Goal: Task Accomplishment & Management: Complete application form

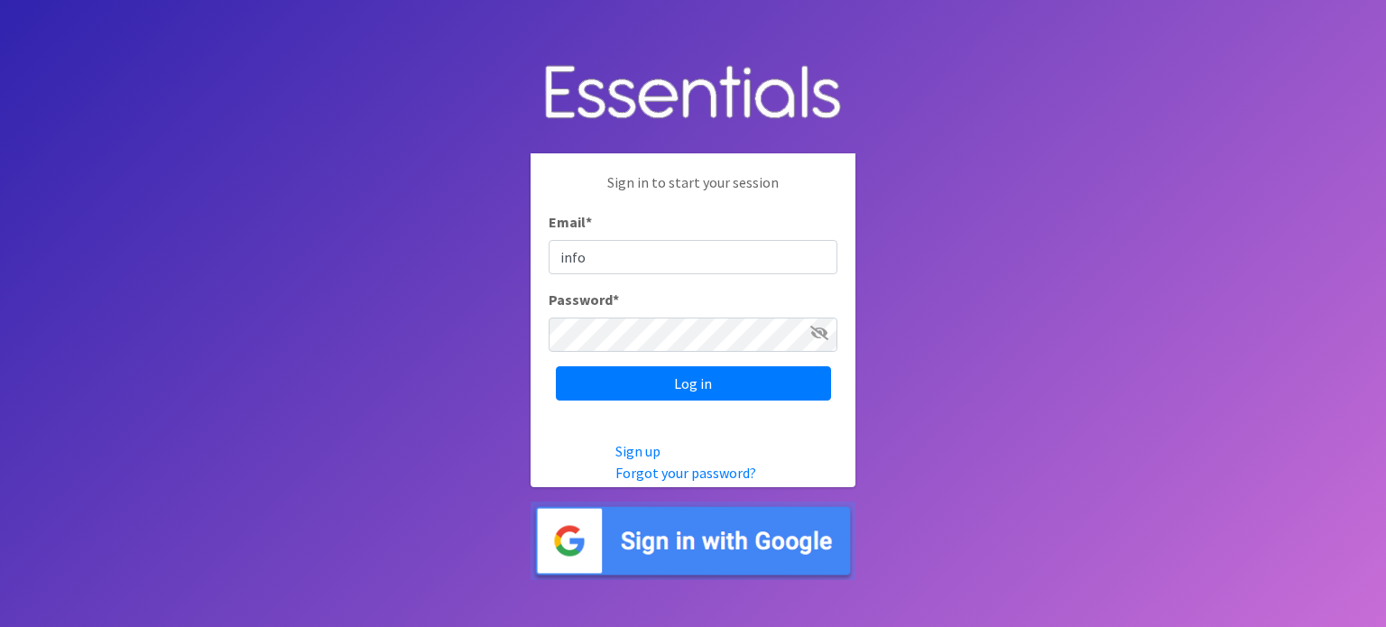
type input "[EMAIL_ADDRESS][DOMAIN_NAME]"
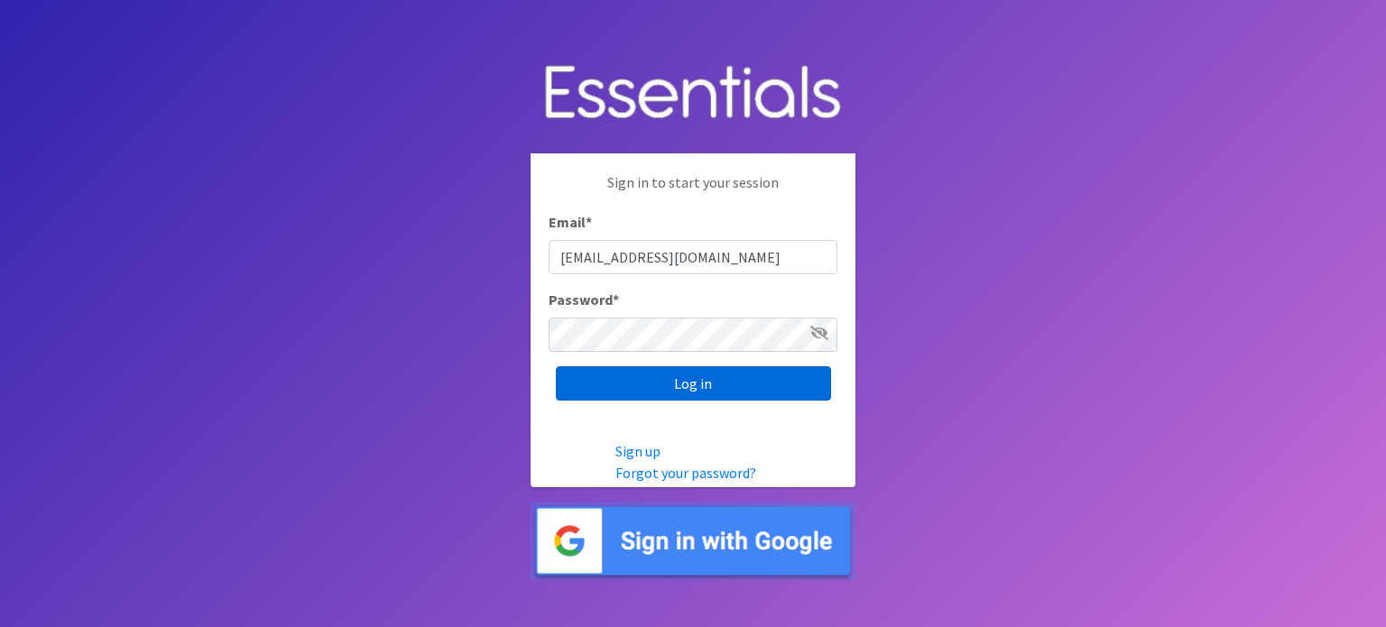
click at [635, 384] on input "Log in" at bounding box center [693, 383] width 275 height 34
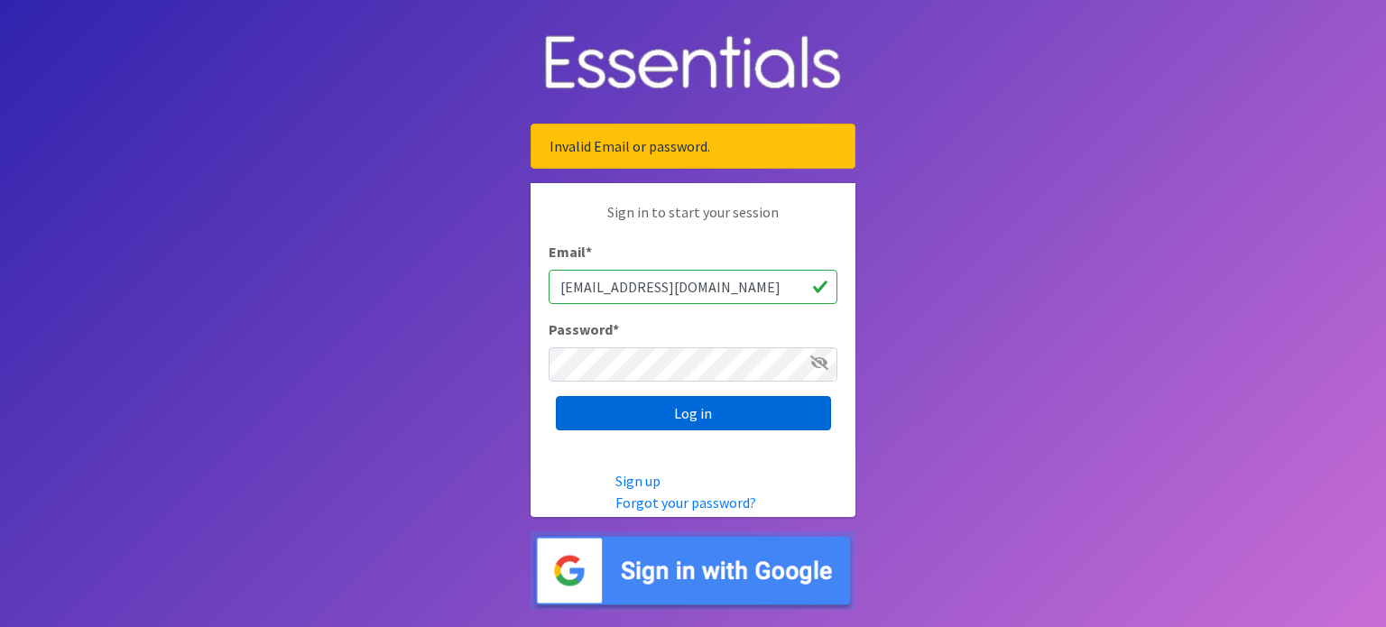
click at [614, 411] on input "Log in" at bounding box center [693, 413] width 275 height 34
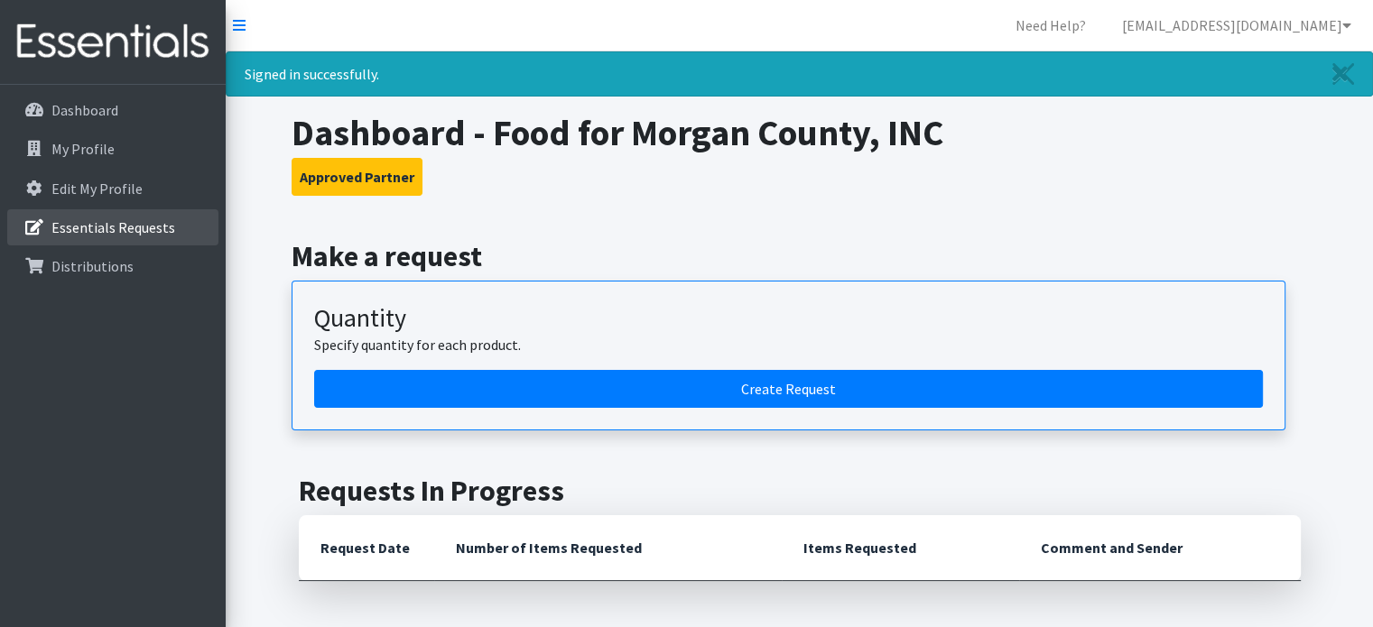
click at [112, 222] on p "Essentials Requests" at bounding box center [113, 227] width 124 height 18
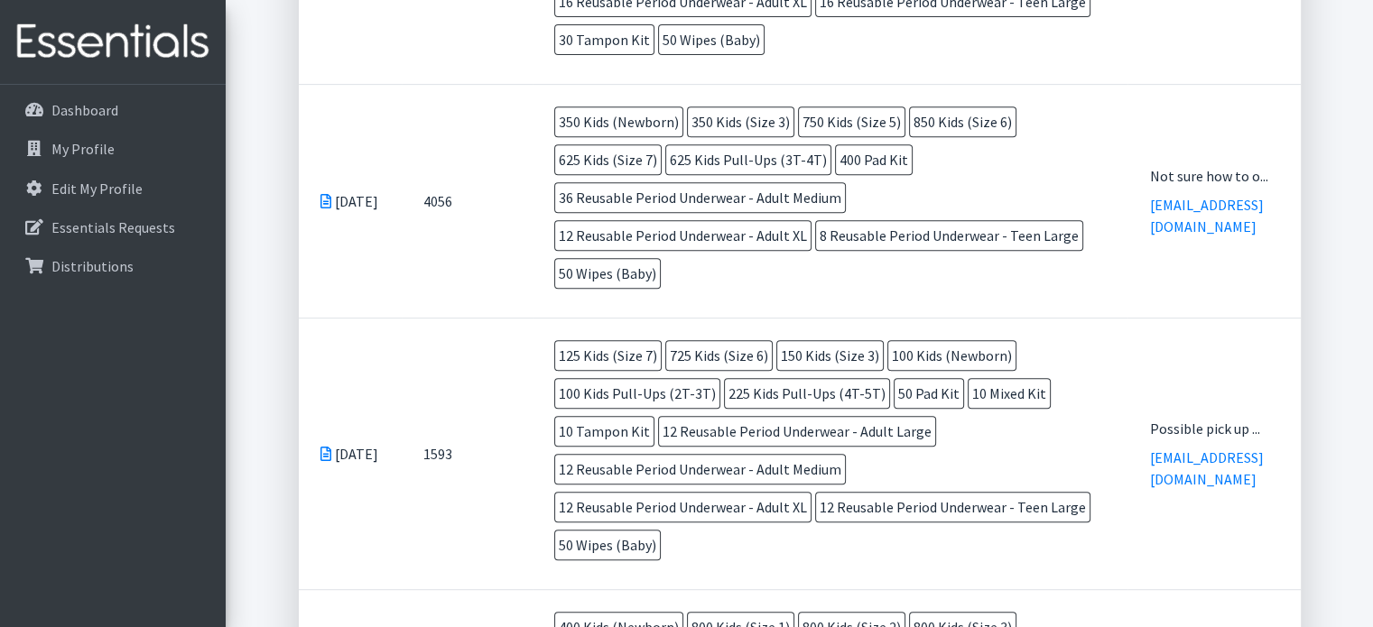
scroll to position [762, 0]
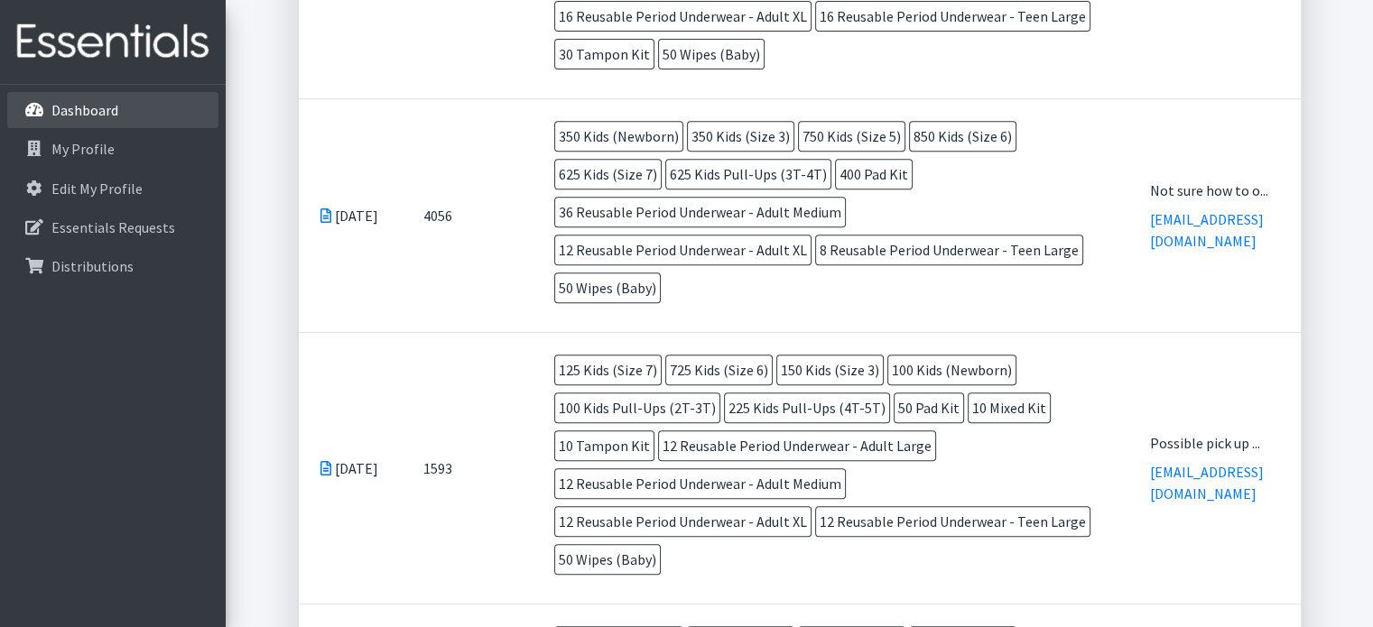
click at [79, 115] on p "Dashboard" at bounding box center [84, 110] width 67 height 18
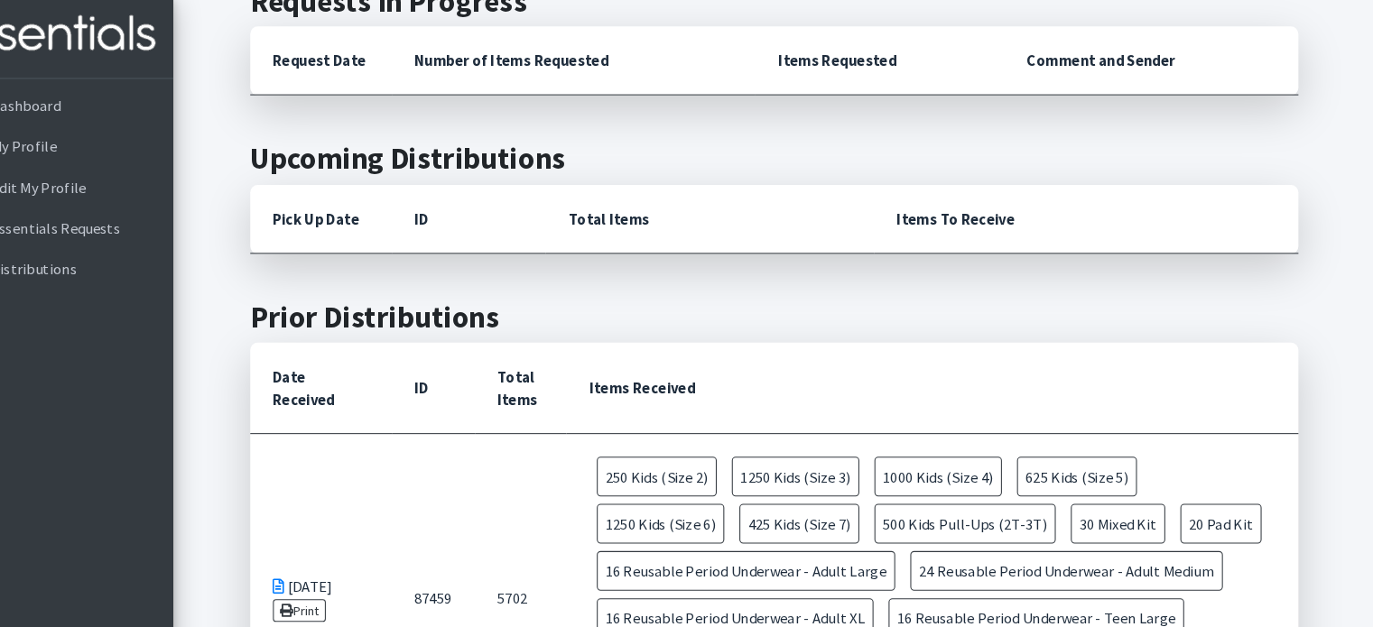
scroll to position [421, 0]
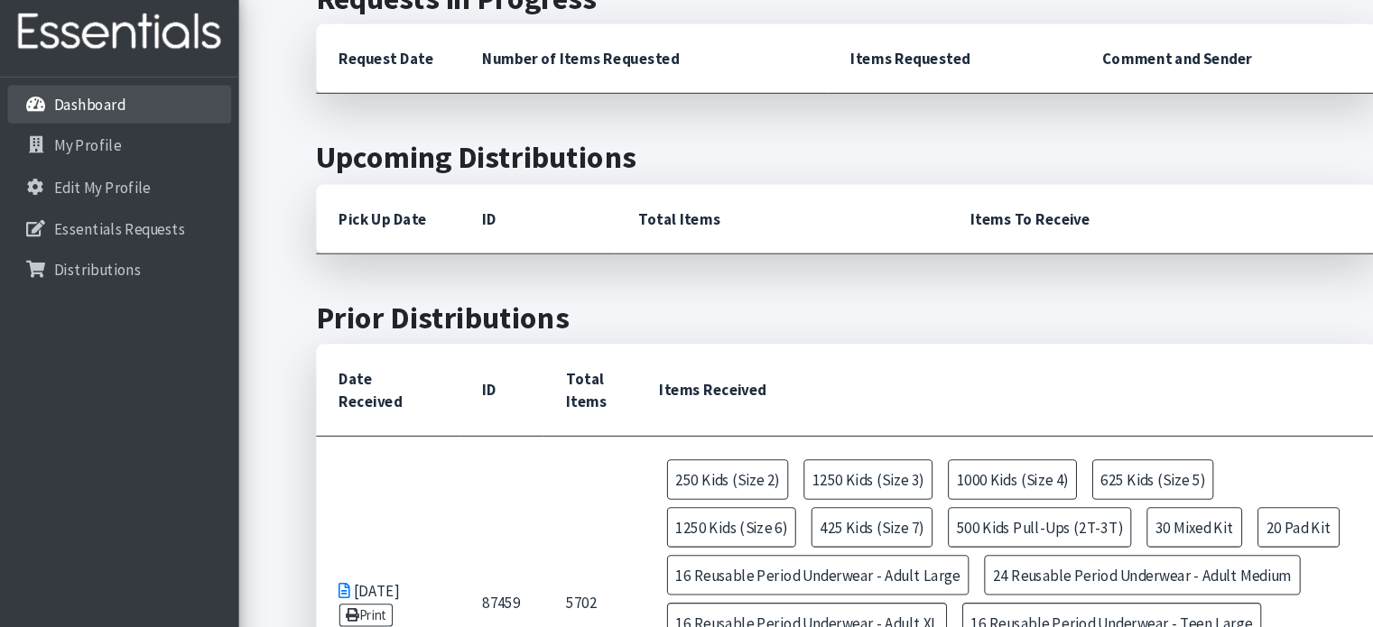
click at [82, 101] on p "Dashboard" at bounding box center [84, 110] width 67 height 18
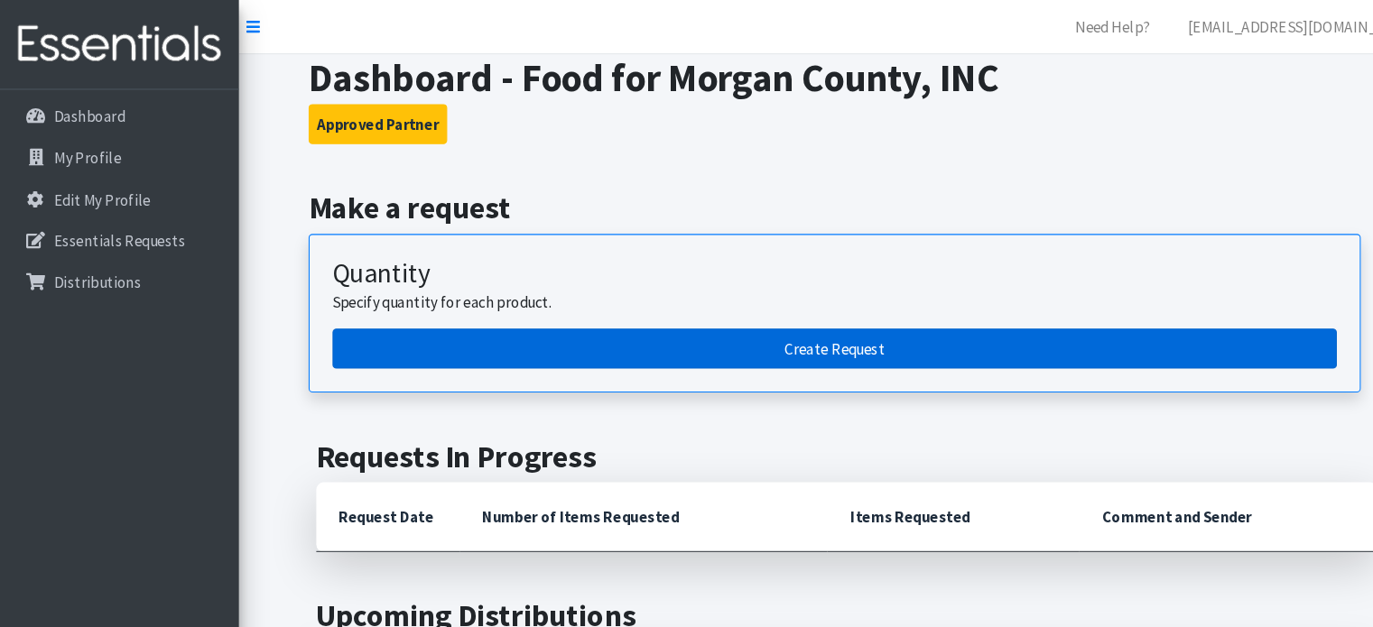
click at [788, 318] on link "Create Request" at bounding box center [788, 329] width 948 height 38
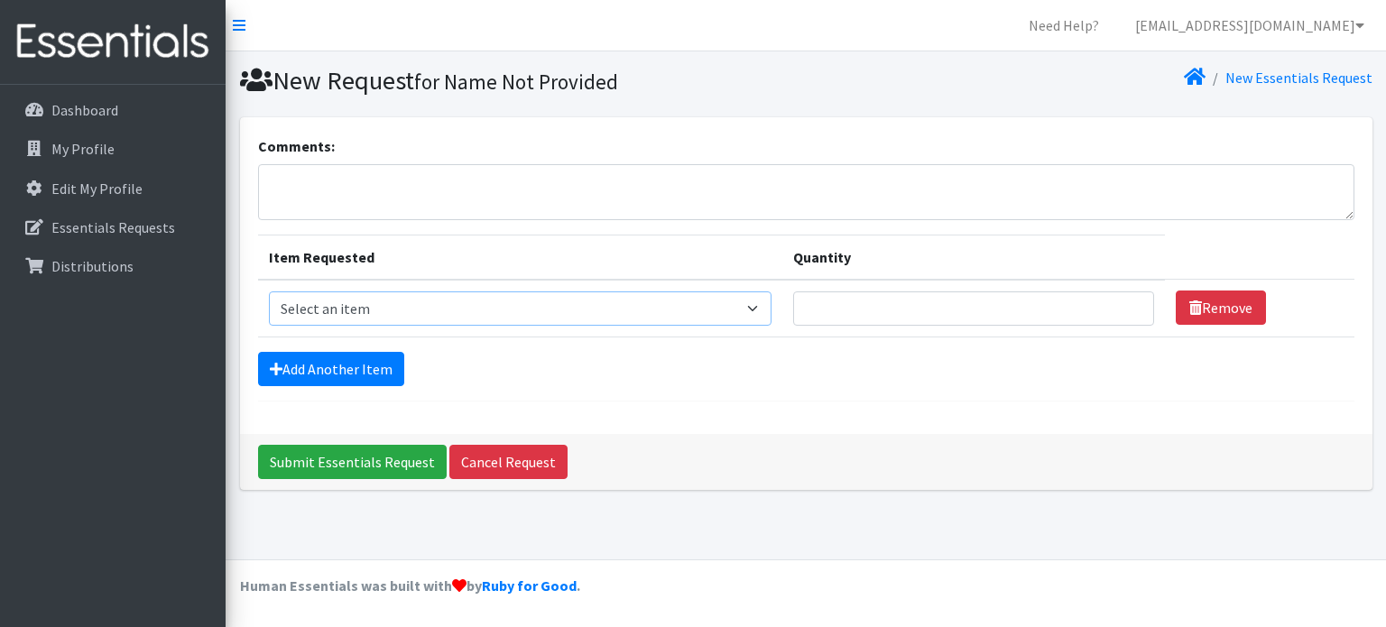
click at [770, 304] on select "Select an item Kids (Newborn) Kids (Size 1) Kids (Size 2) Kids (Size 3) Kids (S…" at bounding box center [520, 308] width 503 height 34
select select "13727"
click at [269, 291] on select "Select an item Kids (Newborn) Kids (Size 1) Kids (Size 2) Kids (Size 3) Kids (S…" at bounding box center [520, 308] width 503 height 34
click at [1007, 308] on input "Quantity" at bounding box center [973, 308] width 361 height 34
type input "850"
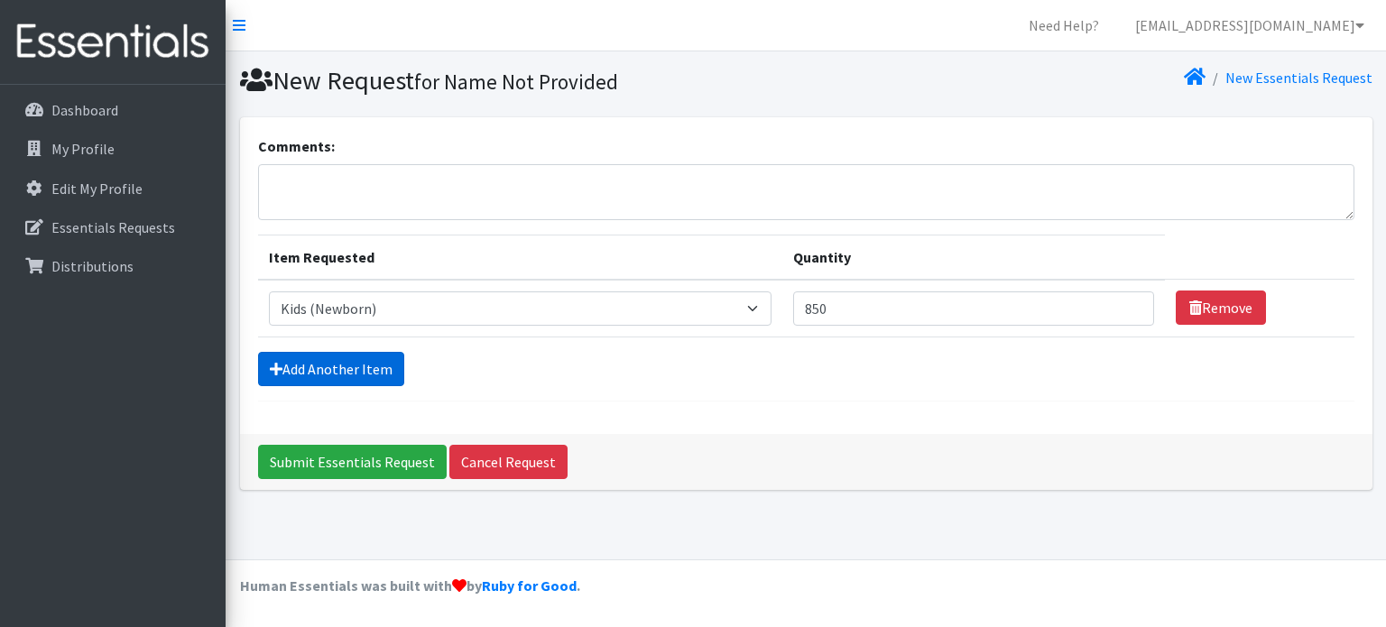
drag, startPoint x: 384, startPoint y: 375, endPoint x: 332, endPoint y: 365, distance: 53.3
click at [332, 365] on link "Add Another Item" at bounding box center [331, 369] width 146 height 34
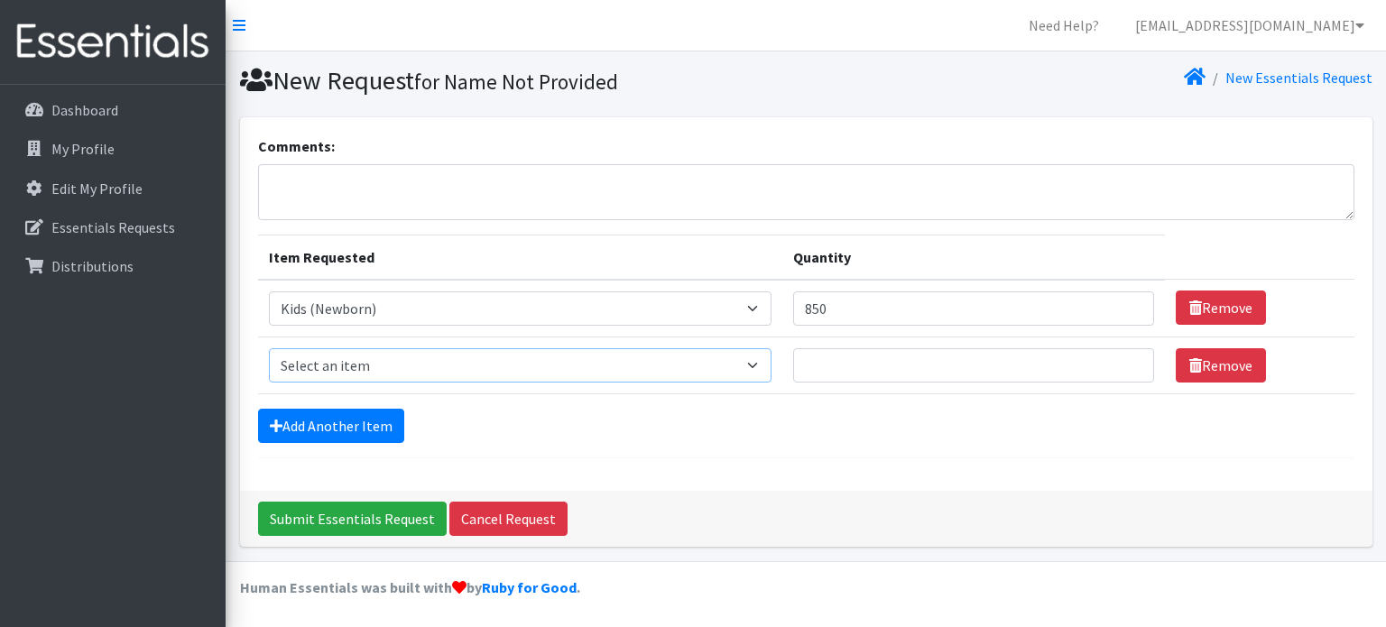
click at [765, 364] on select "Select an item Kids (Newborn) Kids (Size 1) Kids (Size 2) Kids (Size 3) Kids (S…" at bounding box center [520, 365] width 503 height 34
select select "13728"
click at [269, 348] on select "Select an item Kids (Newborn) Kids (Size 1) Kids (Size 2) Kids (Size 3) Kids (S…" at bounding box center [520, 365] width 503 height 34
click at [832, 366] on input "Quantity" at bounding box center [973, 365] width 361 height 34
type input "1000"
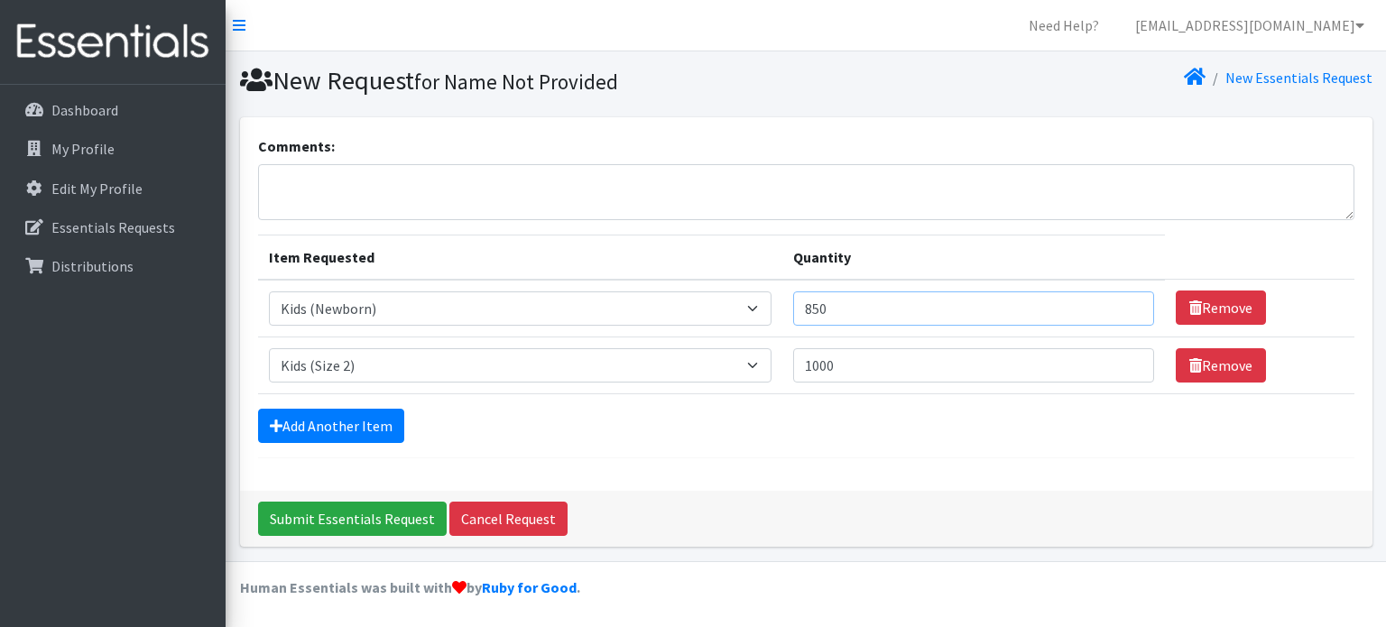
click at [842, 311] on input "850" at bounding box center [973, 308] width 361 height 34
click at [362, 421] on link "Add Another Item" at bounding box center [331, 426] width 146 height 34
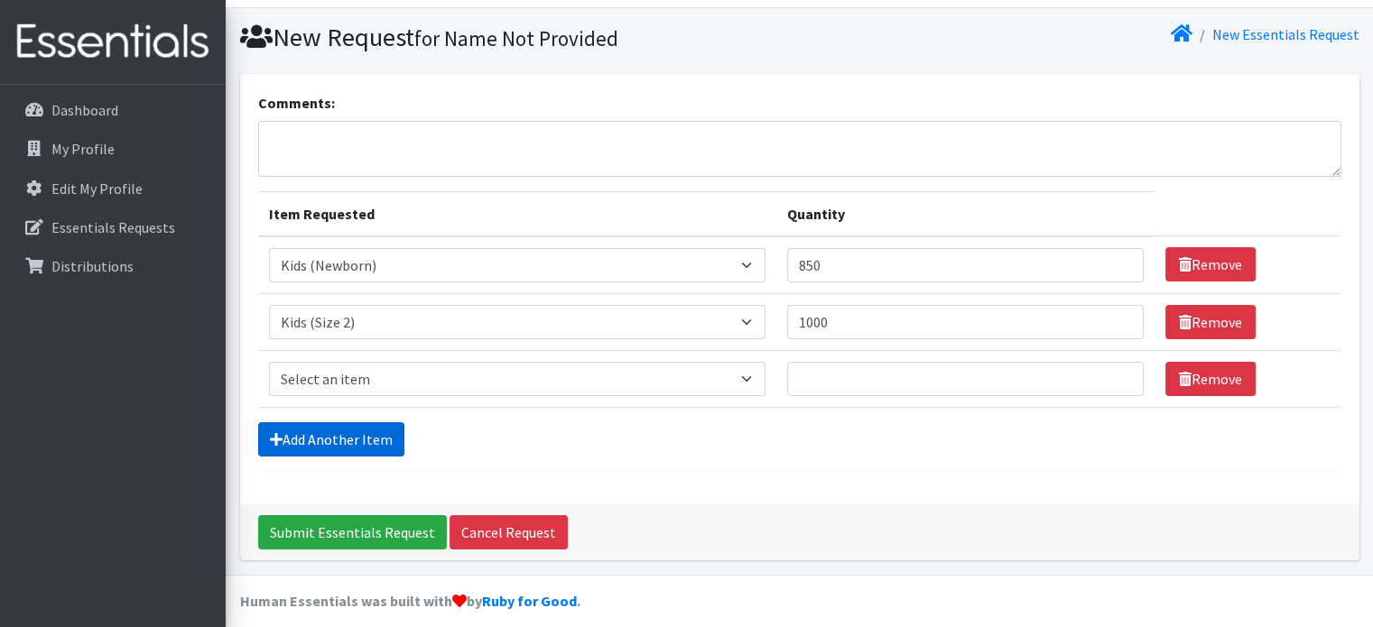
scroll to position [55, 0]
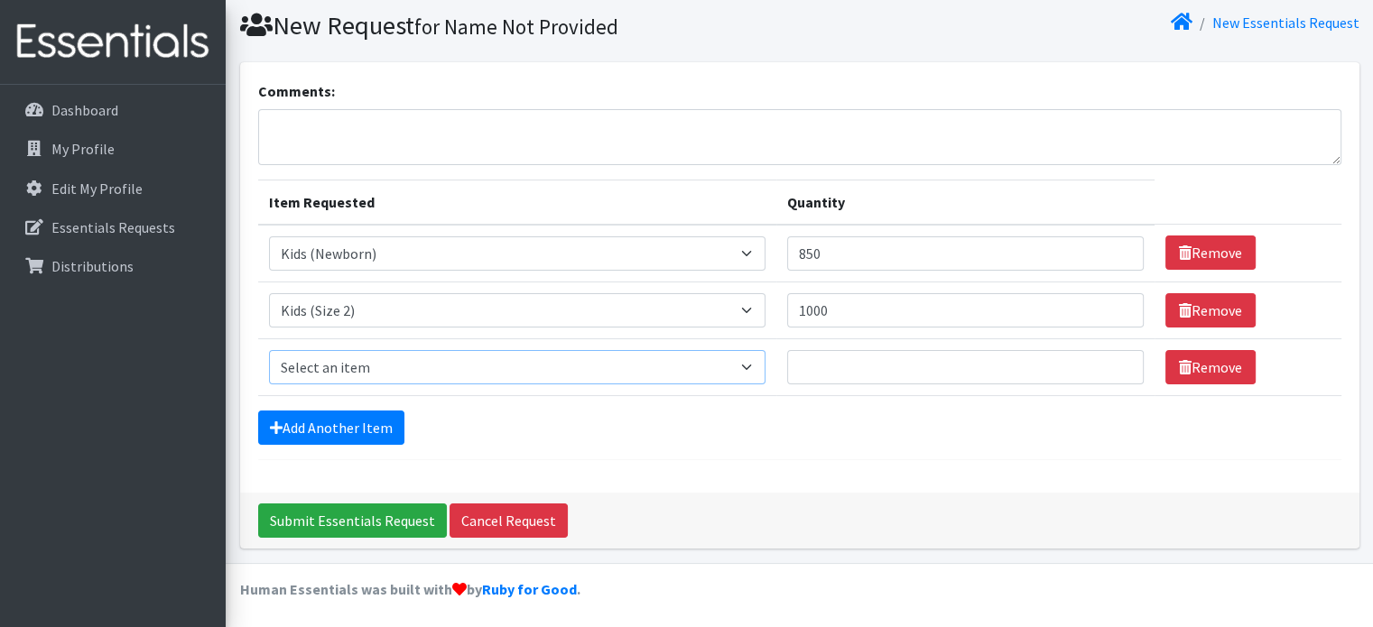
click at [763, 370] on select "Select an item Kids (Newborn) Kids (Size 1) Kids (Size 2) Kids (Size 3) Kids (S…" at bounding box center [517, 367] width 496 height 34
select select "13726"
click at [269, 350] on select "Select an item Kids (Newborn) Kids (Size 1) Kids (Size 2) Kids (Size 3) Kids (S…" at bounding box center [517, 367] width 496 height 34
click at [842, 367] on input "Quantity" at bounding box center [965, 367] width 356 height 34
type input "500"
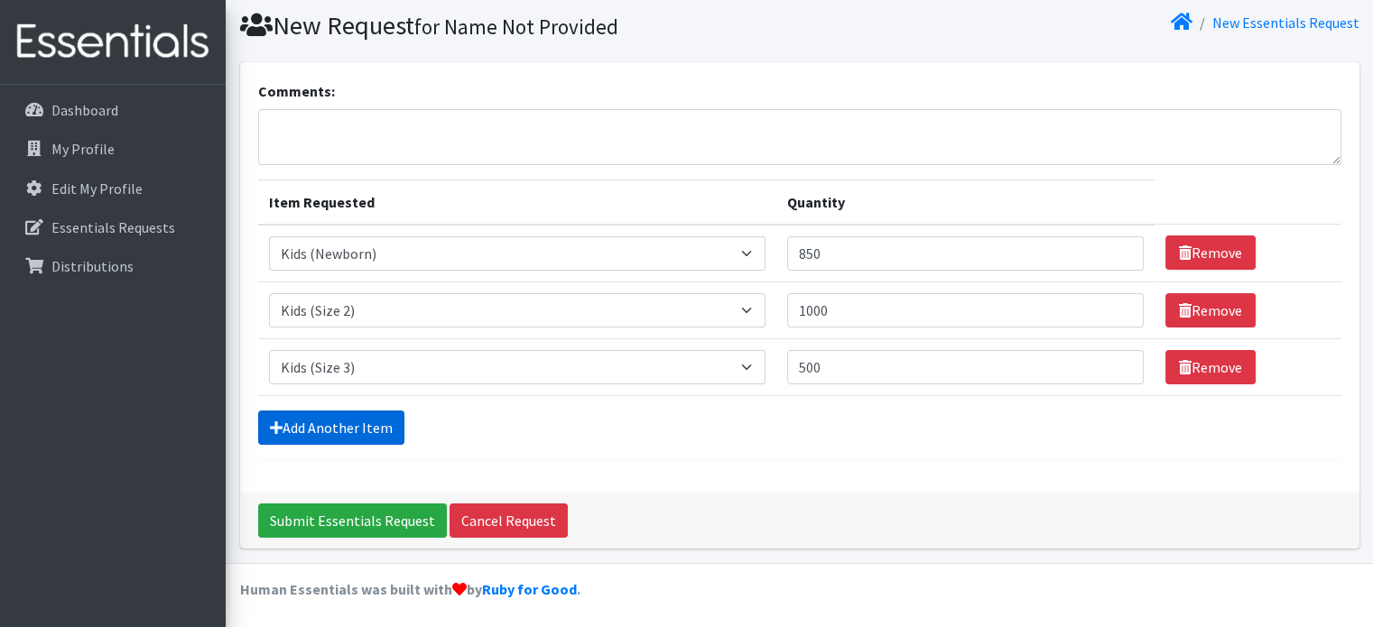
click at [350, 425] on link "Add Another Item" at bounding box center [331, 428] width 146 height 34
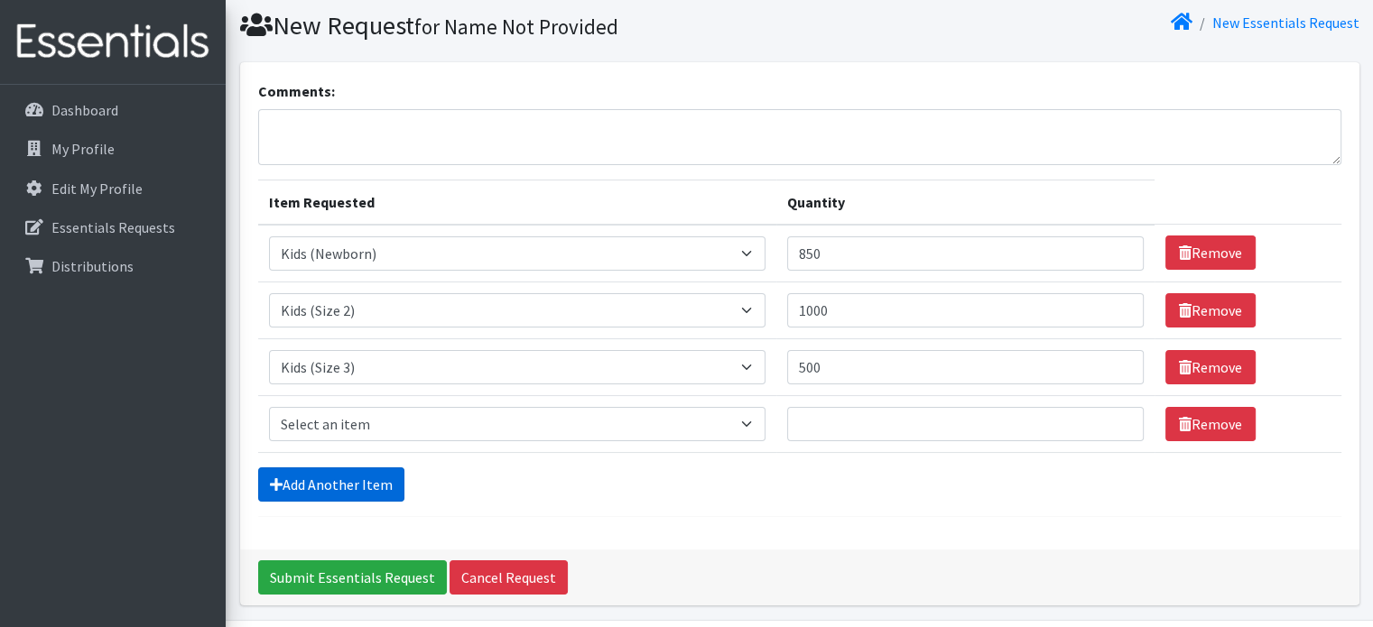
scroll to position [112, 0]
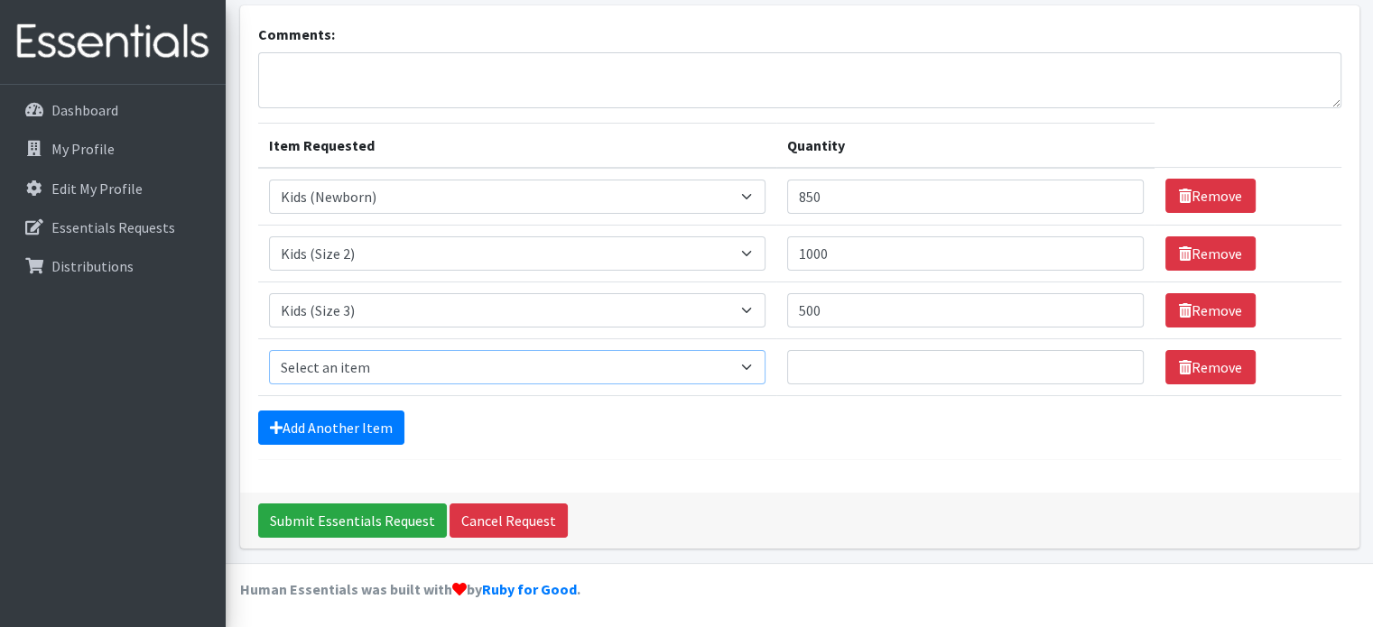
click at [765, 365] on select "Select an item Kids (Newborn) Kids (Size 1) Kids (Size 2) Kids (Size 3) Kids (S…" at bounding box center [517, 367] width 496 height 34
select select "13725"
click at [269, 350] on select "Select an item Kids (Newborn) Kids (Size 1) Kids (Size 2) Kids (Size 3) Kids (S…" at bounding box center [517, 367] width 496 height 34
click at [869, 367] on input "Quantity" at bounding box center [965, 367] width 356 height 34
type input "1000"
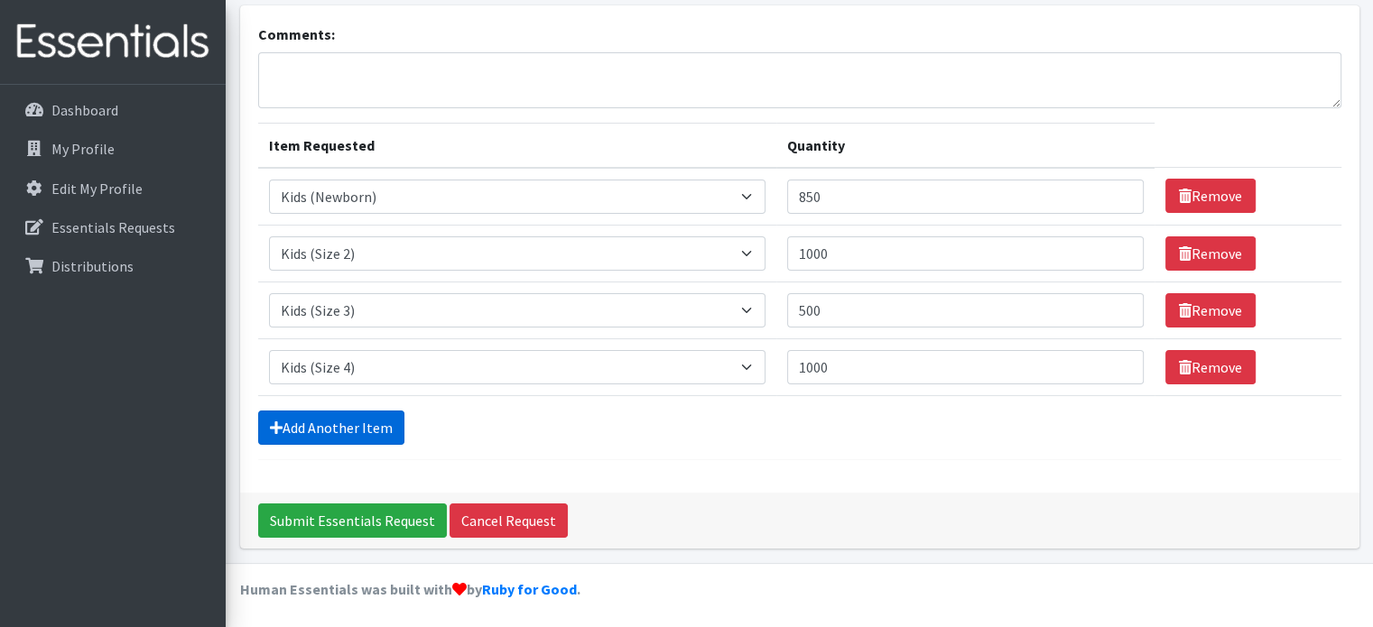
click at [354, 427] on link "Add Another Item" at bounding box center [331, 428] width 146 height 34
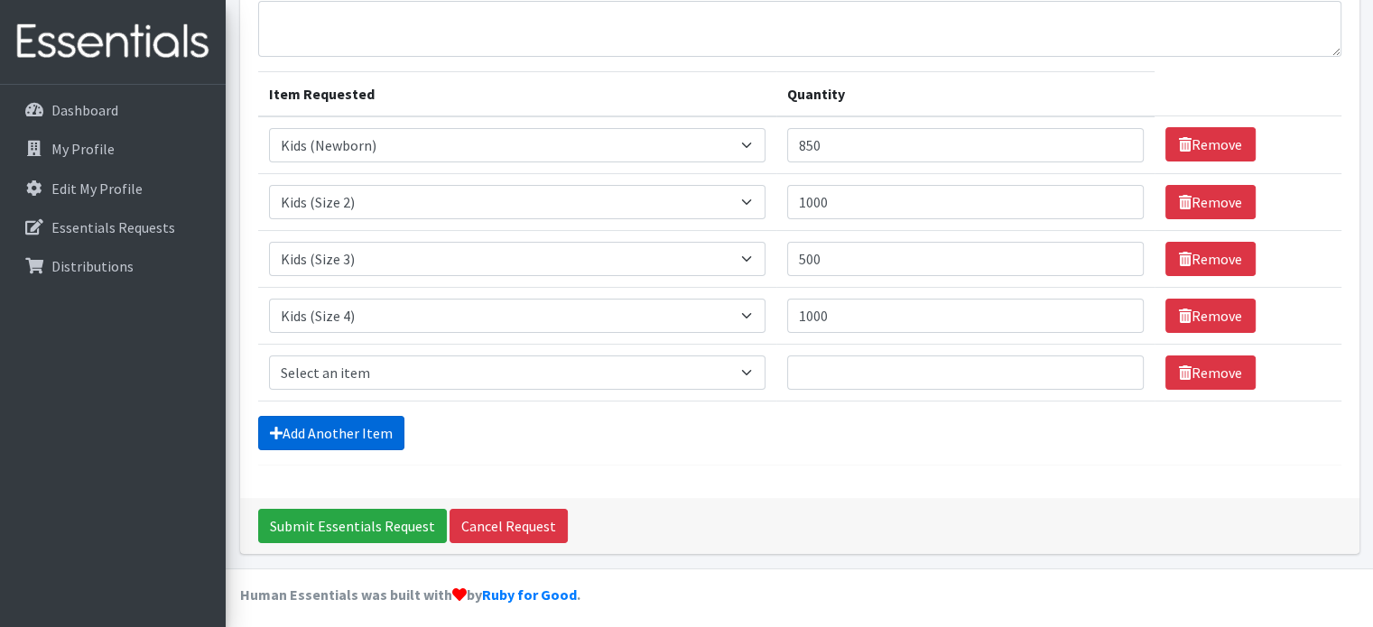
scroll to position [169, 0]
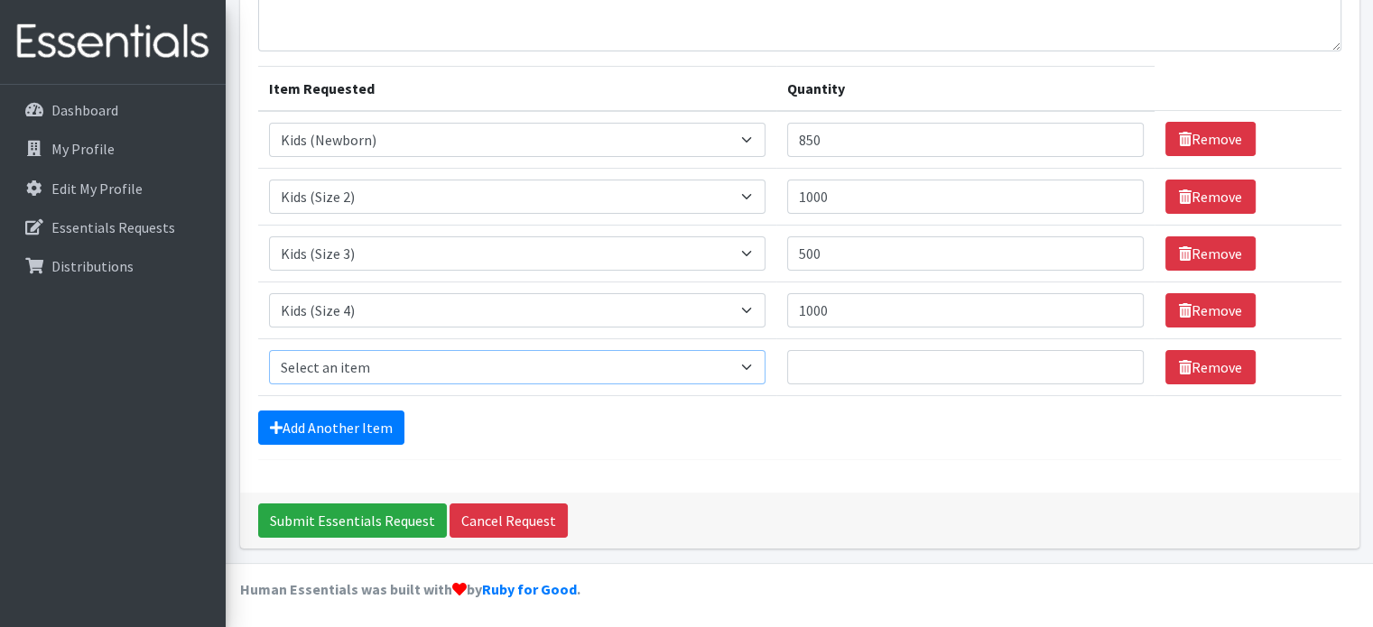
click at [381, 358] on select "Select an item Kids (Newborn) Kids (Size 1) Kids (Size 2) Kids (Size 3) Kids (S…" at bounding box center [517, 367] width 496 height 34
select select "13713"
click at [269, 350] on select "Select an item Kids (Newborn) Kids (Size 1) Kids (Size 2) Kids (Size 3) Kids (S…" at bounding box center [517, 367] width 496 height 34
click at [838, 374] on input "Quantity" at bounding box center [965, 367] width 356 height 34
type input "2250"
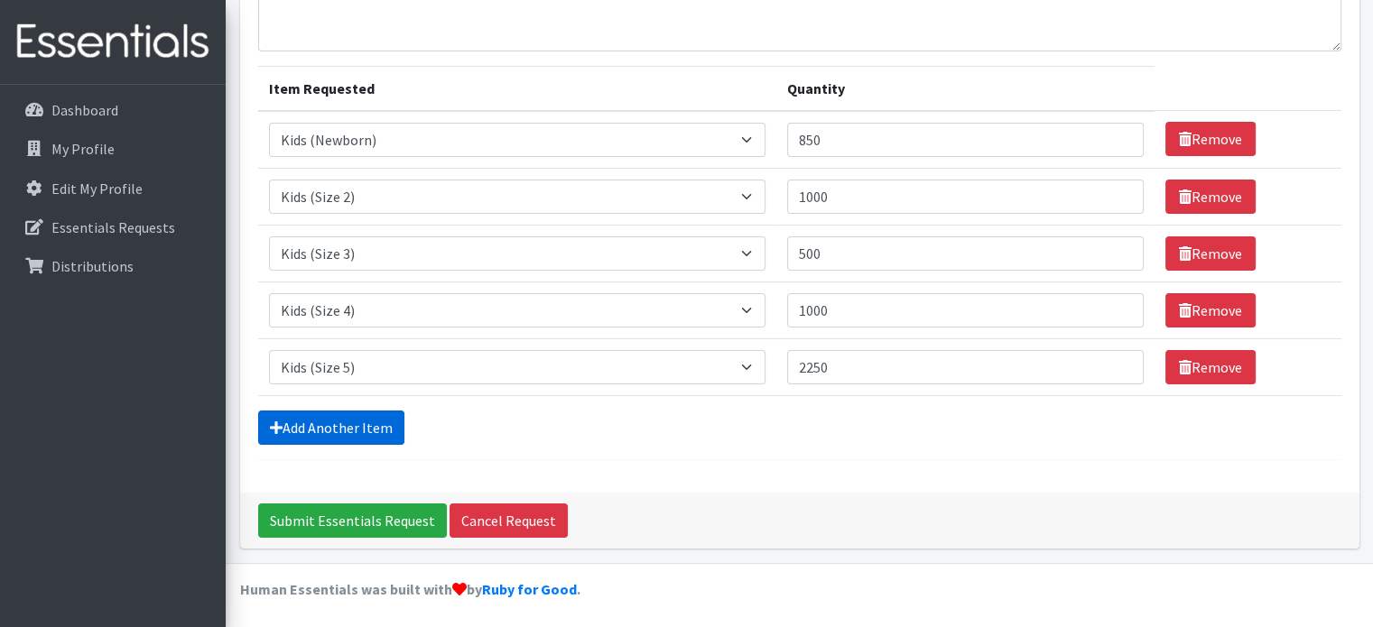
click at [335, 421] on link "Add Another Item" at bounding box center [331, 428] width 146 height 34
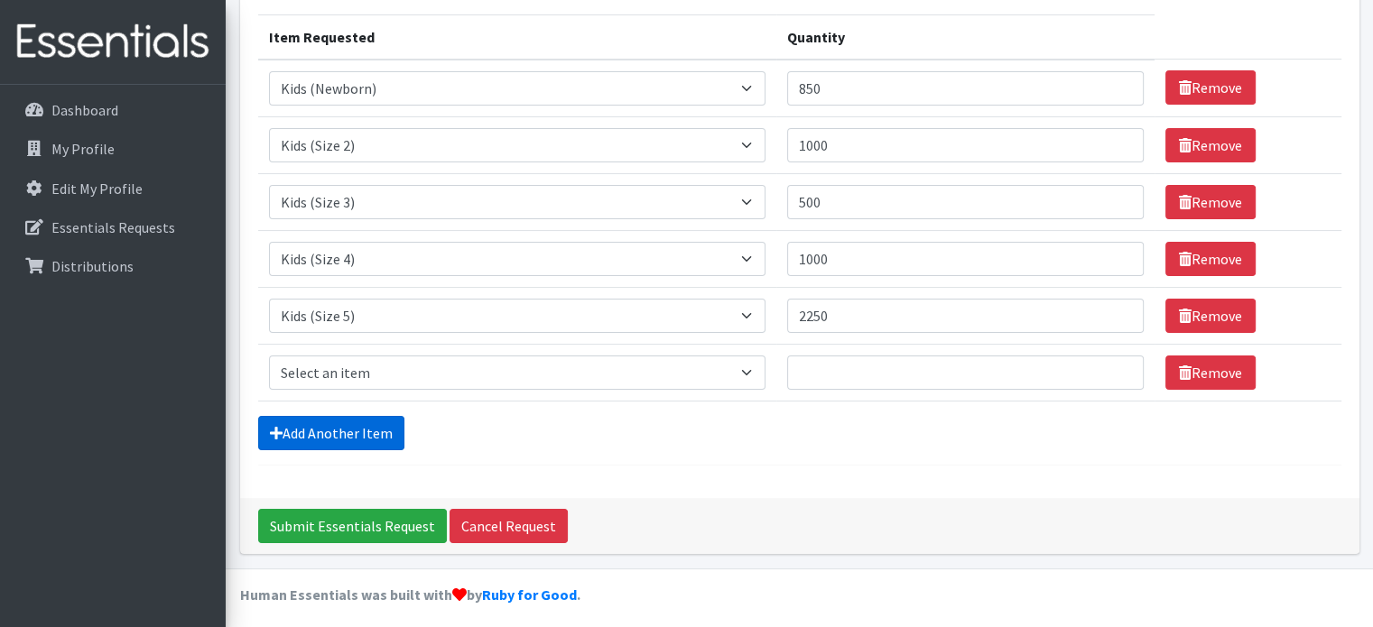
scroll to position [226, 0]
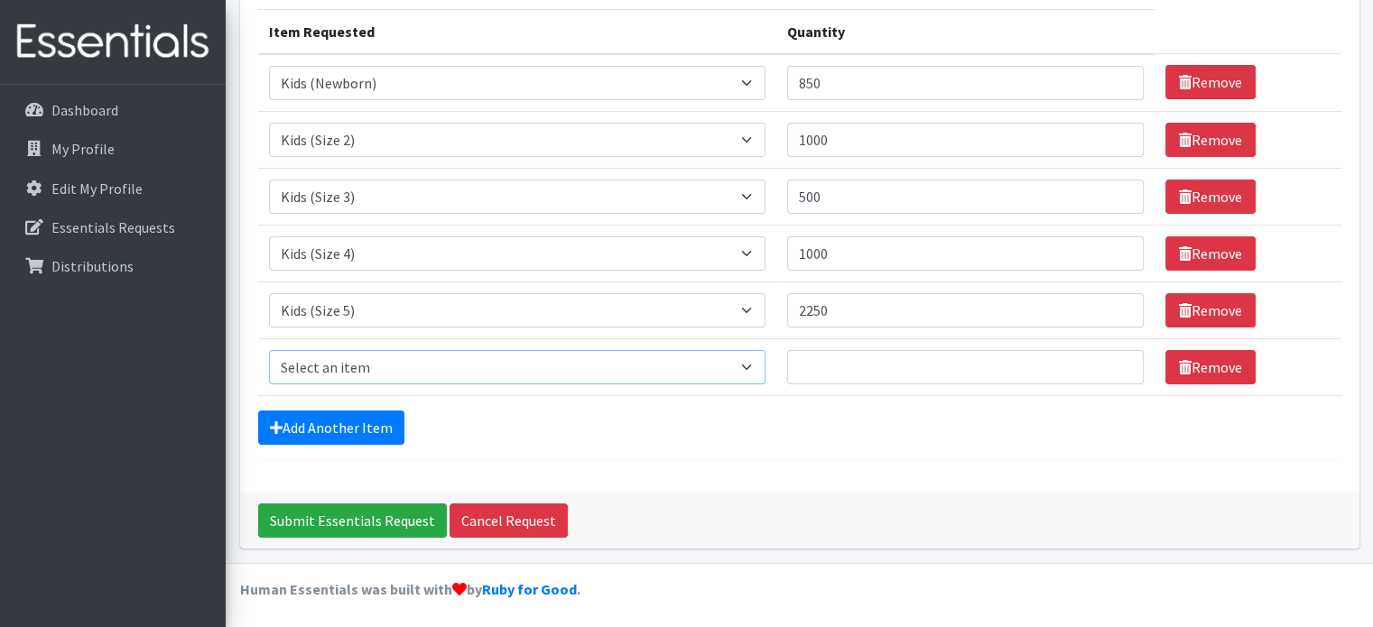
click at [430, 350] on select "Select an item Kids (Newborn) Kids (Size 1) Kids (Size 2) Kids (Size 3) Kids (S…" at bounding box center [517, 367] width 496 height 34
select select "13708"
click at [269, 350] on select "Select an item Kids (Newborn) Kids (Size 1) Kids (Size 2) Kids (Size 3) Kids (S…" at bounding box center [517, 367] width 496 height 34
click at [765, 365] on select "Select an item Kids (Newborn) Kids (Size 1) Kids (Size 2) Kids (Size 3) Kids (S…" at bounding box center [517, 367] width 496 height 34
click at [846, 373] on input "Quantity" at bounding box center [965, 367] width 356 height 34
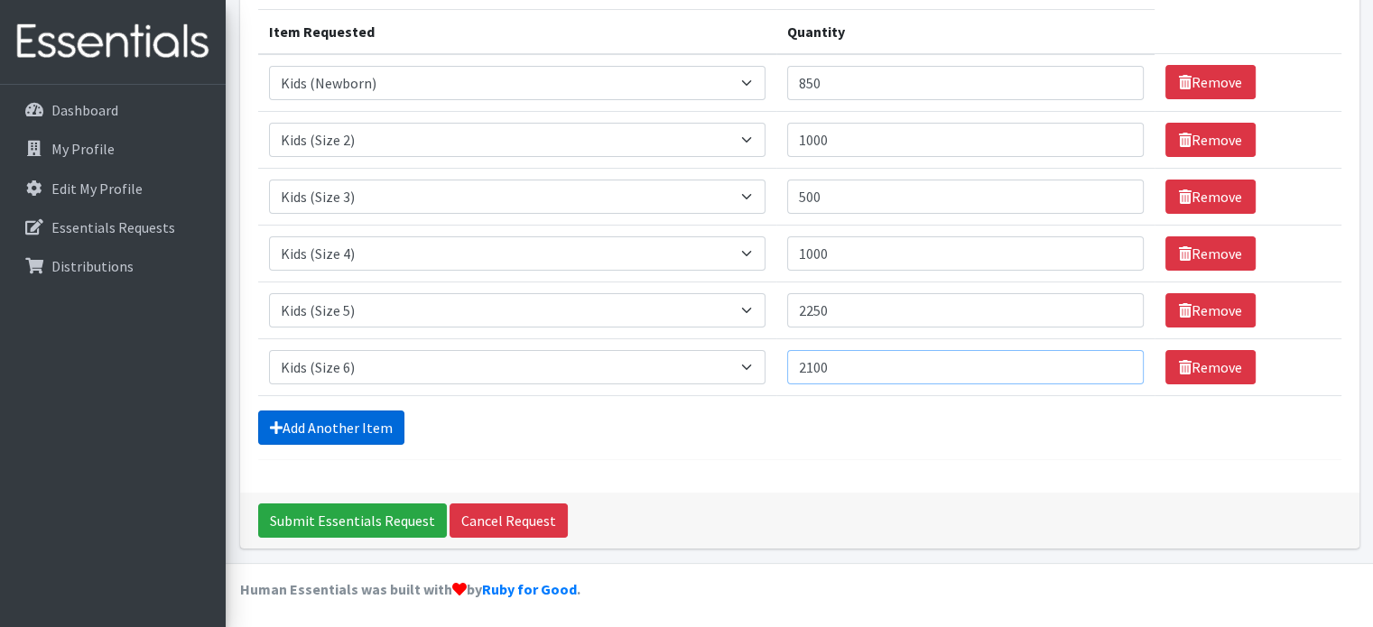
type input "2100"
click at [347, 425] on link "Add Another Item" at bounding box center [331, 428] width 146 height 34
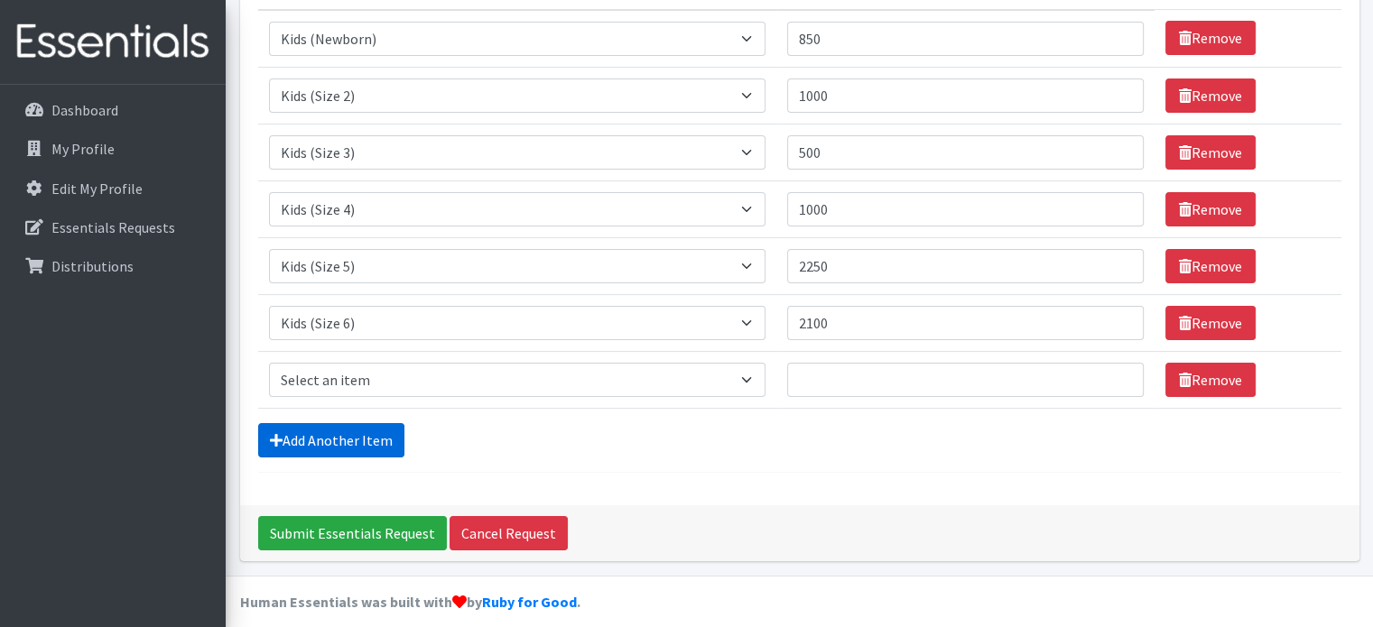
scroll to position [282, 0]
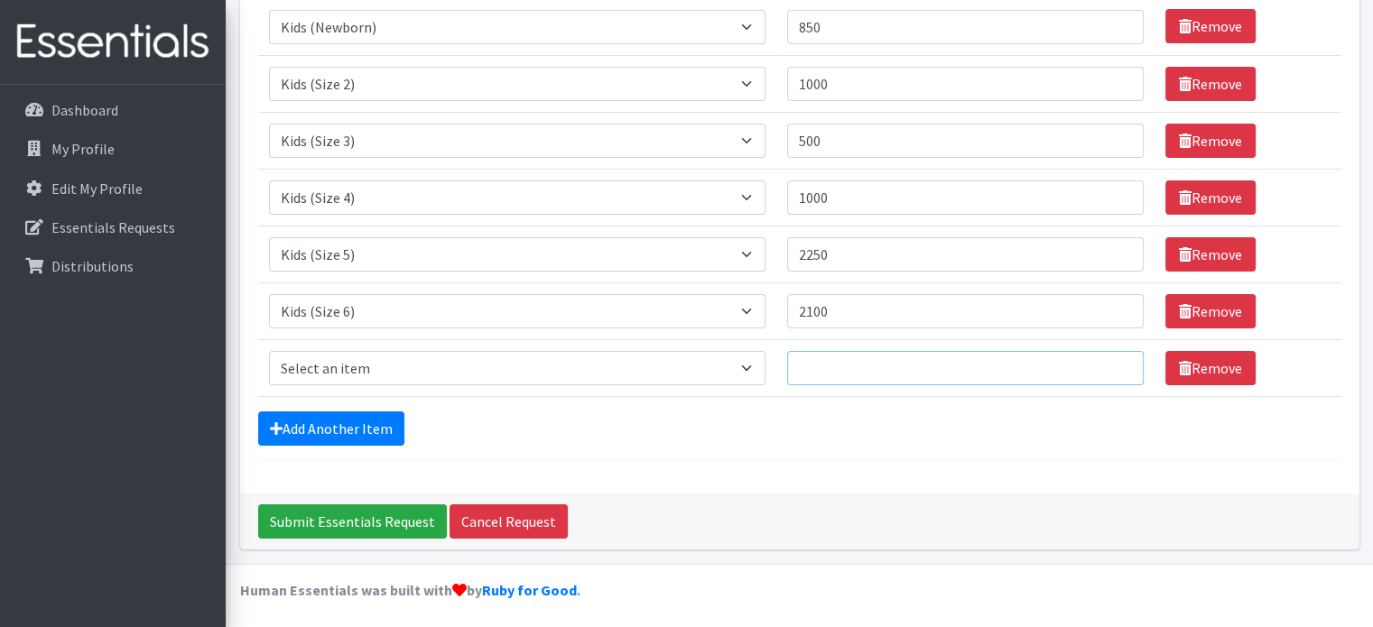
click at [924, 364] on input "Quantity" at bounding box center [965, 368] width 356 height 34
click at [758, 367] on select "Select an item Kids (Newborn) Kids (Size 1) Kids (Size 2) Kids (Size 3) Kids (S…" at bounding box center [517, 368] width 496 height 34
select select "13729"
click at [269, 351] on select "Select an item Kids (Newborn) Kids (Size 1) Kids (Size 2) Kids (Size 3) Kids (S…" at bounding box center [517, 368] width 496 height 34
click at [832, 361] on input "Quantity" at bounding box center [965, 368] width 356 height 34
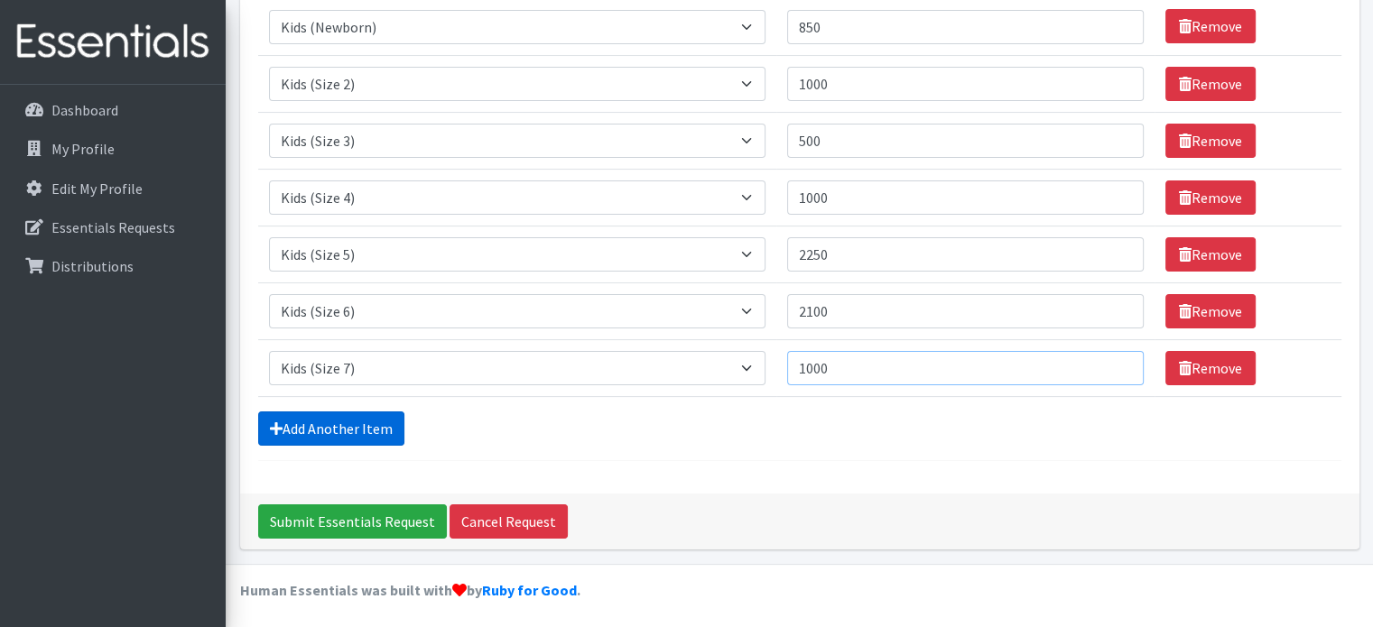
type input "1000"
click at [352, 421] on link "Add Another Item" at bounding box center [331, 428] width 146 height 34
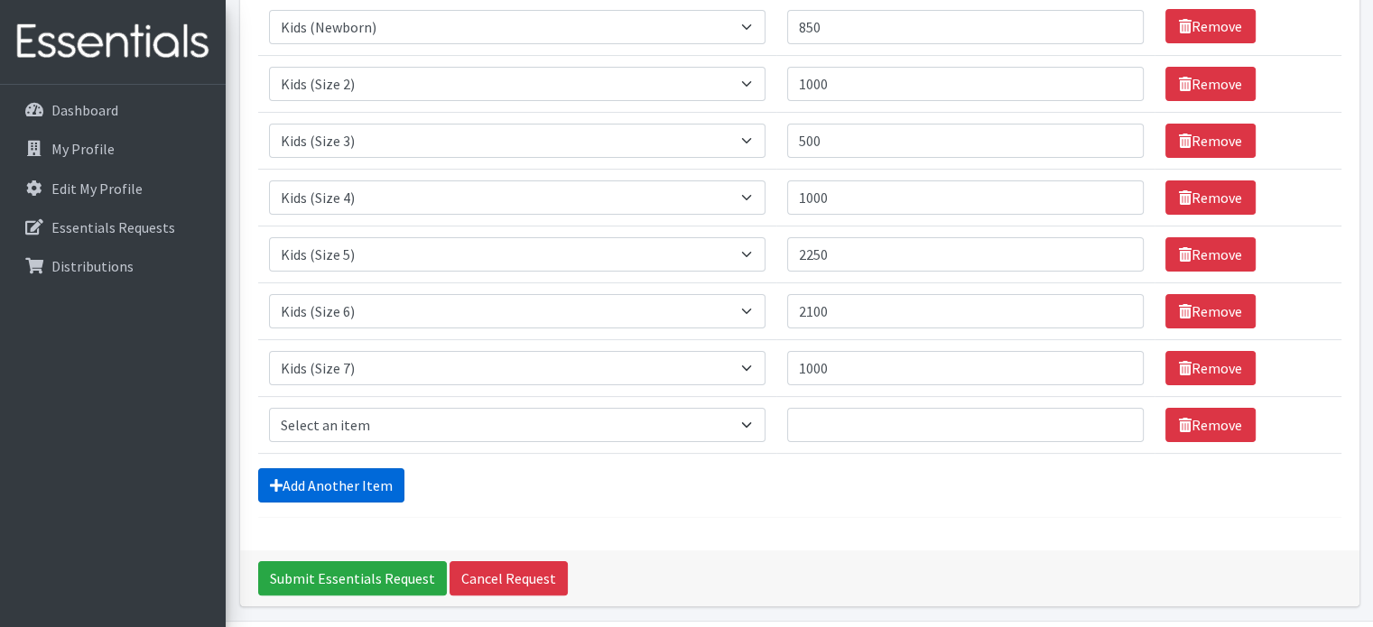
scroll to position [339, 0]
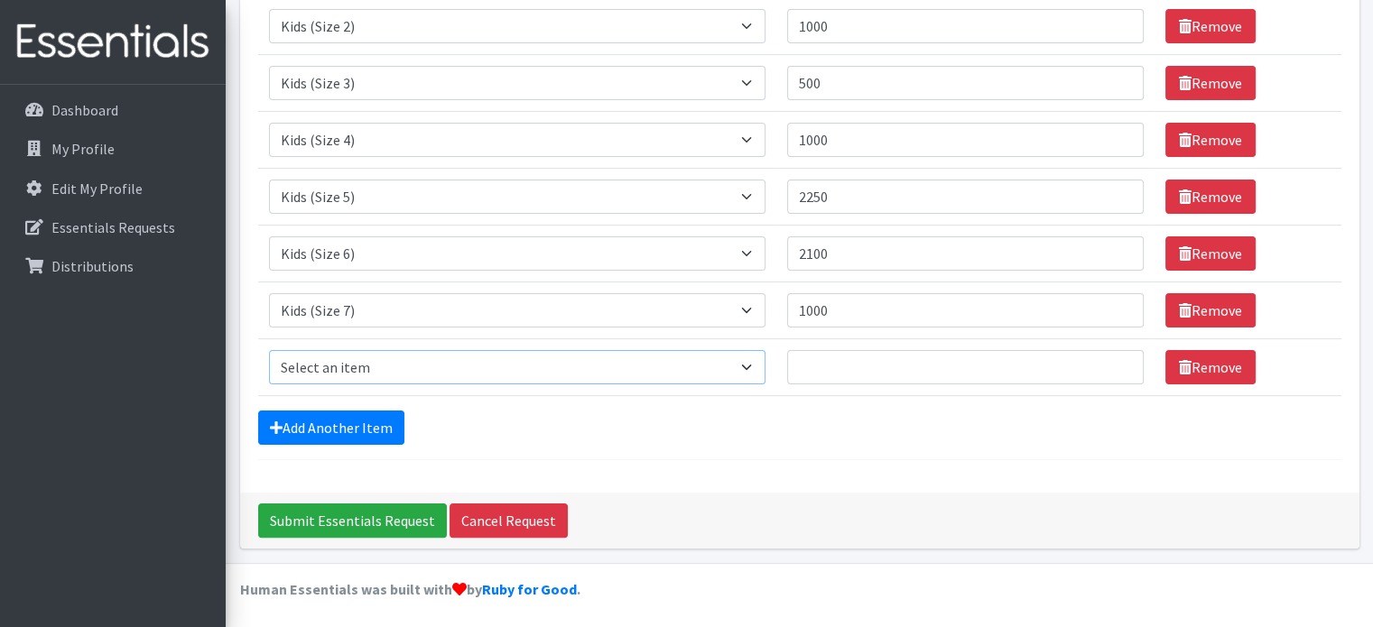
click at [365, 374] on select "Select an item Kids (Newborn) Kids (Size 1) Kids (Size 2) Kids (Size 3) Kids (S…" at bounding box center [517, 367] width 496 height 34
select select "13705"
click at [269, 350] on select "Select an item Kids (Newborn) Kids (Size 1) Kids (Size 2) Kids (Size 3) Kids (S…" at bounding box center [517, 367] width 496 height 34
click at [816, 369] on input "Quantity" at bounding box center [965, 367] width 356 height 34
type input "1000"
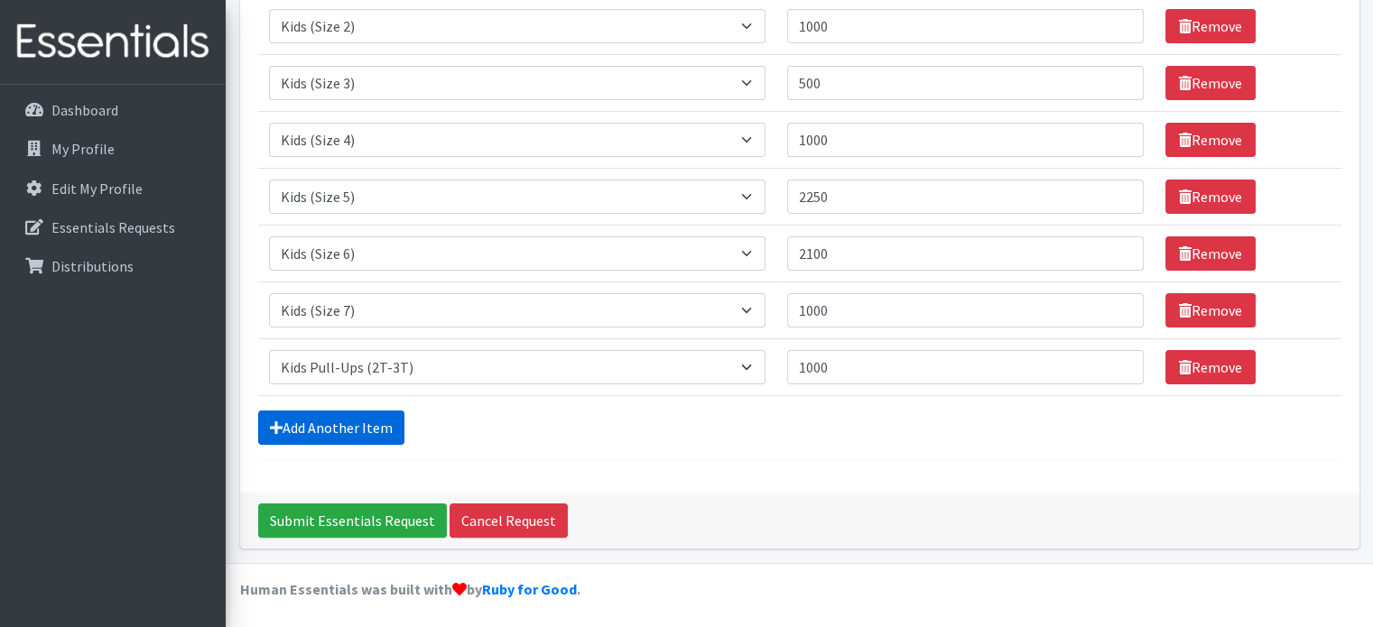
click at [336, 420] on link "Add Another Item" at bounding box center [331, 428] width 146 height 34
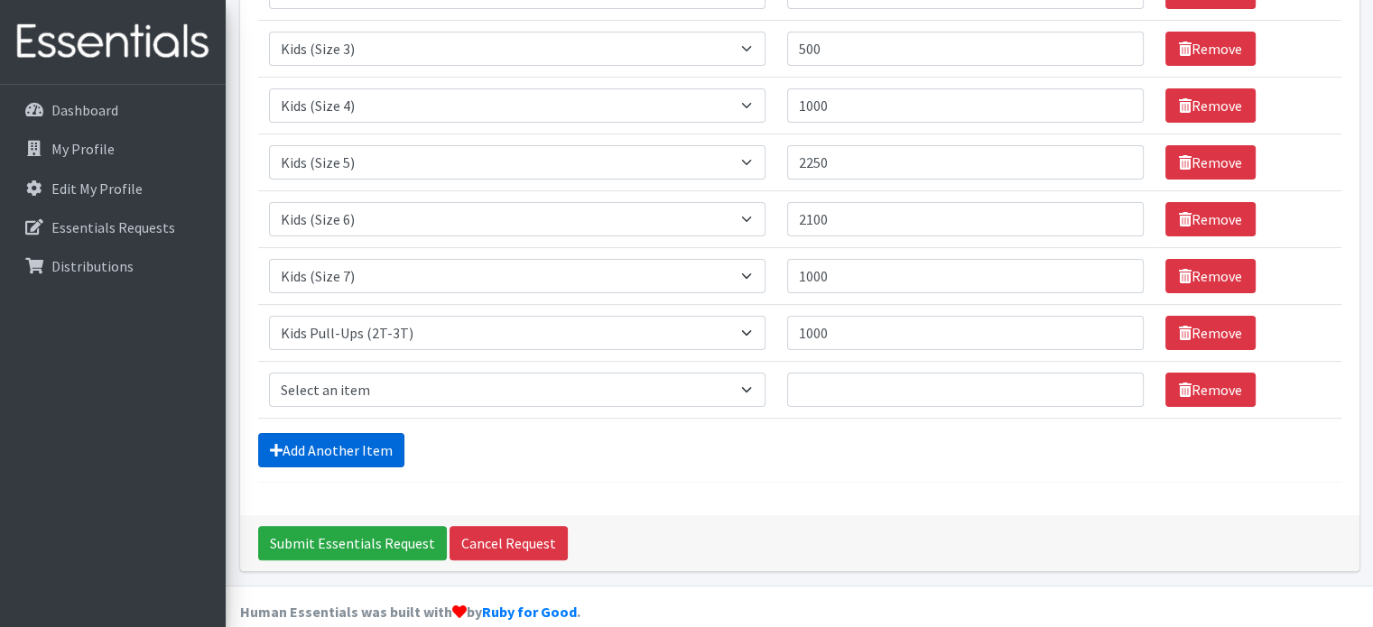
scroll to position [395, 0]
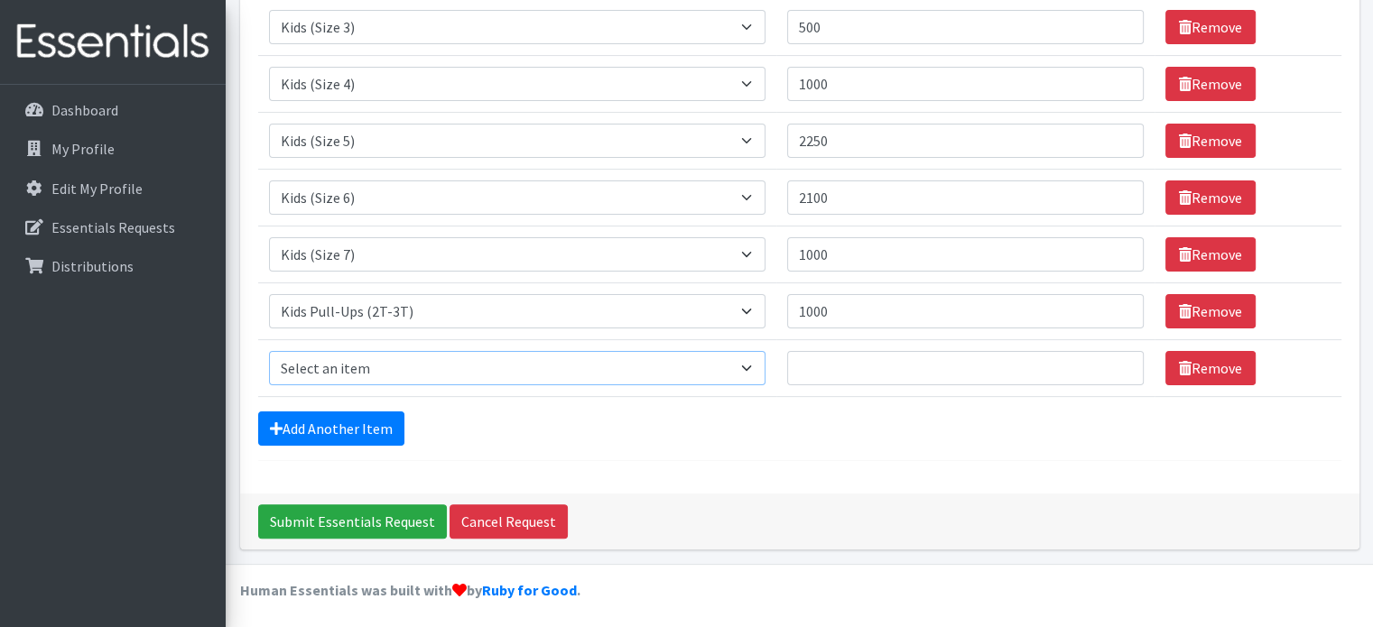
click at [378, 364] on select "Select an item Kids (Newborn) Kids (Size 1) Kids (Size 2) Kids (Size 3) Kids (S…" at bounding box center [517, 368] width 496 height 34
select select "13706"
click at [269, 351] on select "Select an item Kids (Newborn) Kids (Size 1) Kids (Size 2) Kids (Size 3) Kids (S…" at bounding box center [517, 368] width 496 height 34
click at [823, 361] on input "Quantity" at bounding box center [965, 368] width 356 height 34
type input "500"
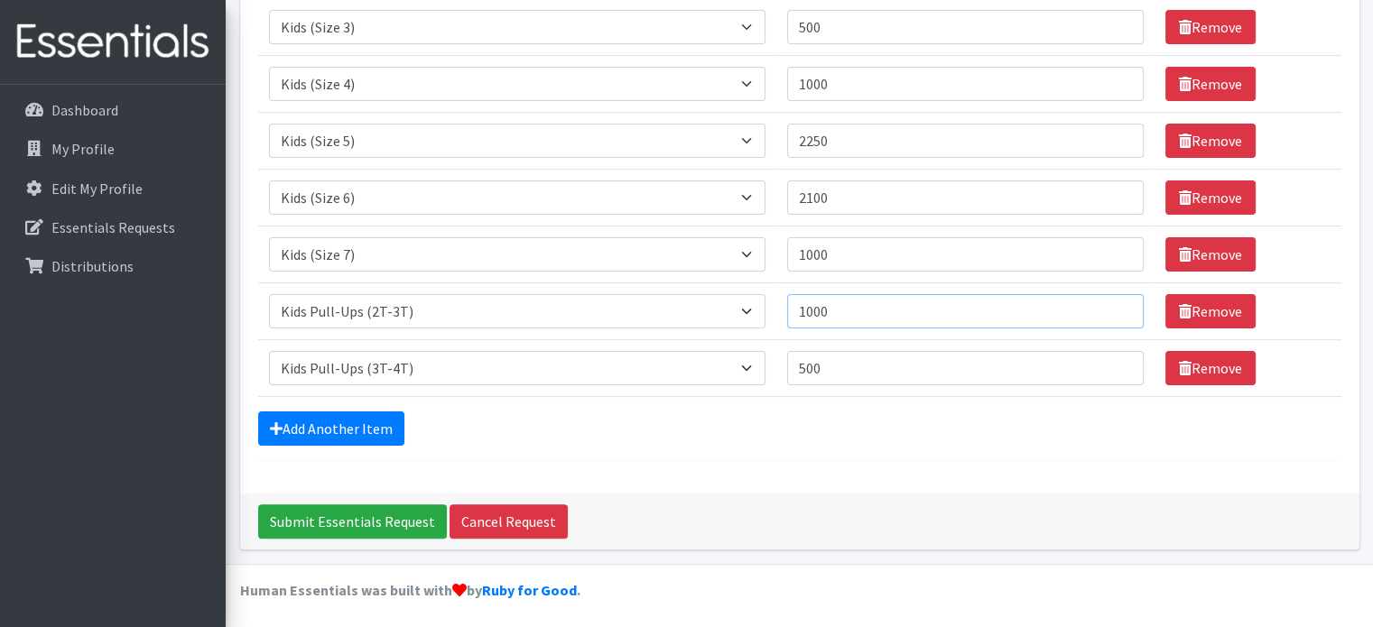
click at [847, 311] on input "1000" at bounding box center [965, 311] width 356 height 34
type input "1"
type input "500"
click at [382, 418] on link "Add Another Item" at bounding box center [331, 428] width 146 height 34
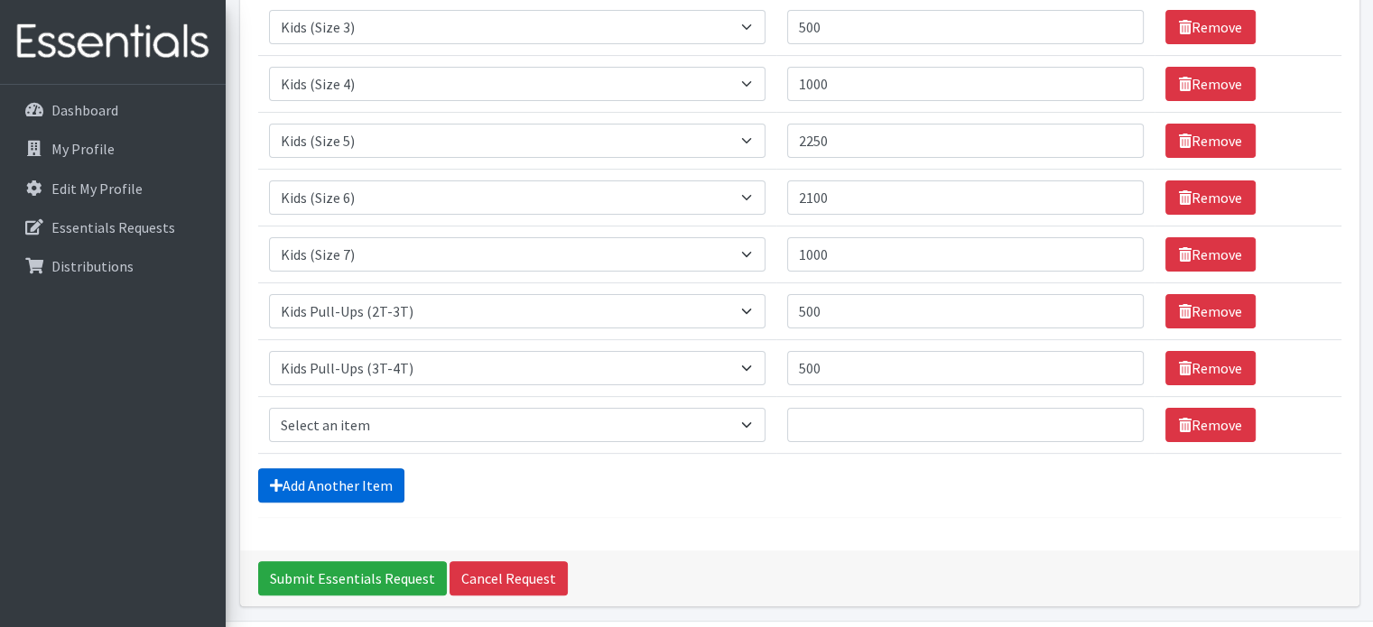
scroll to position [452, 0]
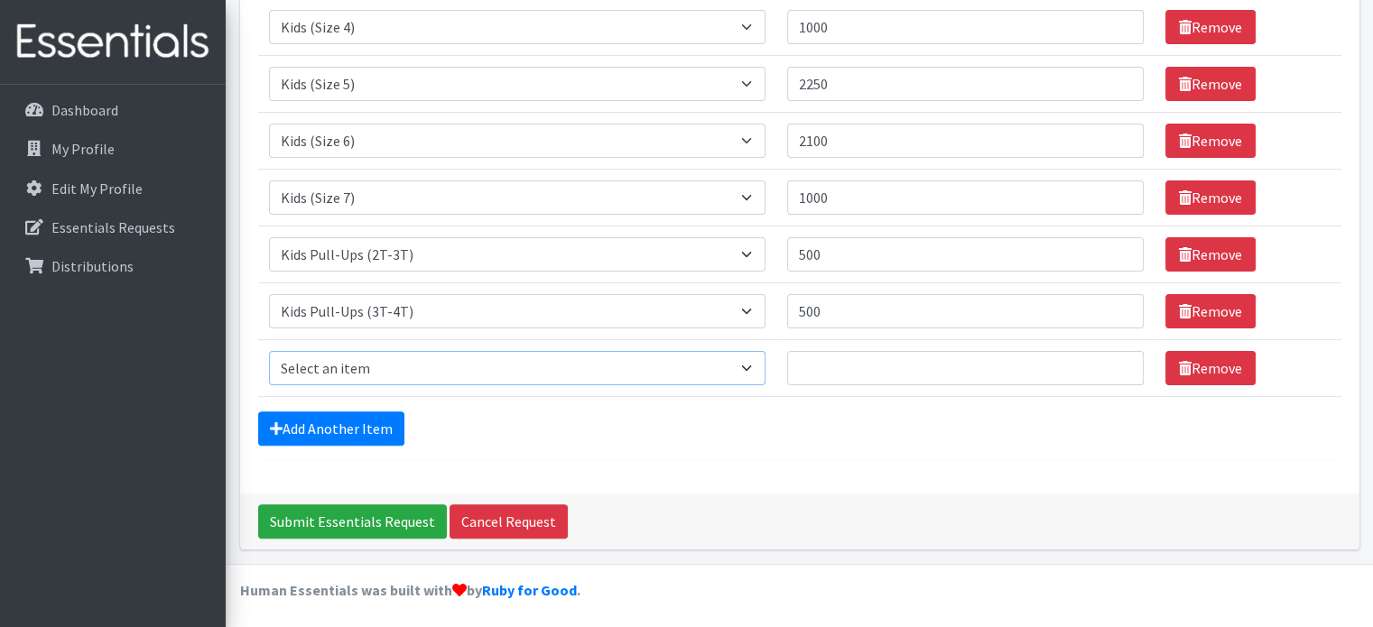
click at [369, 367] on select "Select an item Kids (Newborn) Kids (Size 1) Kids (Size 2) Kids (Size 3) Kids (S…" at bounding box center [517, 368] width 496 height 34
select select "13732"
click at [269, 351] on select "Select an item Kids (Newborn) Kids (Size 1) Kids (Size 2) Kids (Size 3) Kids (S…" at bounding box center [517, 368] width 496 height 34
click at [994, 366] on input "Quantity" at bounding box center [965, 368] width 356 height 34
type input "675"
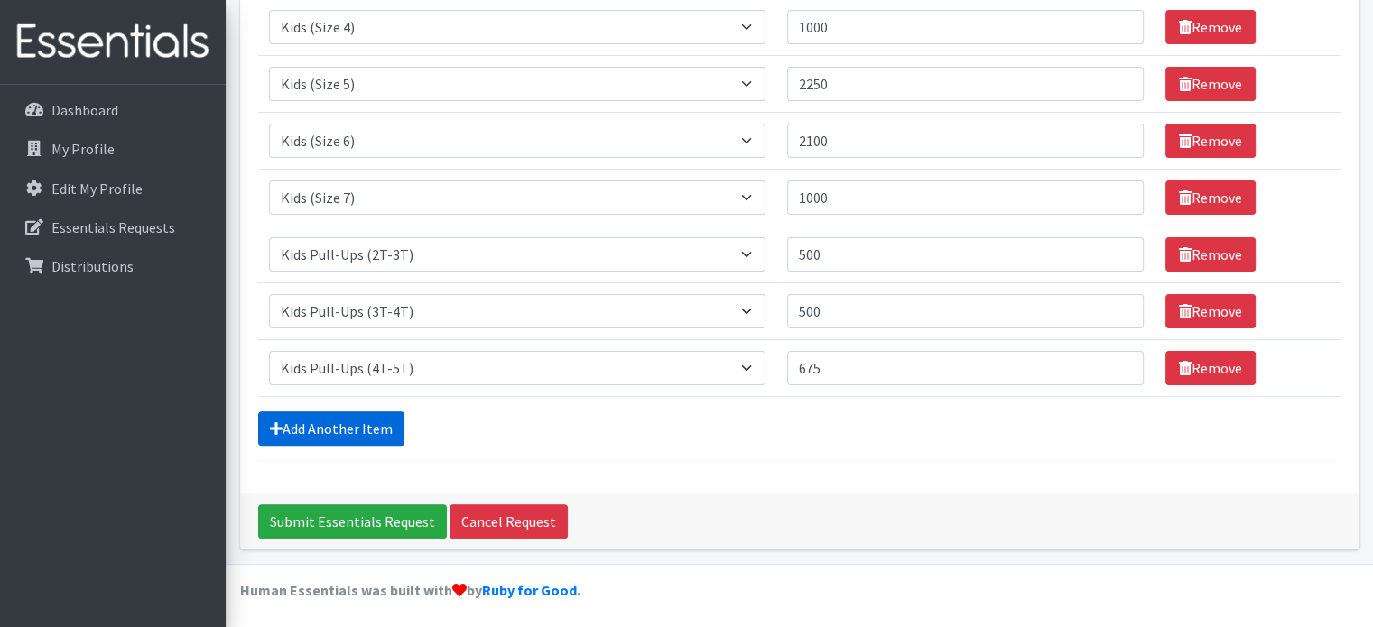
click at [379, 425] on link "Add Another Item" at bounding box center [331, 428] width 146 height 34
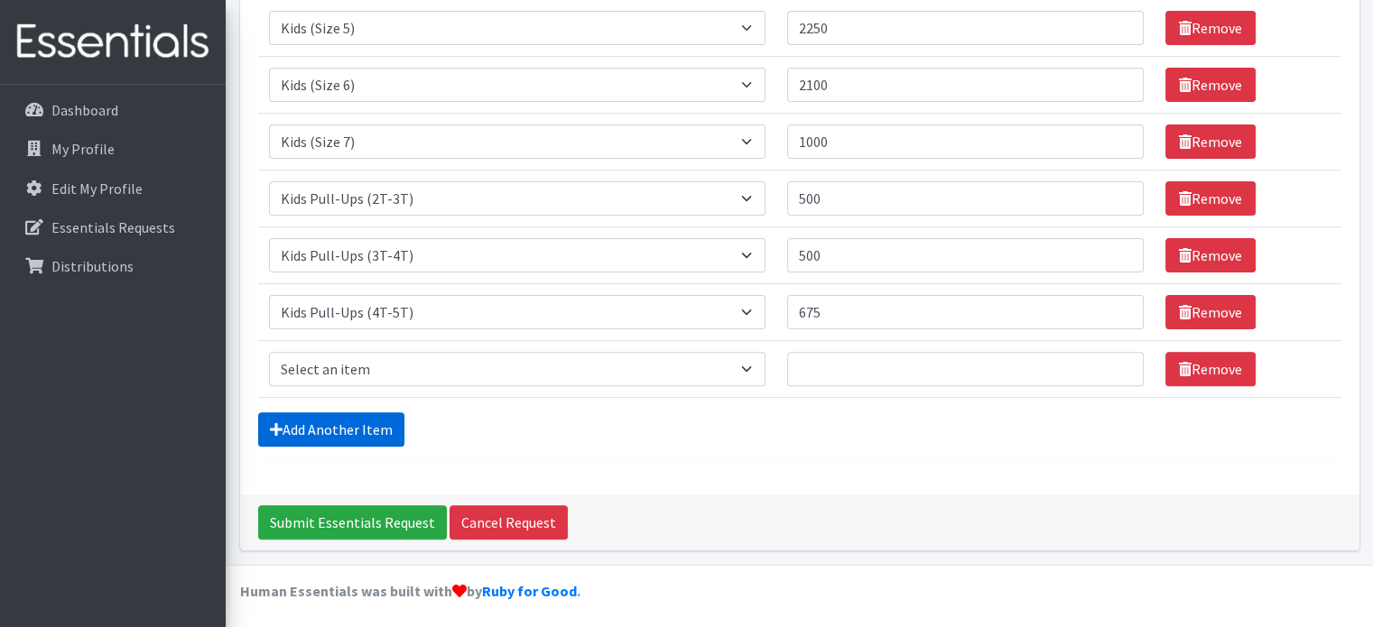
scroll to position [509, 0]
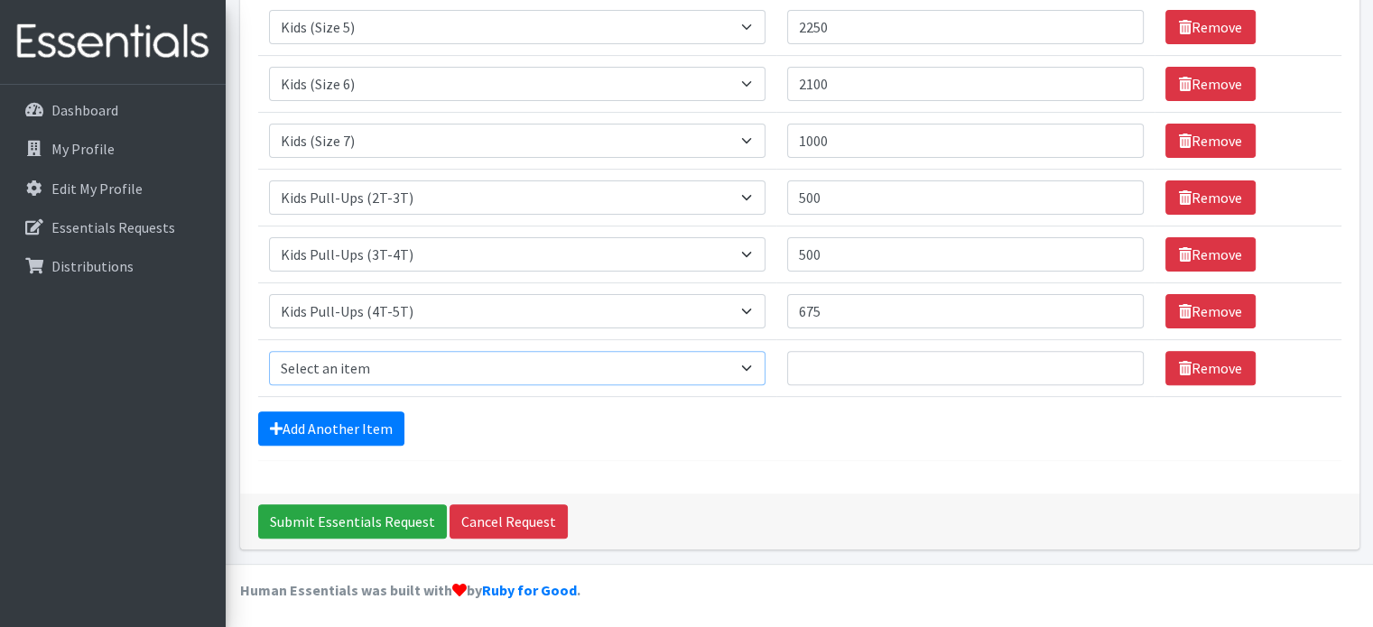
click at [759, 365] on select "Select an item Kids (Newborn) Kids (Size 1) Kids (Size 2) Kids (Size 3) Kids (S…" at bounding box center [517, 368] width 496 height 34
click at [269, 351] on select "Select an item Kids (Newborn) Kids (Size 1) Kids (Size 2) Kids (Size 3) Kids (S…" at bounding box center [517, 368] width 496 height 34
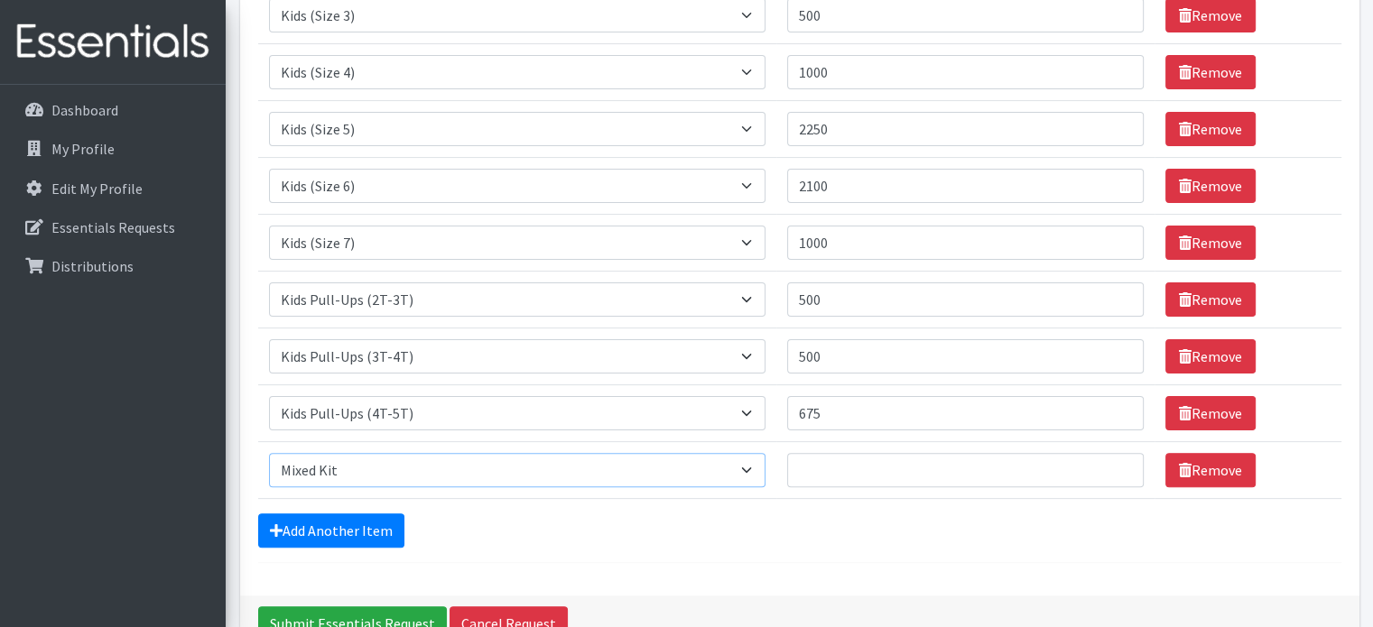
scroll to position [406, 0]
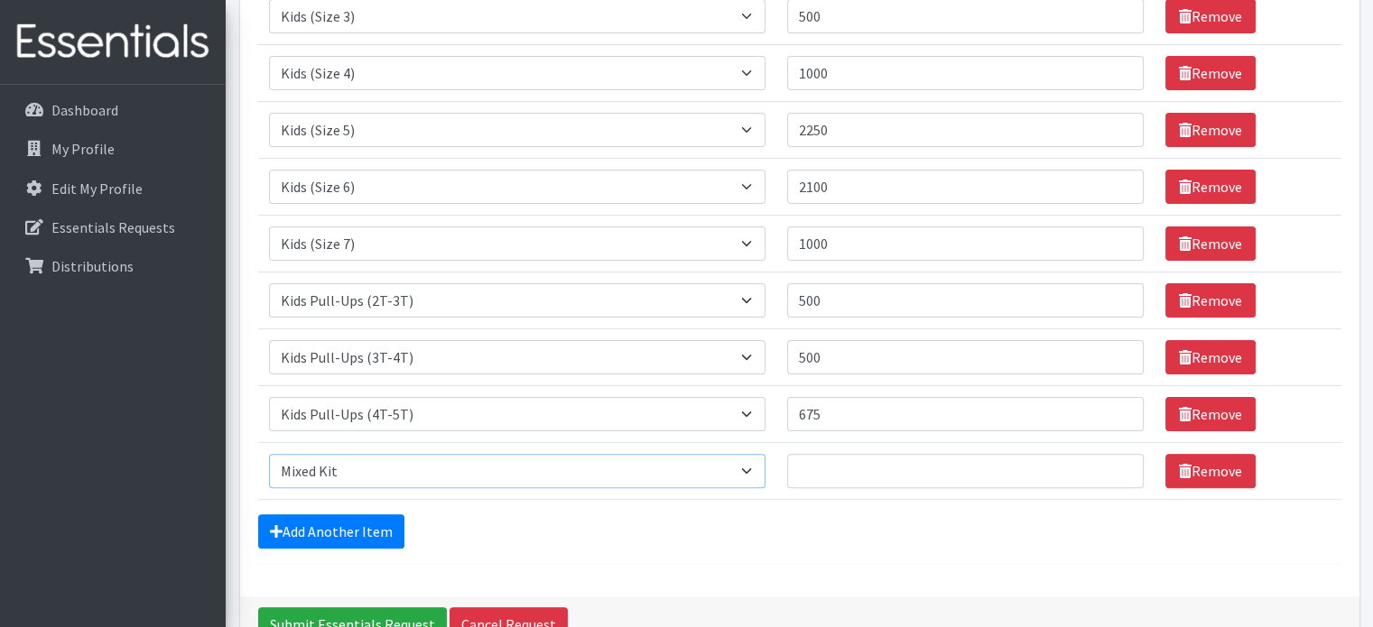
click at [758, 469] on select "Select an item Kids (Newborn) Kids (Size 1) Kids (Size 2) Kids (Size 3) Kids (S…" at bounding box center [517, 471] width 496 height 34
select select "14445"
click at [269, 454] on select "Select an item Kids (Newborn) Kids (Size 1) Kids (Size 2) Kids (Size 3) Kids (S…" at bounding box center [517, 471] width 496 height 34
click at [818, 468] on input "Quantity" at bounding box center [965, 471] width 356 height 34
type input "60"
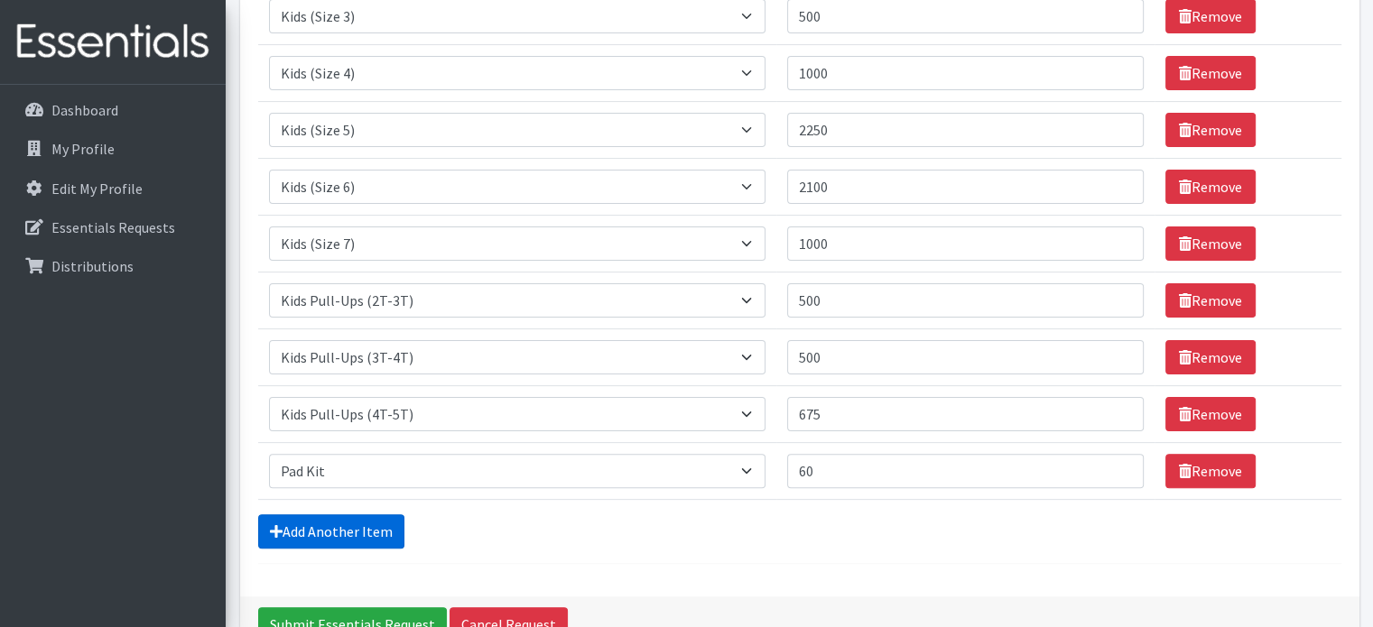
click at [352, 530] on link "Add Another Item" at bounding box center [331, 531] width 146 height 34
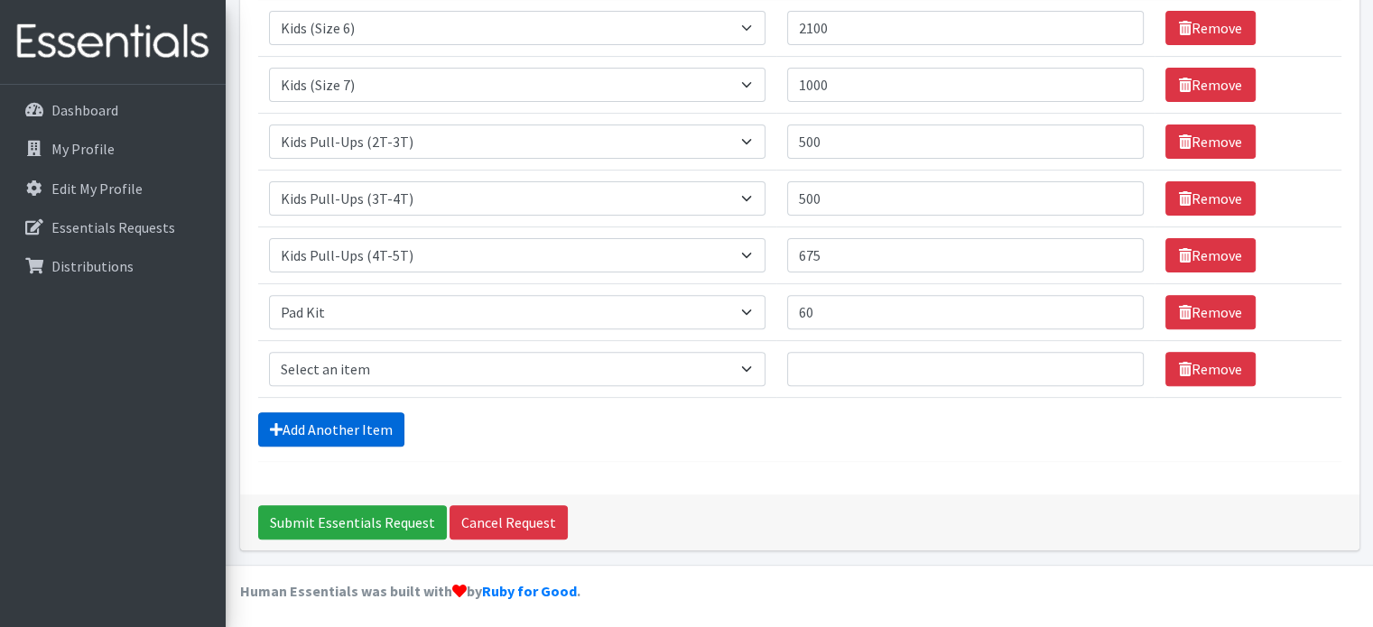
scroll to position [566, 0]
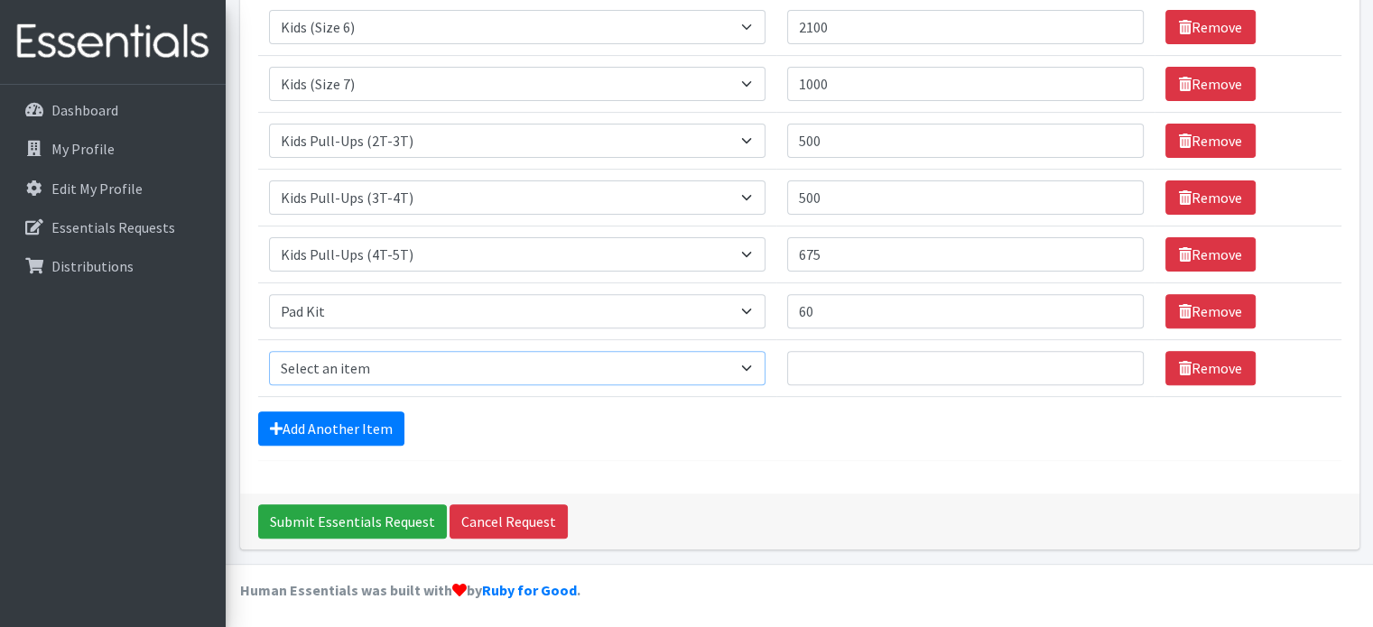
click at [340, 374] on select "Select an item Kids (Newborn) Kids (Size 1) Kids (Size 2) Kids (Size 3) Kids (S…" at bounding box center [517, 368] width 496 height 34
select select "14446"
click at [269, 351] on select "Select an item Kids (Newborn) Kids (Size 1) Kids (Size 2) Kids (Size 3) Kids (S…" at bounding box center [517, 368] width 496 height 34
click at [819, 374] on input "Quantity" at bounding box center [965, 368] width 356 height 34
type input "70"
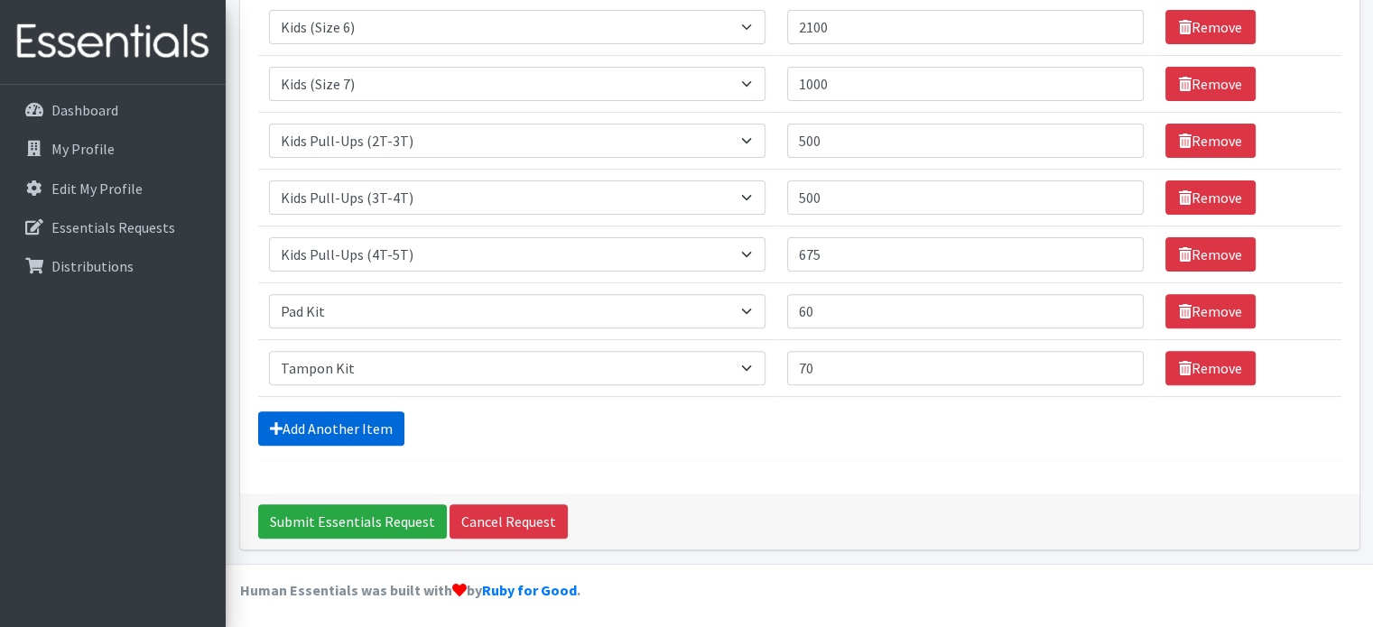
click at [334, 428] on link "Add Another Item" at bounding box center [331, 428] width 146 height 34
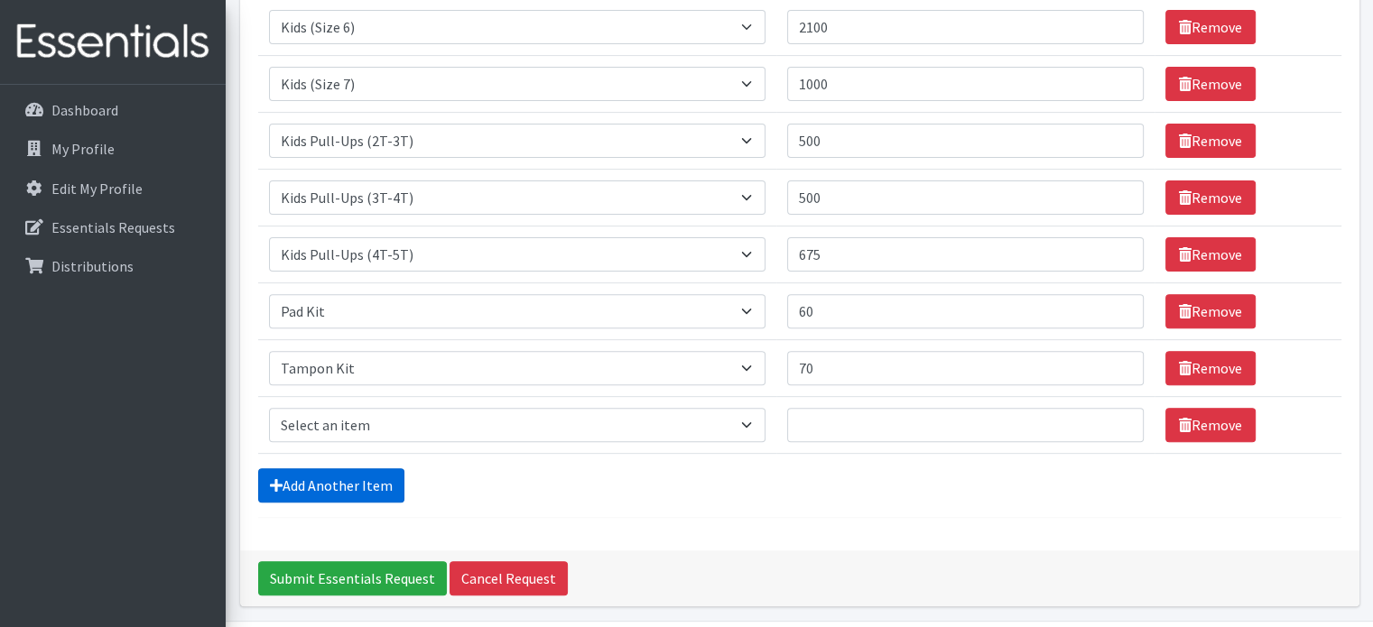
scroll to position [622, 0]
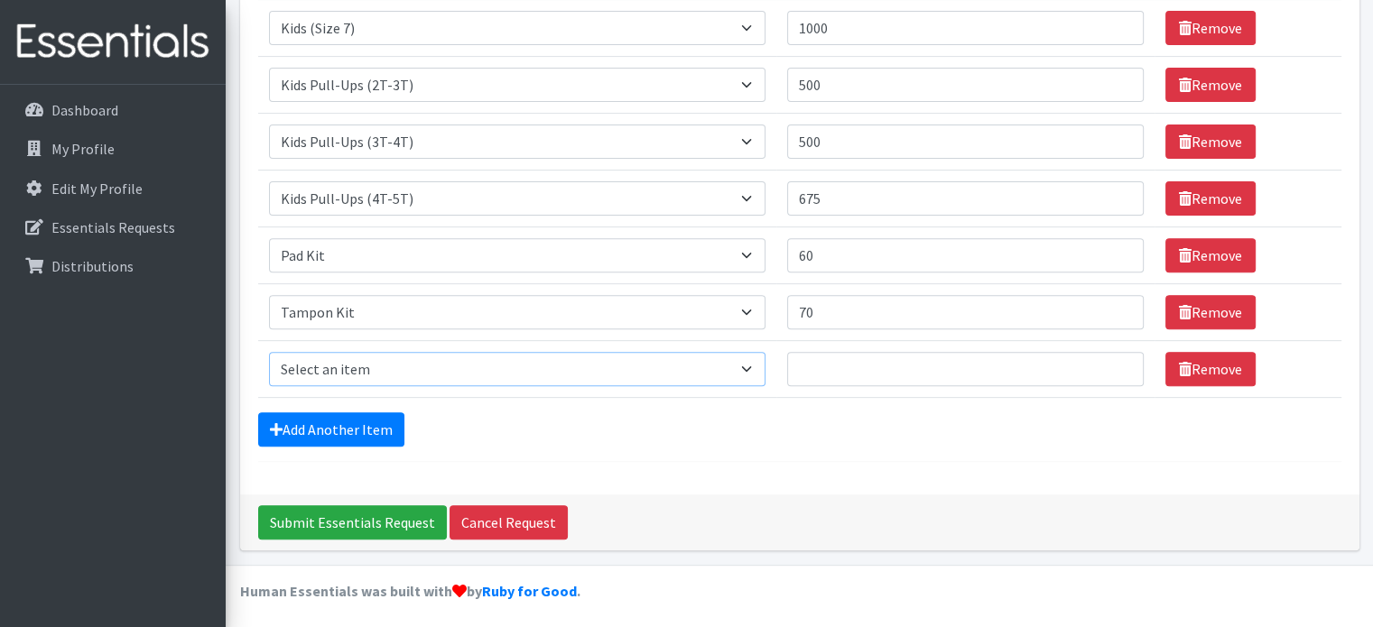
click at [328, 360] on select "Select an item Kids (Newborn) Kids (Size 1) Kids (Size 2) Kids (Size 3) Kids (S…" at bounding box center [517, 369] width 496 height 34
select select "14447"
click at [269, 352] on select "Select an item Kids (Newborn) Kids (Size 1) Kids (Size 2) Kids (Size 3) Kids (S…" at bounding box center [517, 369] width 496 height 34
click at [830, 360] on input "Quantity" at bounding box center [965, 369] width 356 height 34
type input "65"
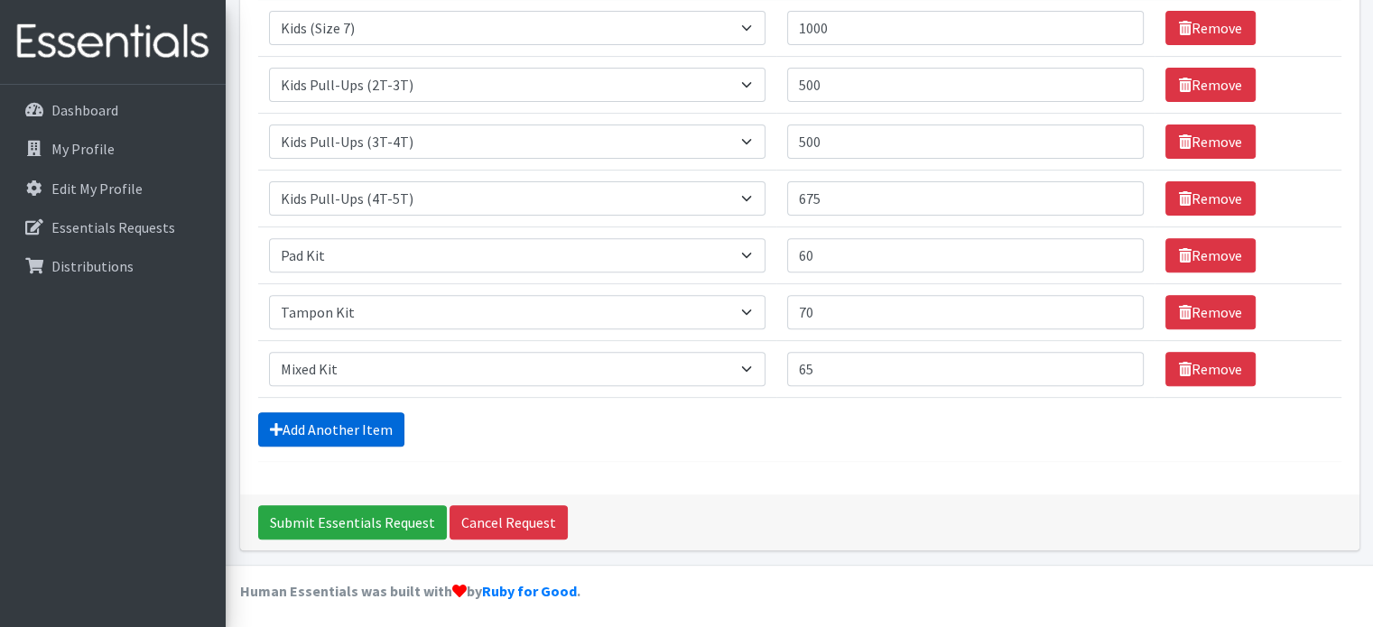
click at [379, 424] on link "Add Another Item" at bounding box center [331, 429] width 146 height 34
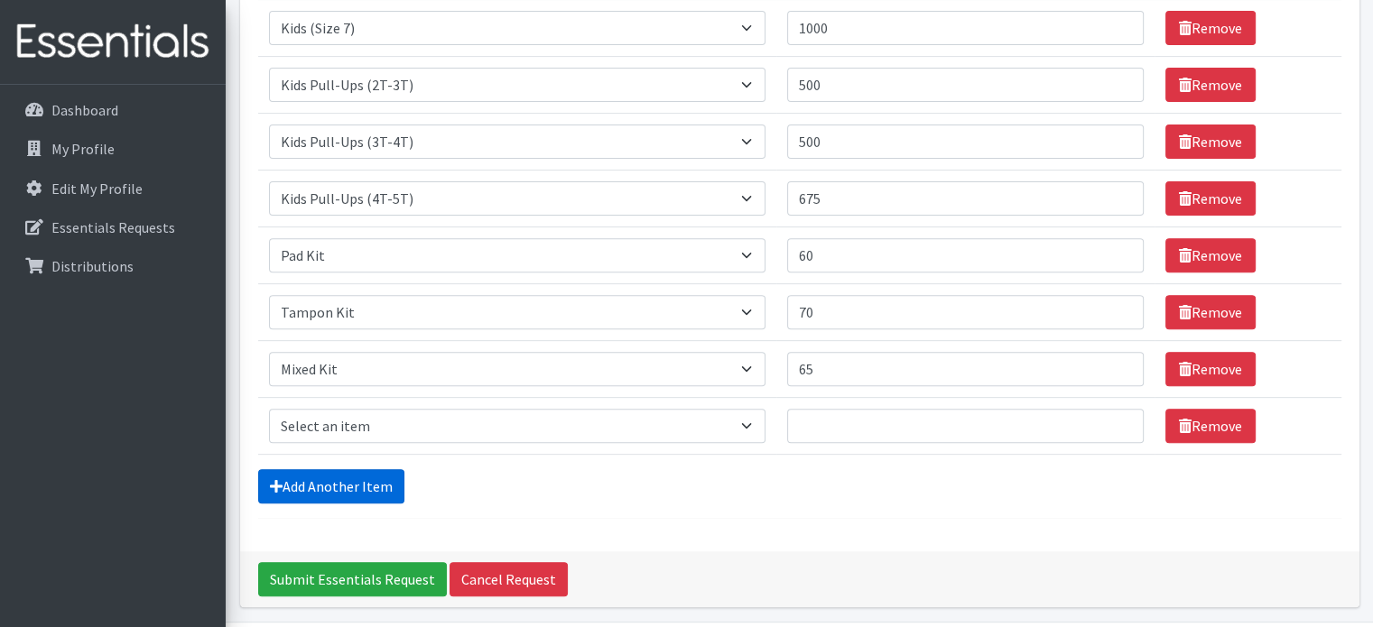
scroll to position [679, 0]
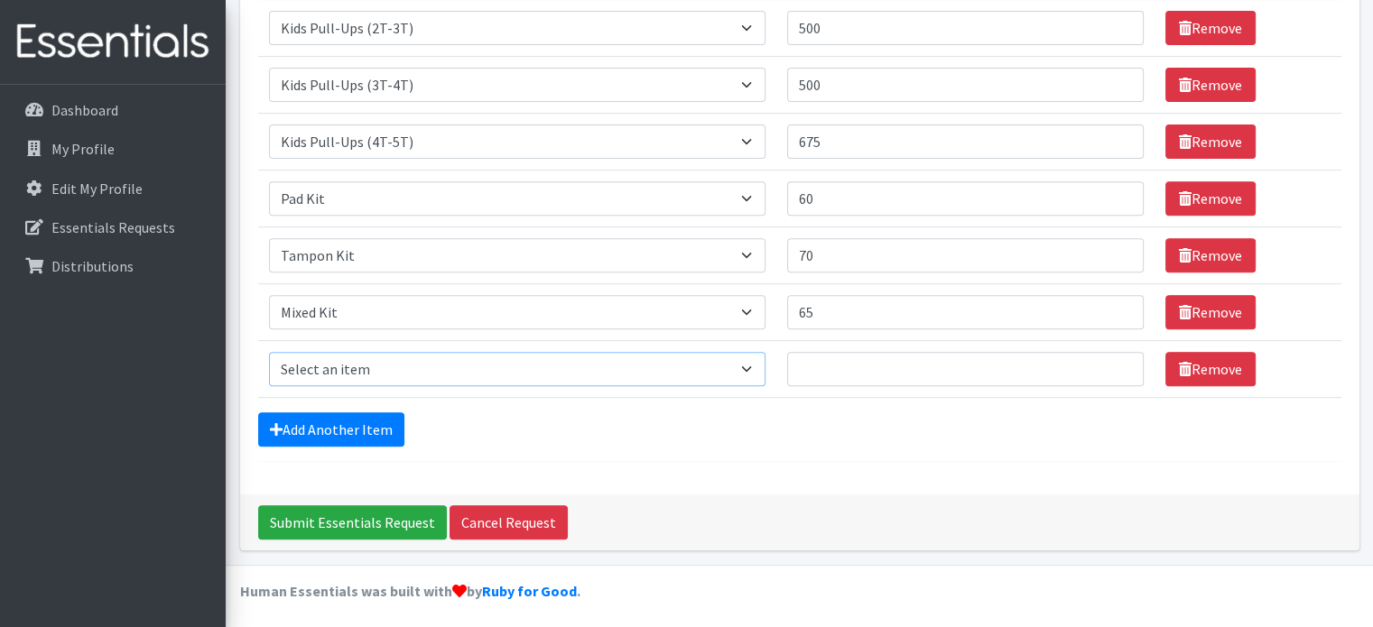
click at [765, 366] on select "Select an item Kids (Newborn) Kids (Size 1) Kids (Size 2) Kids (Size 3) Kids (S…" at bounding box center [517, 369] width 496 height 34
select select "14441"
click at [269, 352] on select "Select an item Kids (Newborn) Kids (Size 1) Kids (Size 2) Kids (Size 3) Kids (S…" at bounding box center [517, 369] width 496 height 34
click at [856, 365] on input "Quantity" at bounding box center [965, 369] width 356 height 34
click at [823, 364] on input "24" at bounding box center [965, 369] width 356 height 34
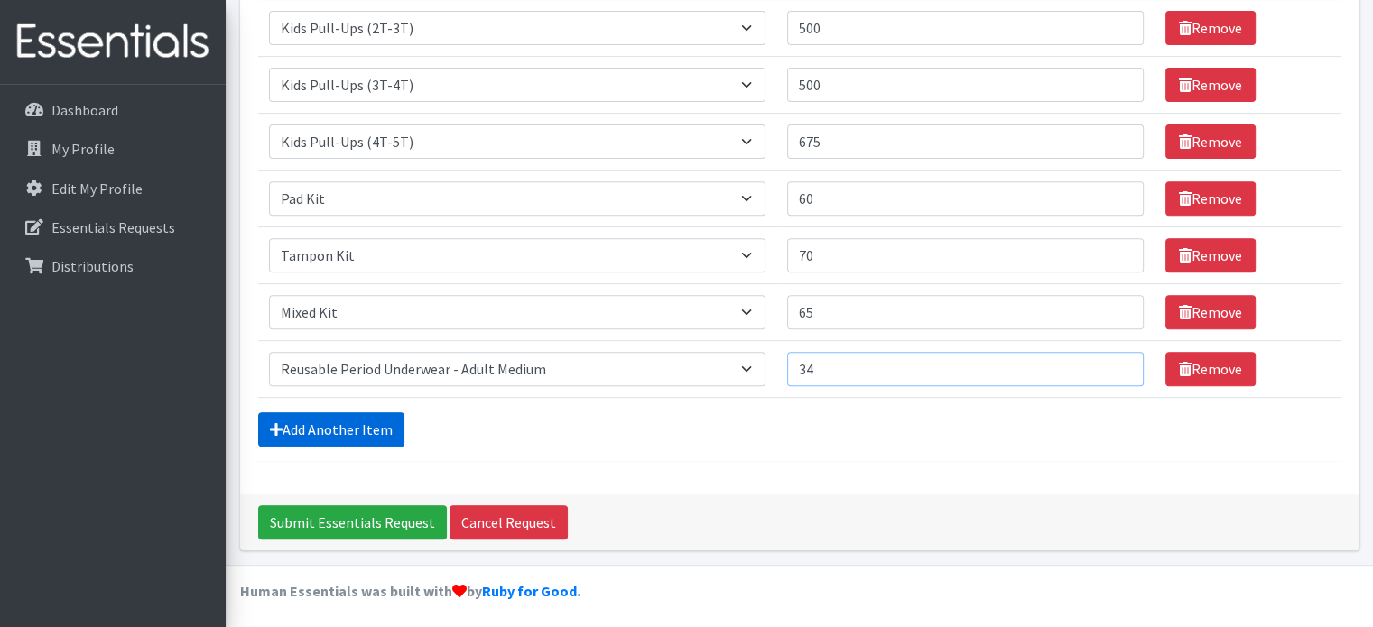
type input "34"
click at [351, 422] on link "Add Another Item" at bounding box center [331, 429] width 146 height 34
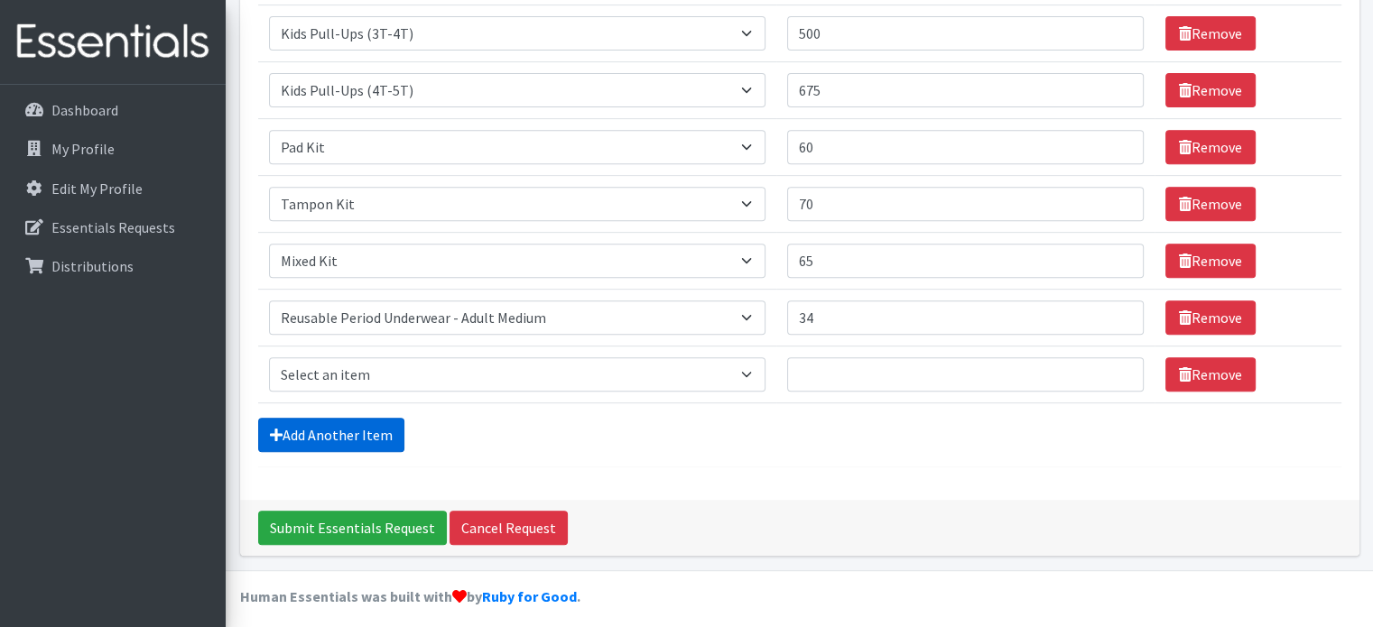
scroll to position [735, 0]
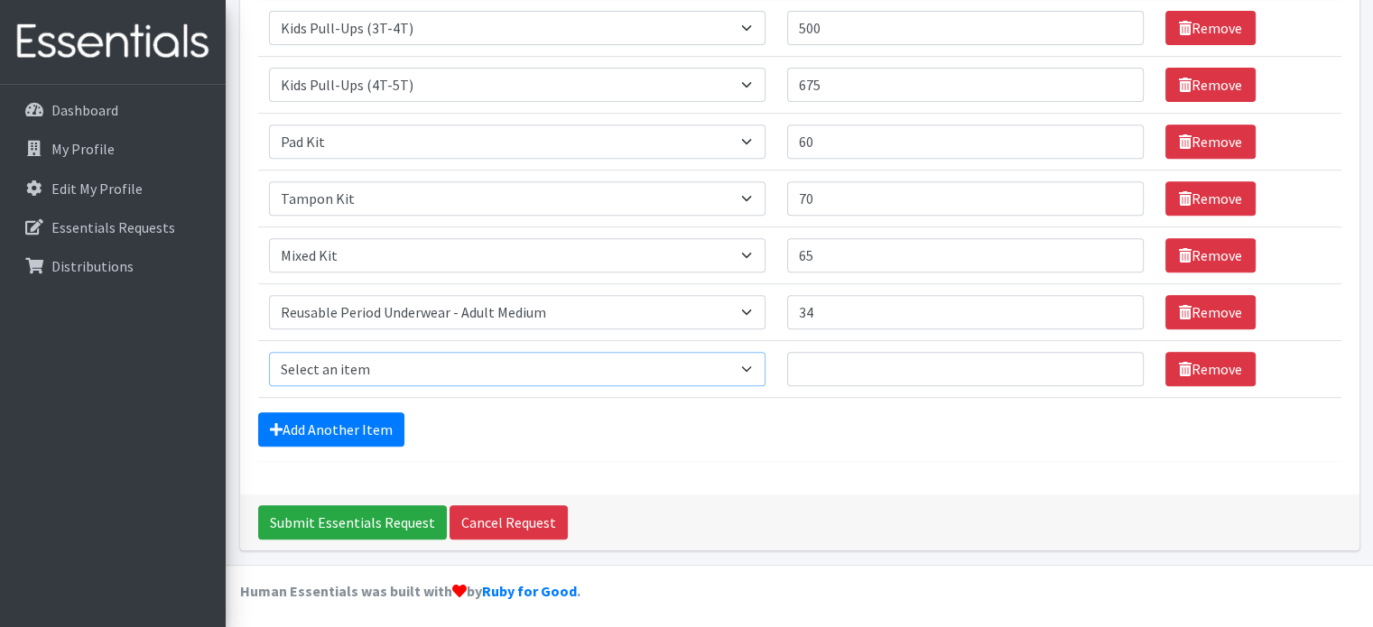
click at [369, 365] on select "Select an item Kids (Newborn) Kids (Size 1) Kids (Size 2) Kids (Size 3) Kids (S…" at bounding box center [517, 369] width 496 height 34
select select "14443"
click at [269, 352] on select "Select an item Kids (Newborn) Kids (Size 1) Kids (Size 2) Kids (Size 3) Kids (S…" at bounding box center [517, 369] width 496 height 34
click at [823, 369] on input "Quantity" at bounding box center [965, 369] width 356 height 34
type input "34"
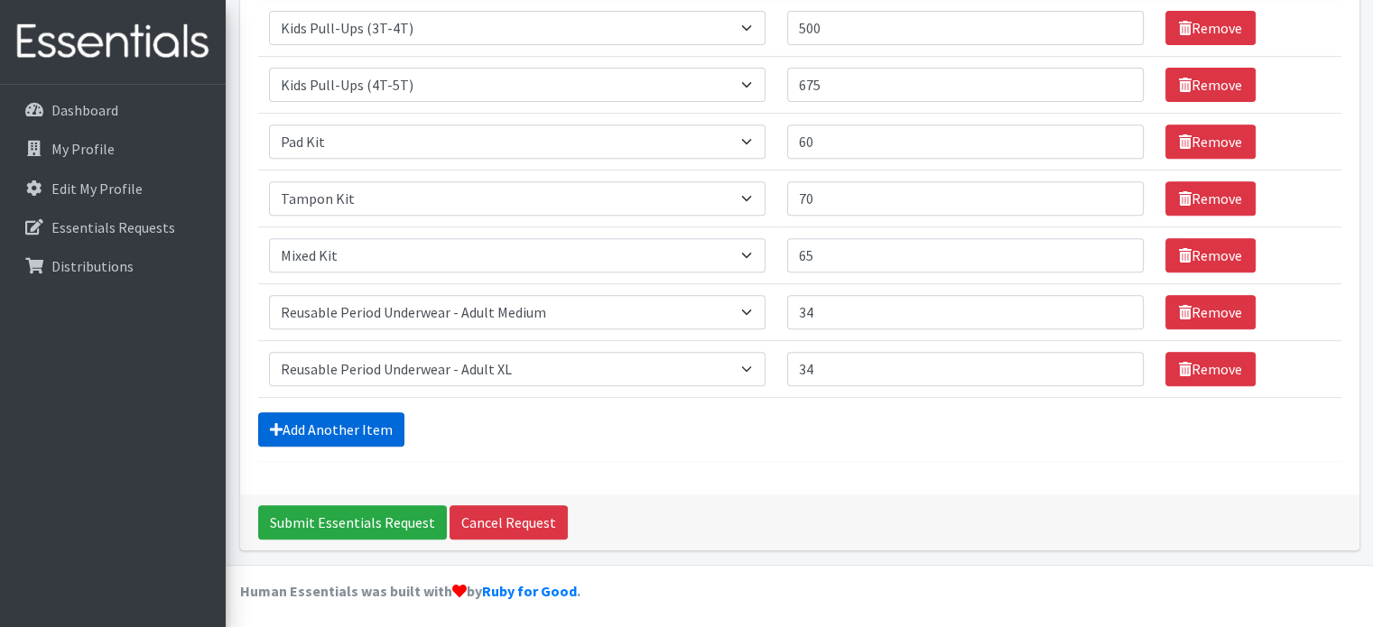
click at [383, 417] on link "Add Another Item" at bounding box center [331, 429] width 146 height 34
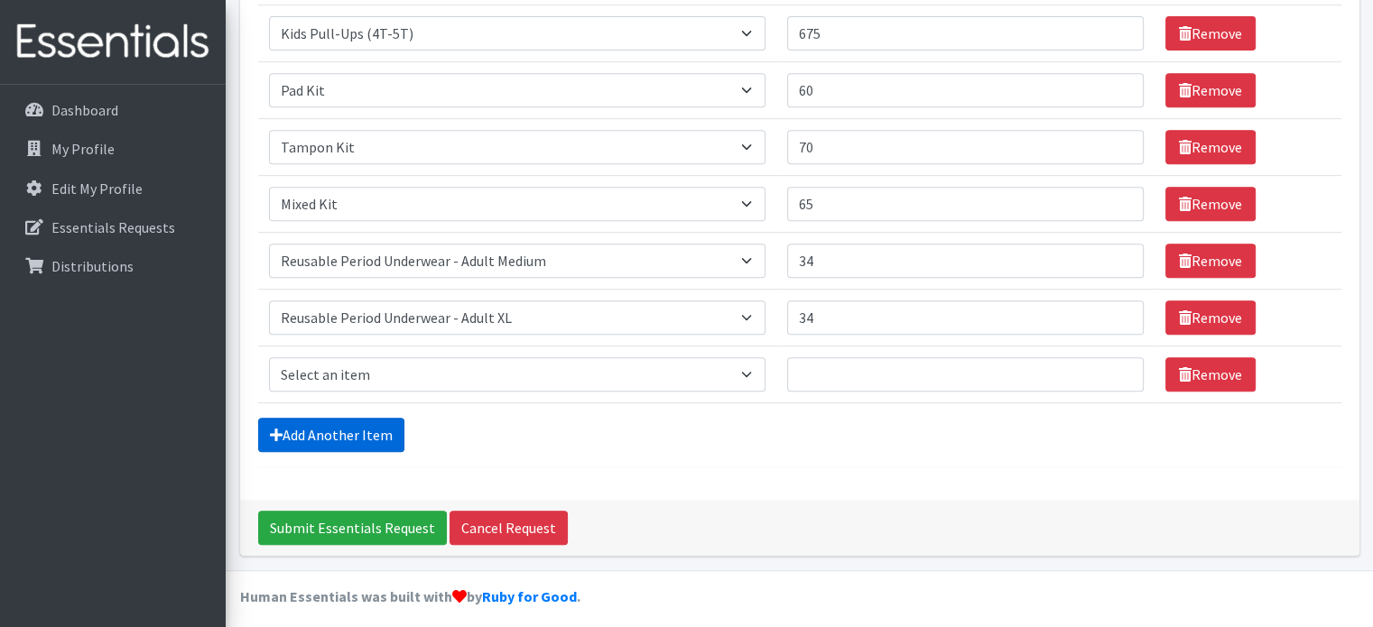
scroll to position [792, 0]
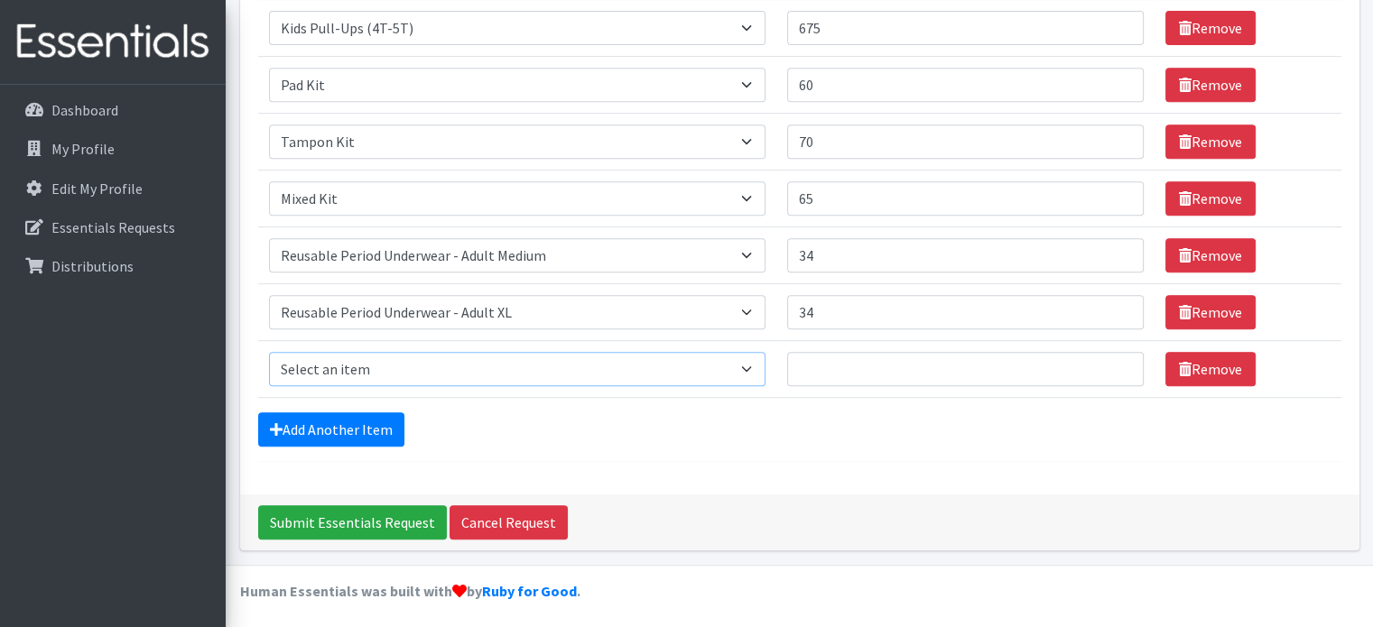
click at [361, 365] on select "Select an item Kids (Newborn) Kids (Size 1) Kids (Size 2) Kids (Size 3) Kids (S…" at bounding box center [517, 369] width 496 height 34
select select "14438"
click at [269, 352] on select "Select an item Kids (Newborn) Kids (Size 1) Kids (Size 2) Kids (Size 3) Kids (S…" at bounding box center [517, 369] width 496 height 34
click at [109, 227] on p "Essentials Requests" at bounding box center [113, 227] width 124 height 18
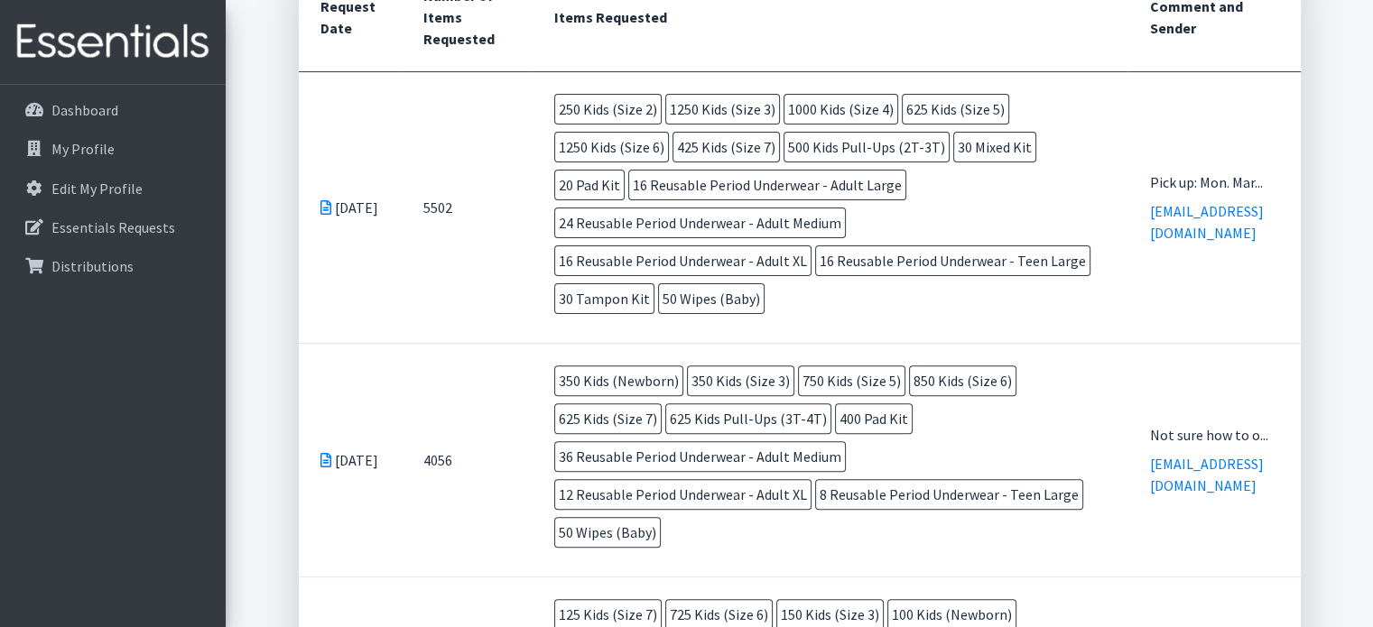
scroll to position [524, 0]
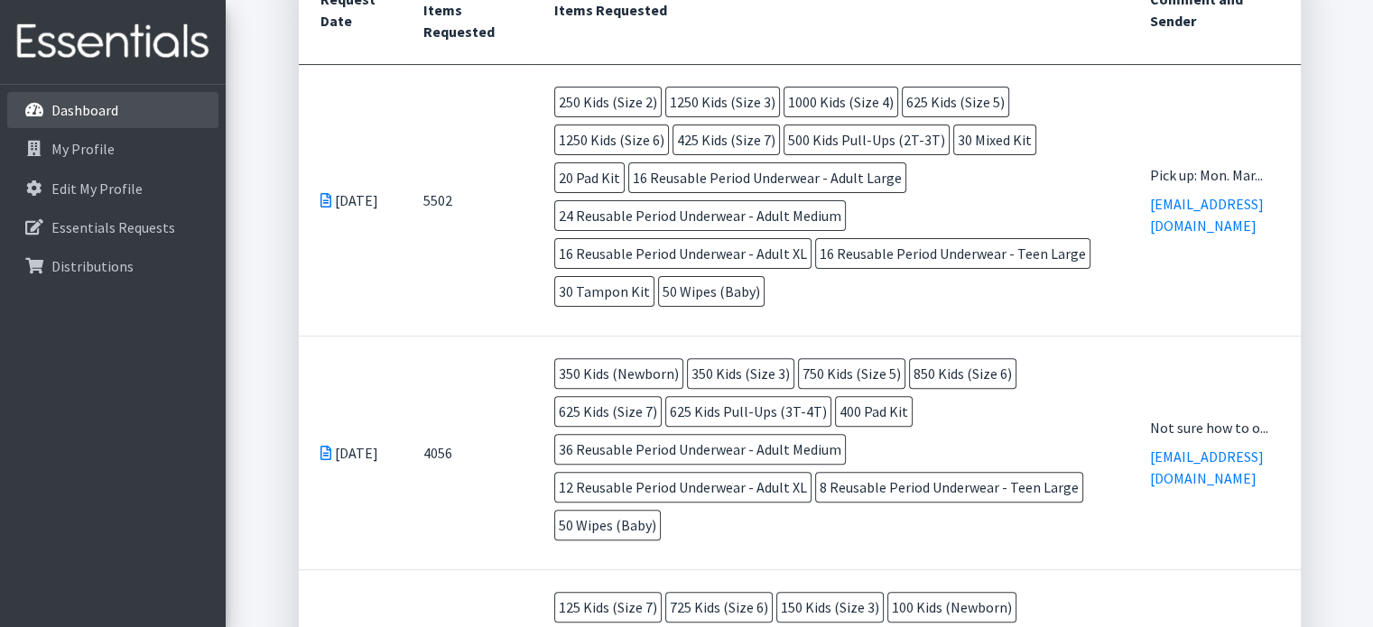
click at [104, 104] on p "Dashboard" at bounding box center [84, 110] width 67 height 18
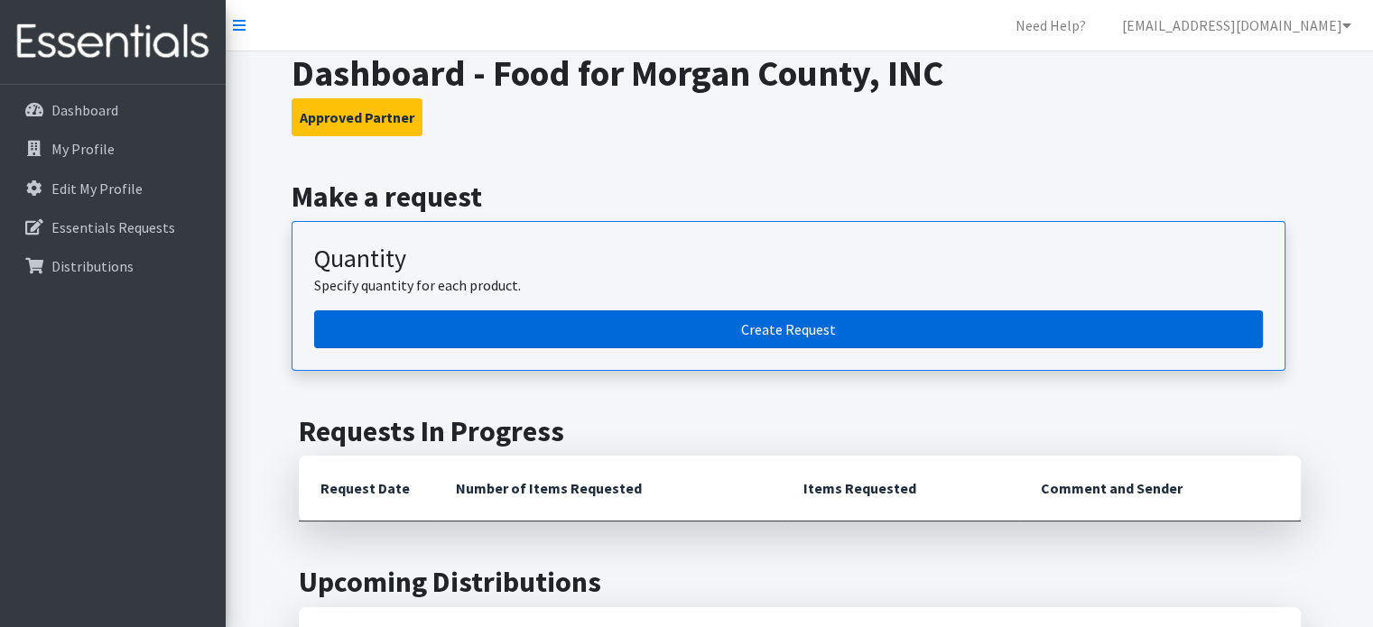
click at [474, 328] on link "Create Request" at bounding box center [788, 329] width 948 height 38
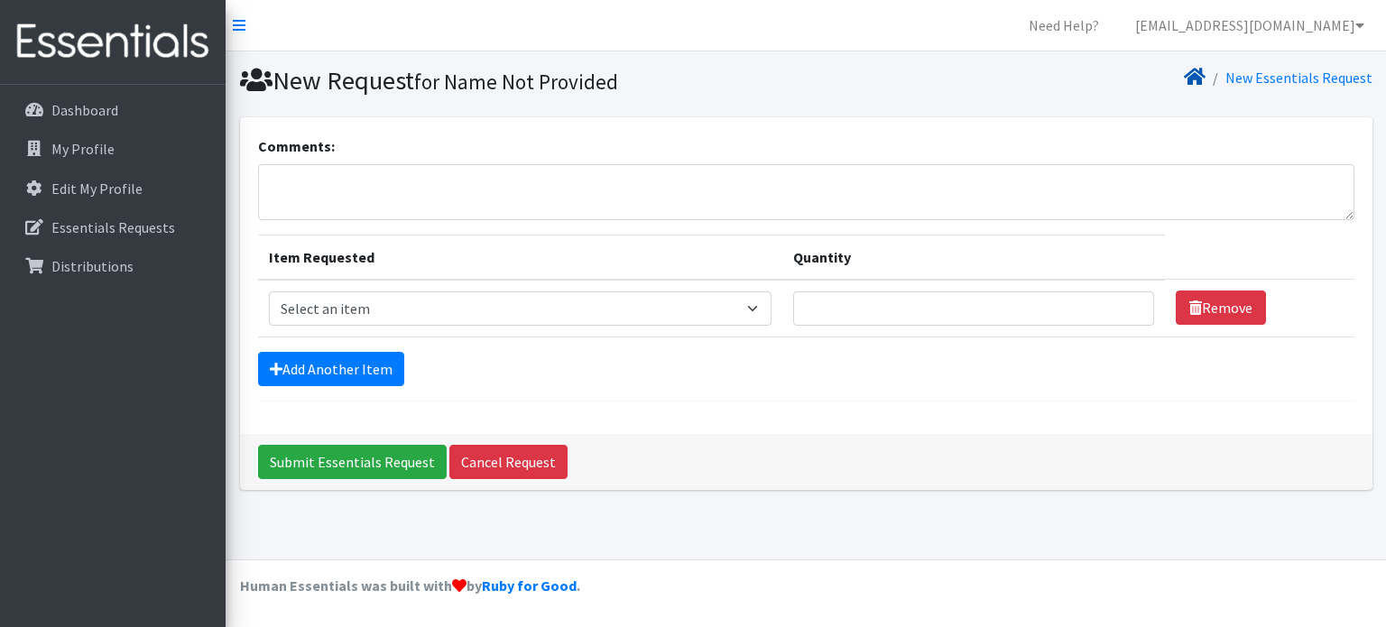
click at [1198, 78] on icon at bounding box center [1195, 76] width 22 height 14
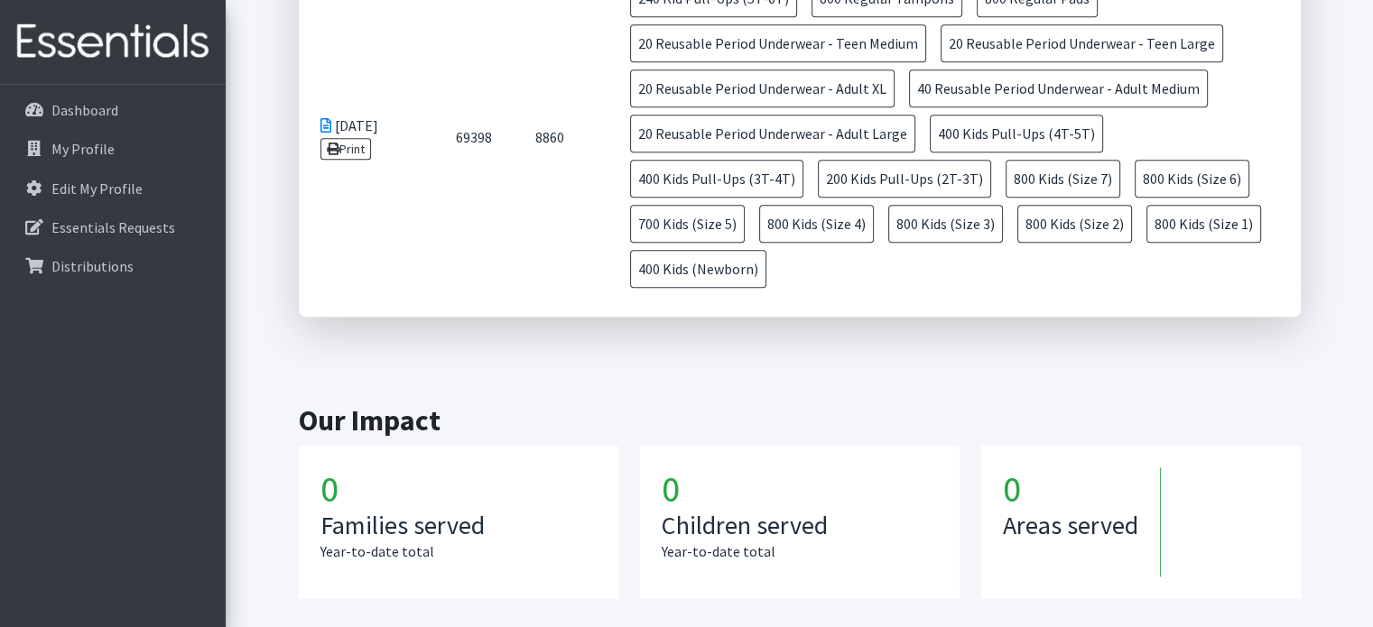
scroll to position [2077, 0]
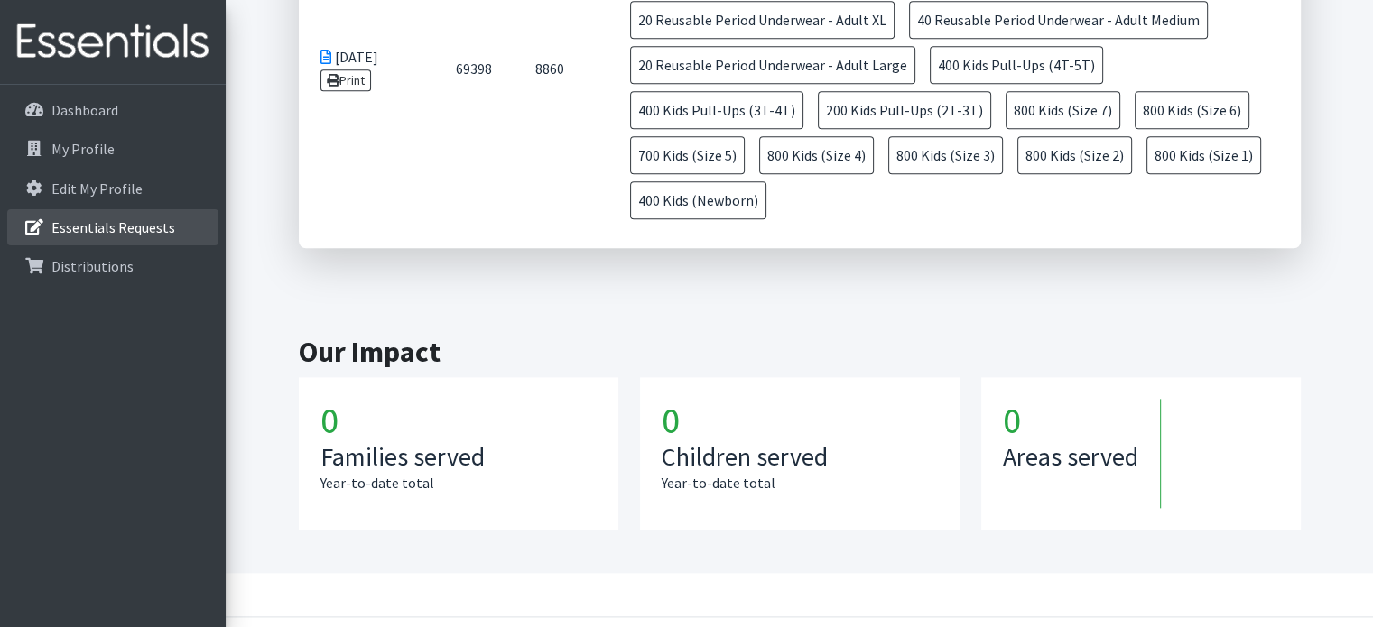
click at [80, 227] on p "Essentials Requests" at bounding box center [113, 227] width 124 height 18
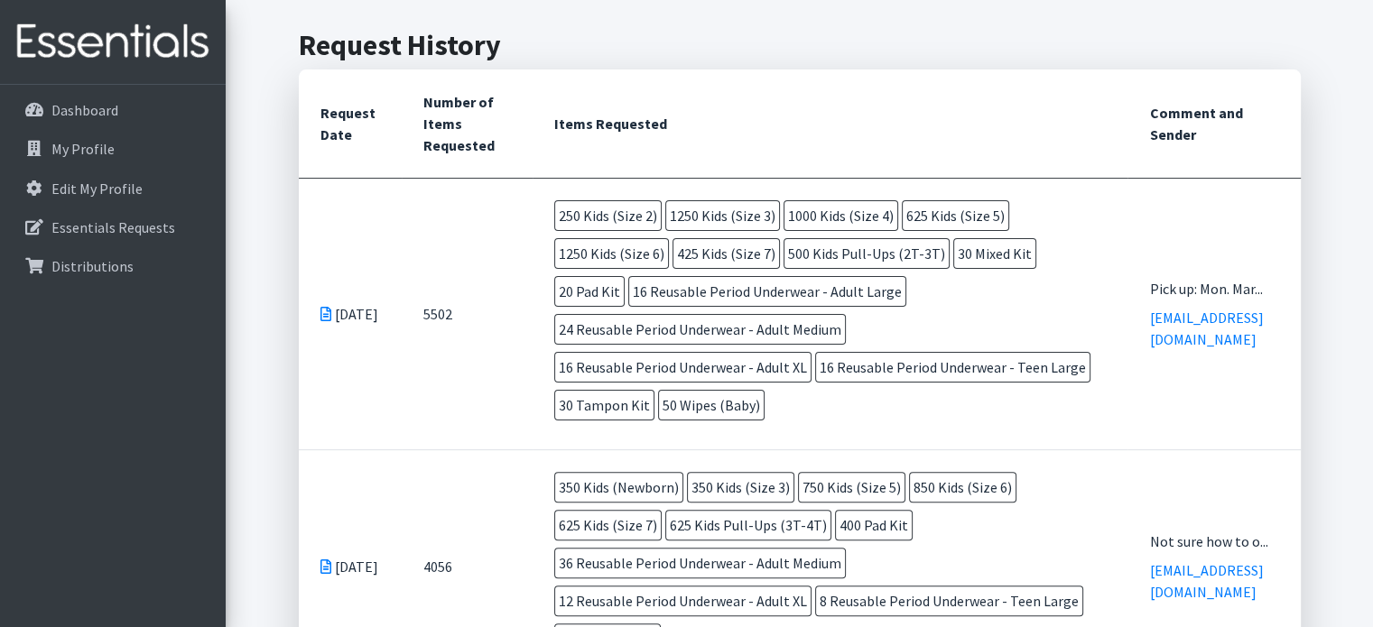
scroll to position [418, 0]
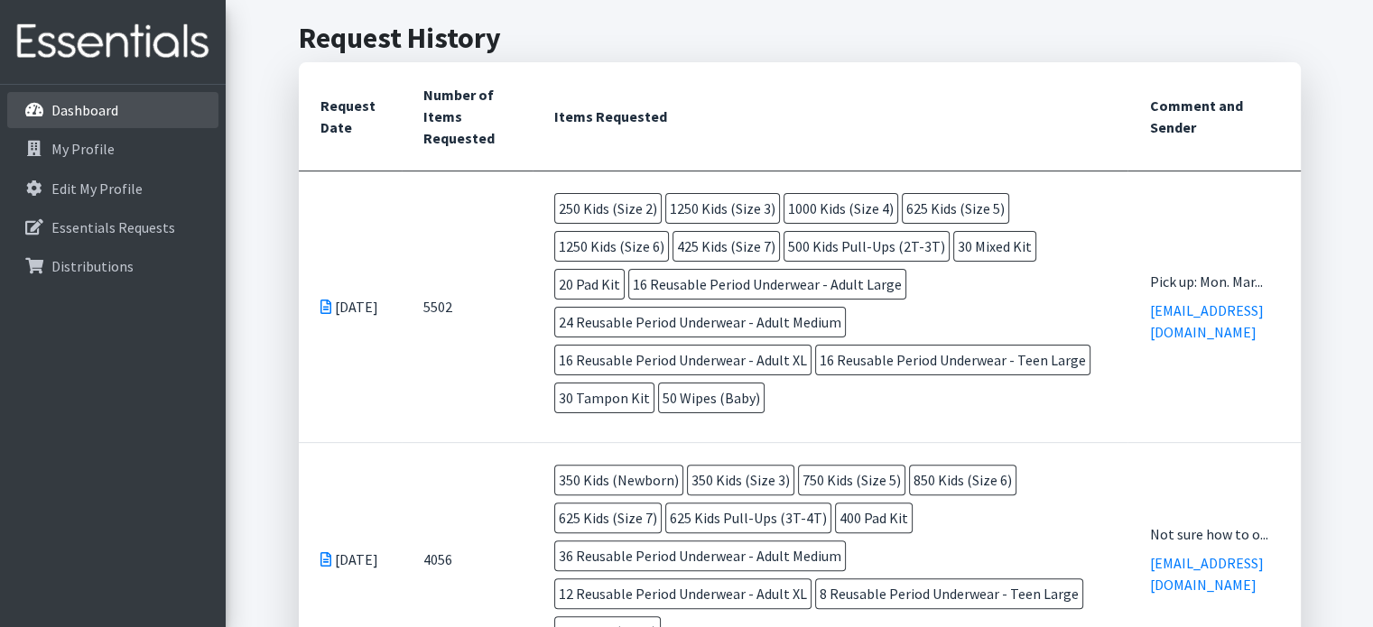
click at [92, 112] on p "Dashboard" at bounding box center [84, 110] width 67 height 18
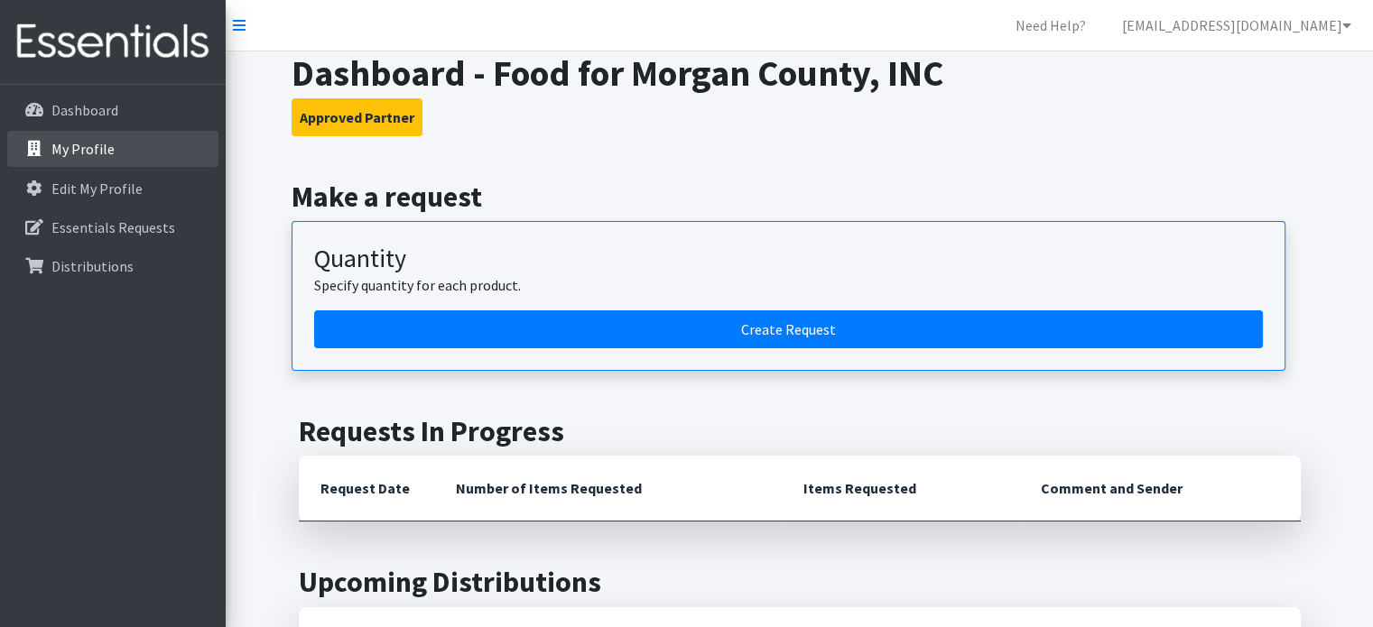
click at [131, 147] on link "My Profile" at bounding box center [112, 149] width 211 height 36
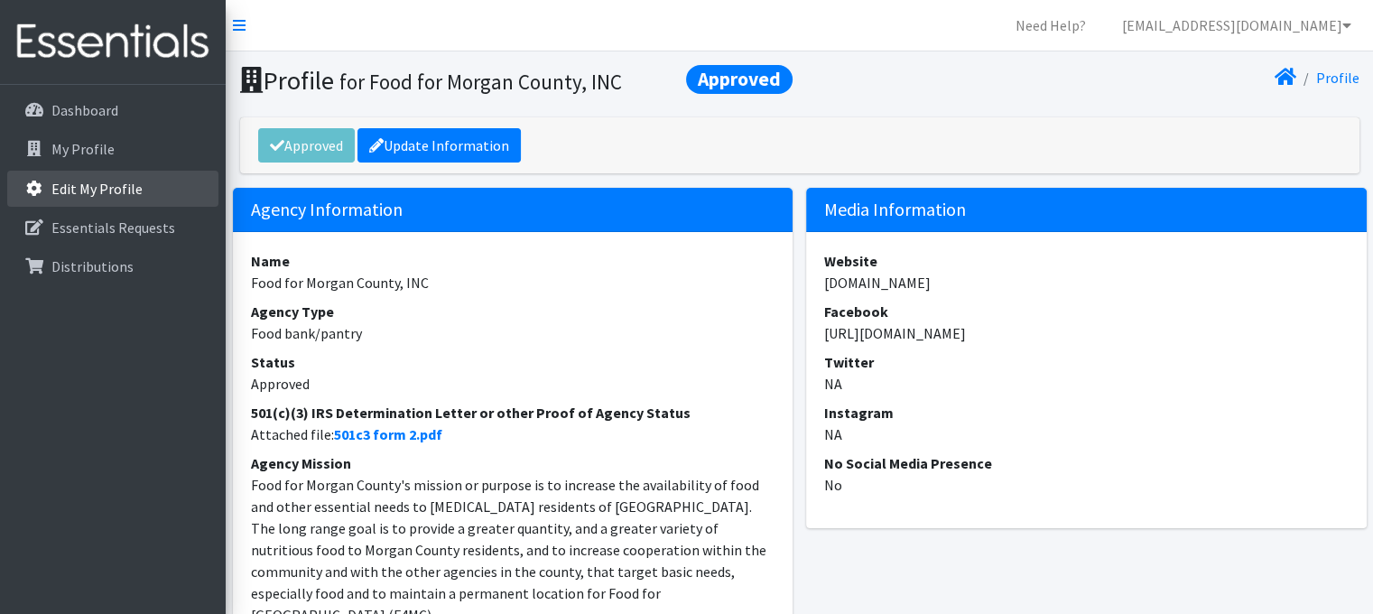
click at [94, 190] on p "Edit My Profile" at bounding box center [96, 189] width 91 height 18
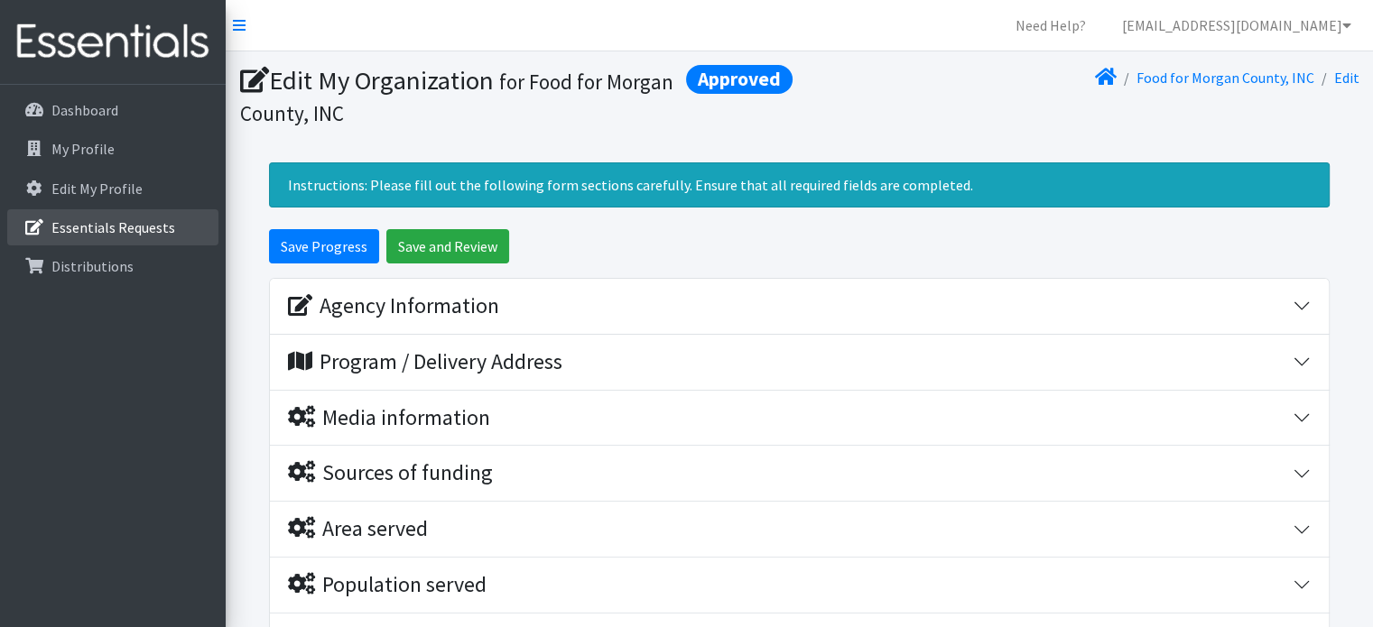
click at [94, 226] on p "Essentials Requests" at bounding box center [113, 227] width 124 height 18
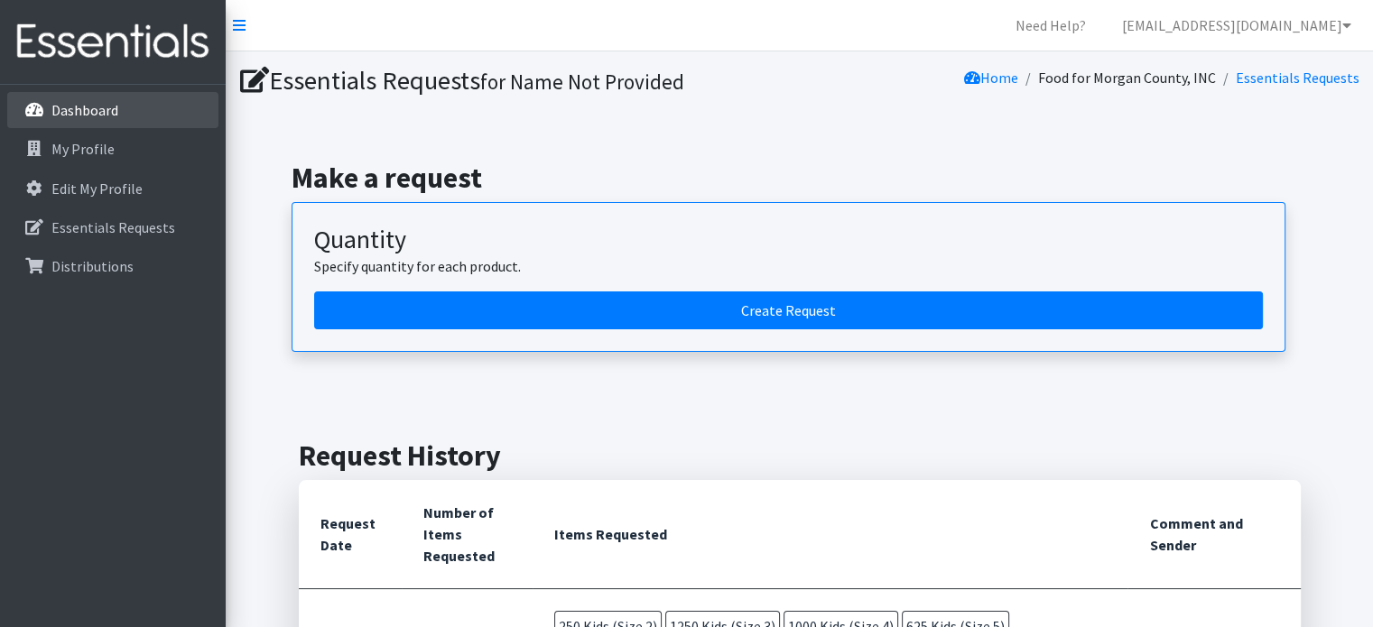
click at [95, 106] on p "Dashboard" at bounding box center [84, 110] width 67 height 18
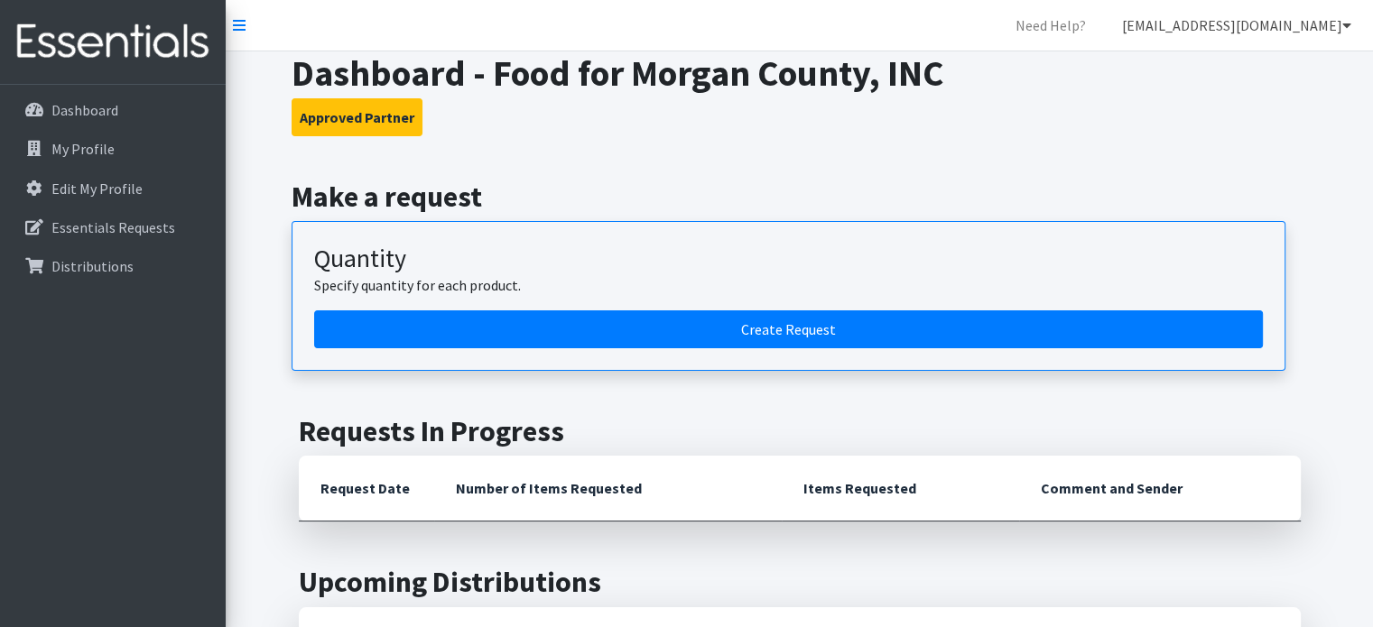
click at [1225, 33] on link "[EMAIL_ADDRESS][DOMAIN_NAME]" at bounding box center [1236, 25] width 258 height 36
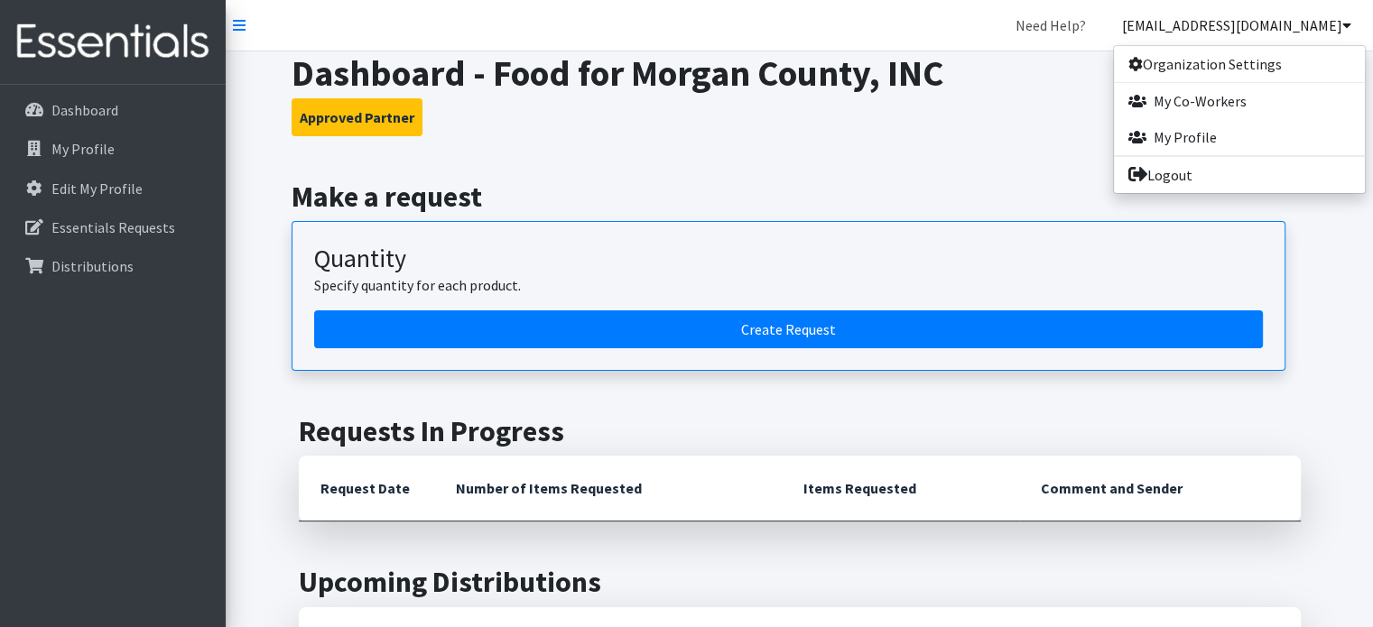
click at [1077, 34] on link "Need Help?" at bounding box center [1050, 25] width 99 height 36
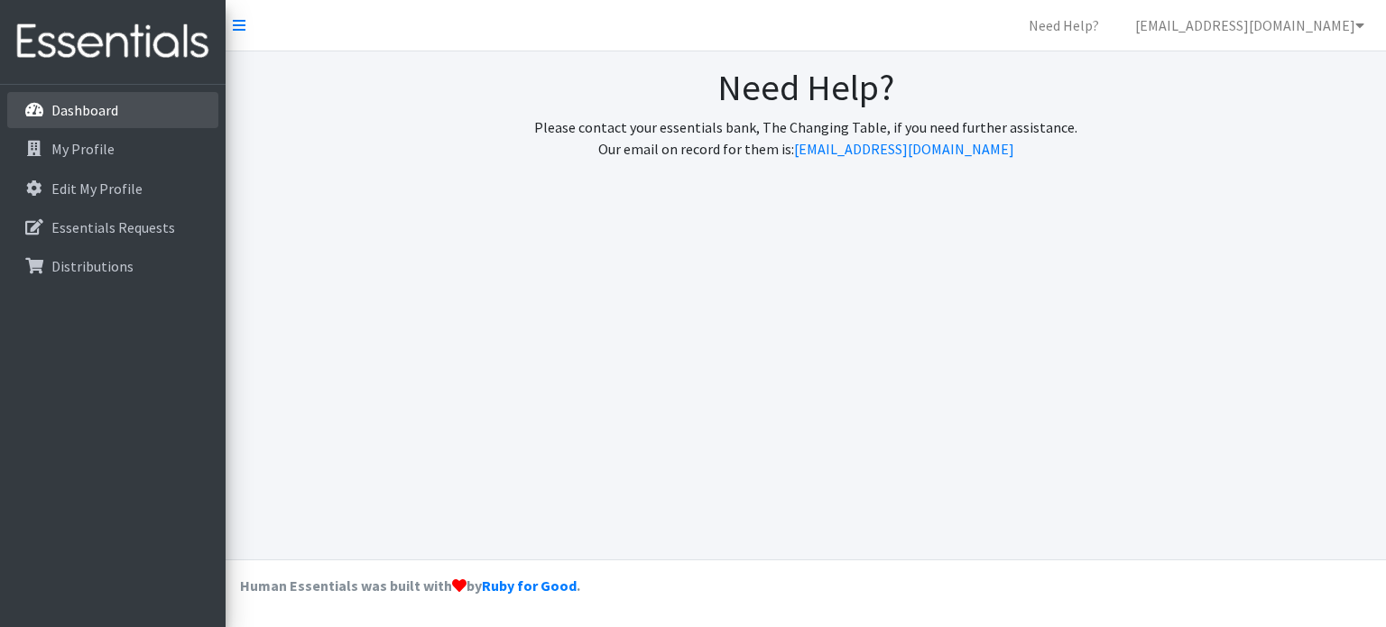
click at [76, 116] on p "Dashboard" at bounding box center [84, 110] width 67 height 18
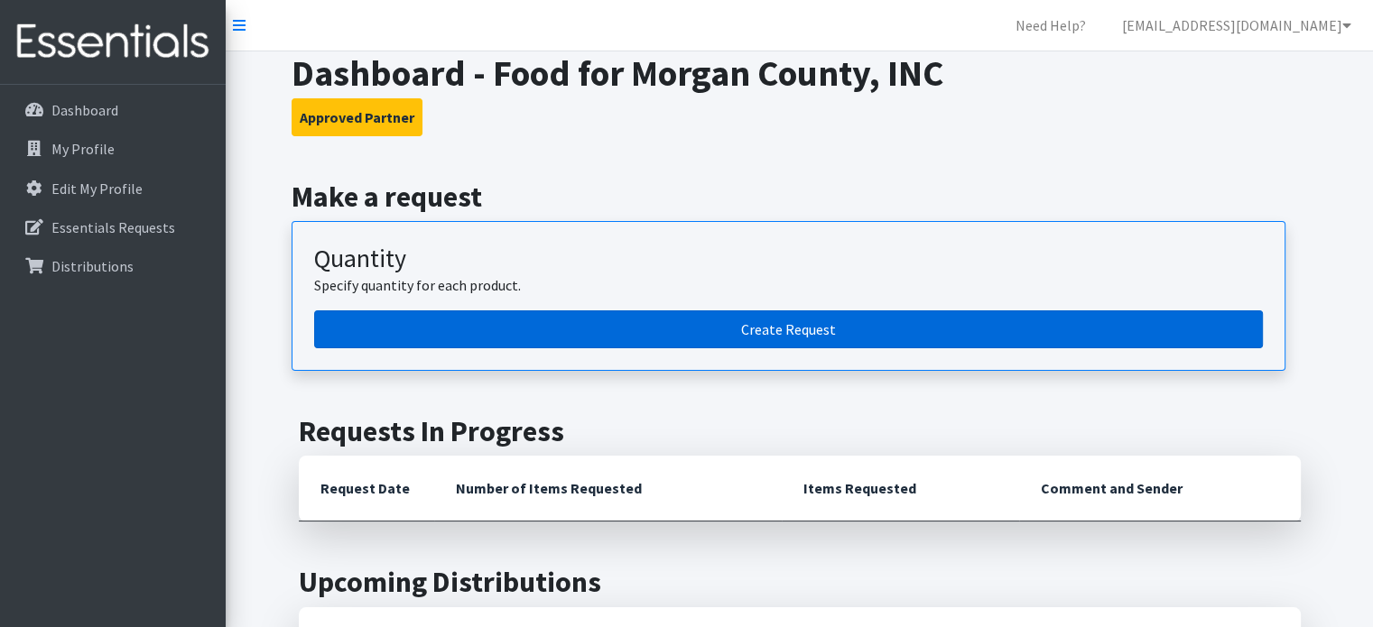
click at [772, 328] on link "Create Request" at bounding box center [788, 329] width 948 height 38
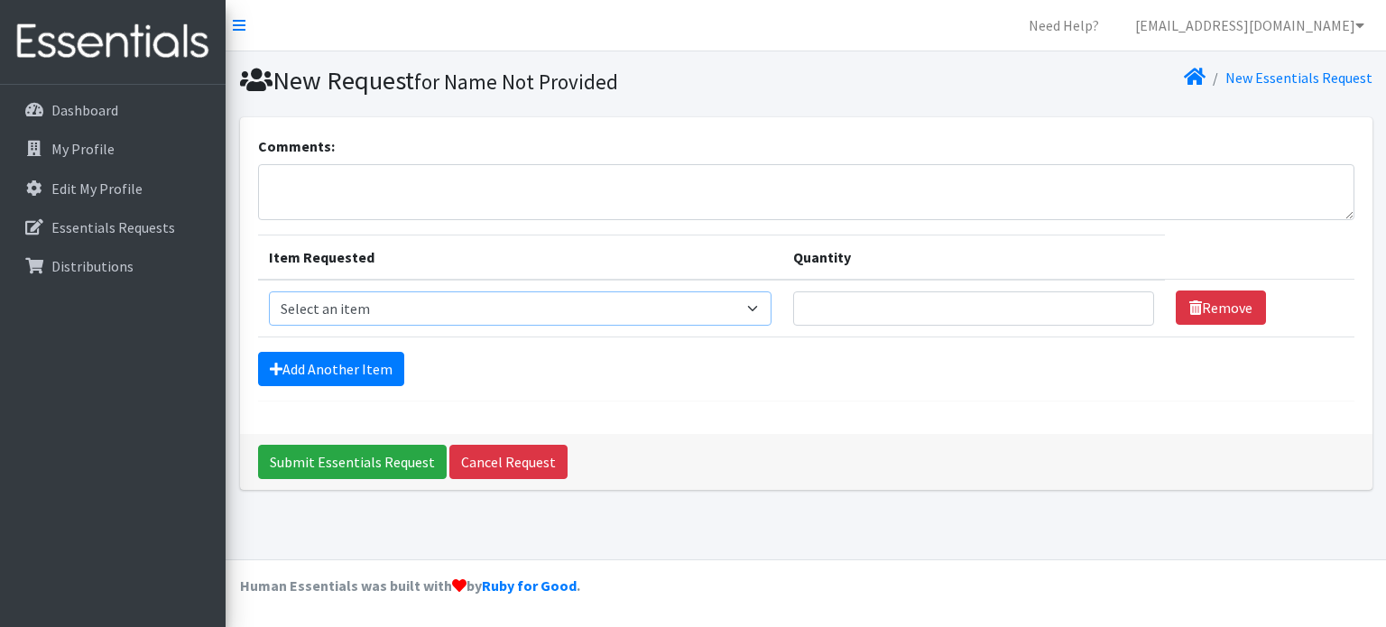
click at [500, 309] on select "Select an item Kids (Newborn) Kids (Size 1) Kids (Size 2) Kids (Size 3) Kids (S…" at bounding box center [520, 308] width 503 height 34
click at [269, 291] on select "Select an item Kids (Newborn) Kids (Size 1) Kids (Size 2) Kids (Size 3) Kids (S…" at bounding box center [520, 308] width 503 height 34
click at [765, 300] on select "Select an item Kids (Newborn) Kids (Size 1) Kids (Size 2) Kids (Size 3) Kids (S…" at bounding box center [520, 308] width 503 height 34
select select "13728"
click at [269, 291] on select "Select an item Kids (Newborn) Kids (Size 1) Kids (Size 2) Kids (Size 3) Kids (S…" at bounding box center [520, 308] width 503 height 34
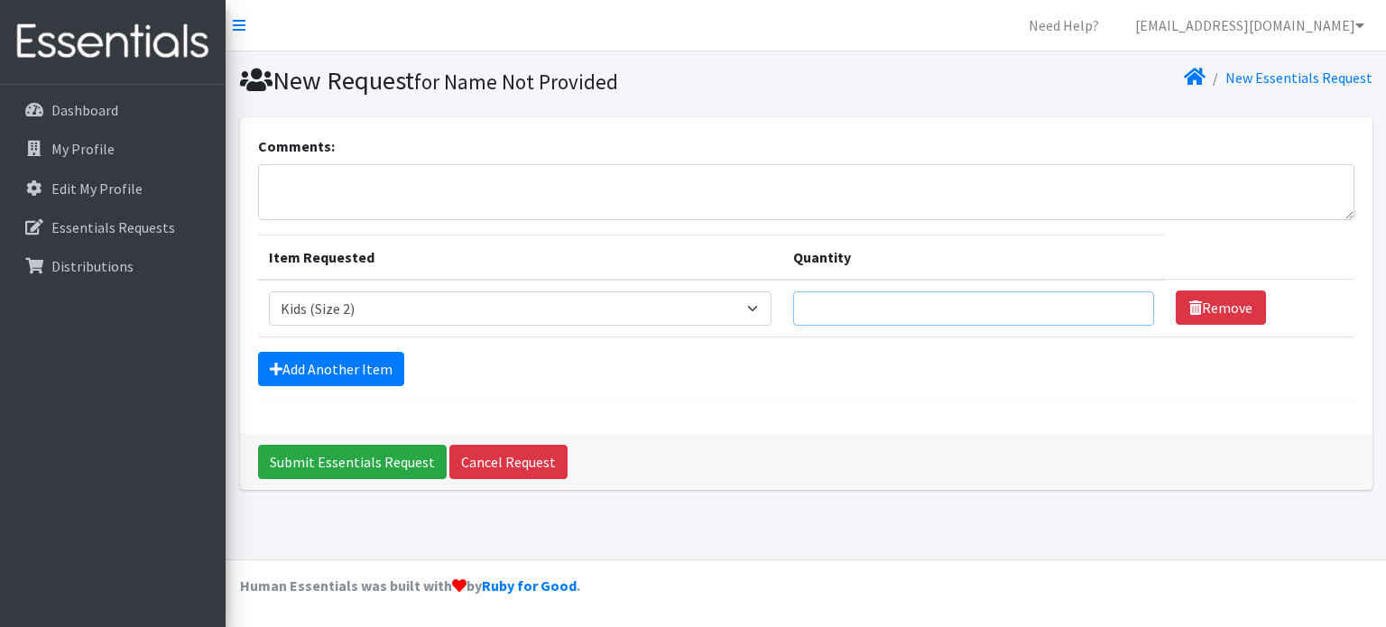
click at [827, 311] on input "Quantity" at bounding box center [973, 308] width 361 height 34
type input "1000"
click at [350, 369] on link "Add Another Item" at bounding box center [331, 369] width 146 height 34
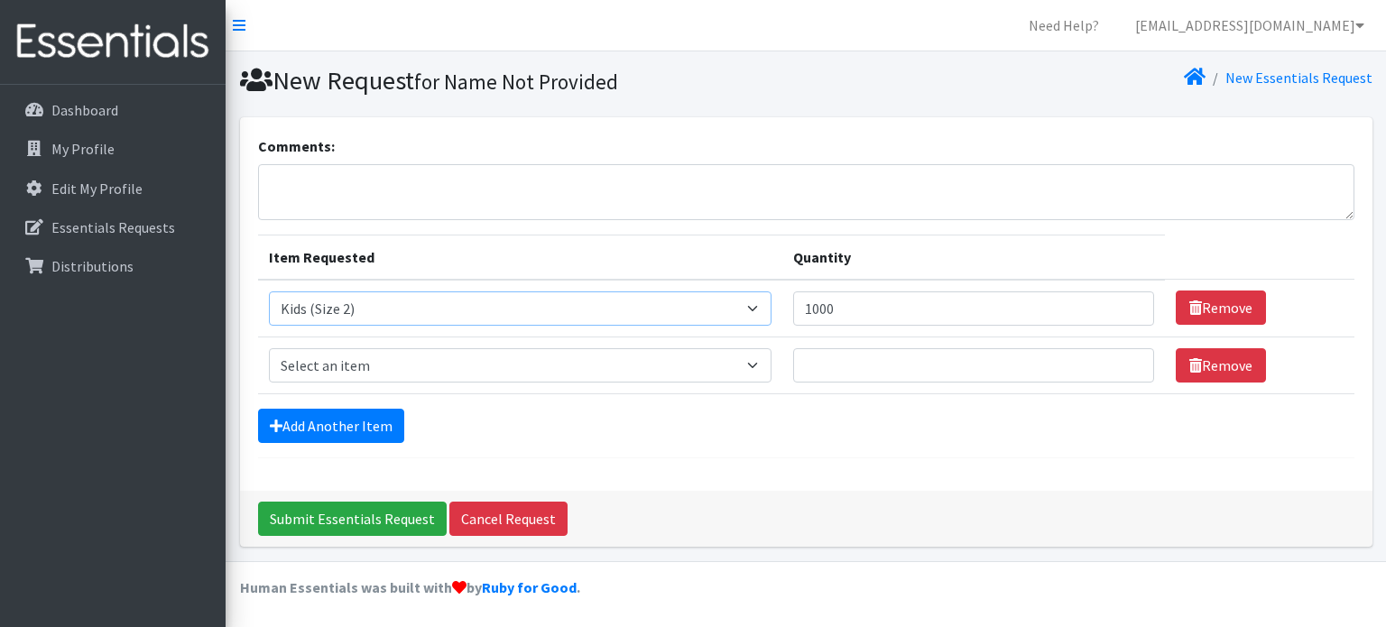
click at [764, 305] on select "Select an item Kids (Newborn) Kids (Size 1) Kids (Size 2) Kids (Size 3) Kids (S…" at bounding box center [520, 308] width 503 height 34
select select "13727"
click at [269, 291] on select "Select an item Kids (Newborn) Kids (Size 1) Kids (Size 2) Kids (Size 3) Kids (S…" at bounding box center [520, 308] width 503 height 34
click at [861, 309] on input "1000" at bounding box center [973, 308] width 361 height 34
type input "1"
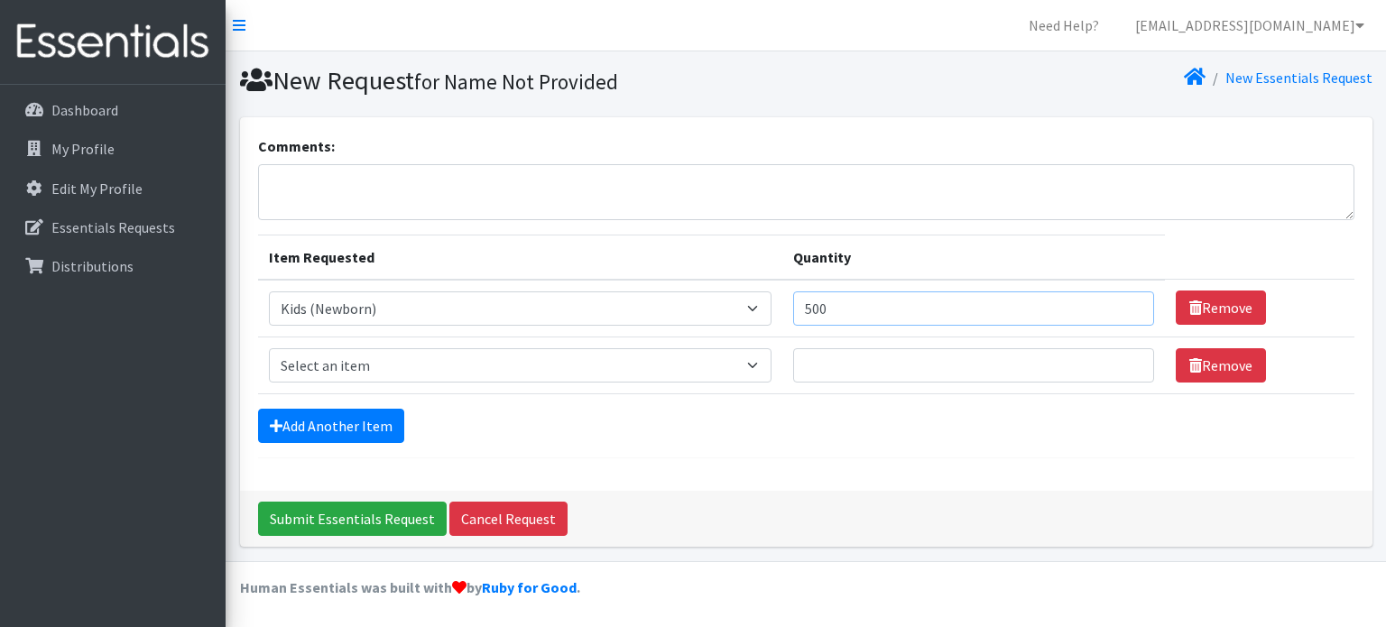
type input "500"
click at [771, 371] on select "Select an item Kids (Newborn) Kids (Size 1) Kids (Size 2) Kids (Size 3) Kids (S…" at bounding box center [520, 365] width 503 height 34
select select "13728"
click at [269, 348] on select "Select an item Kids (Newborn) Kids (Size 1) Kids (Size 2) Kids (Size 3) Kids (S…" at bounding box center [520, 365] width 503 height 34
click at [848, 368] on input "Quantity" at bounding box center [973, 365] width 361 height 34
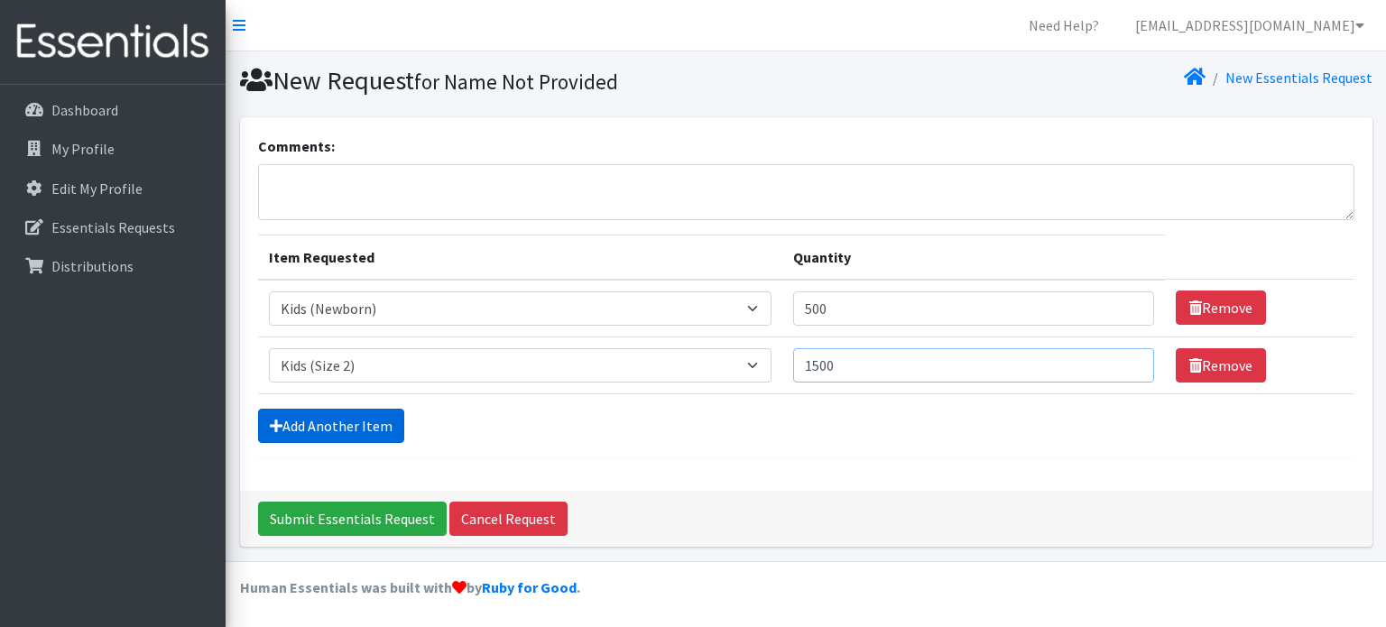
type input "1500"
click at [314, 435] on link "Add Another Item" at bounding box center [331, 426] width 146 height 34
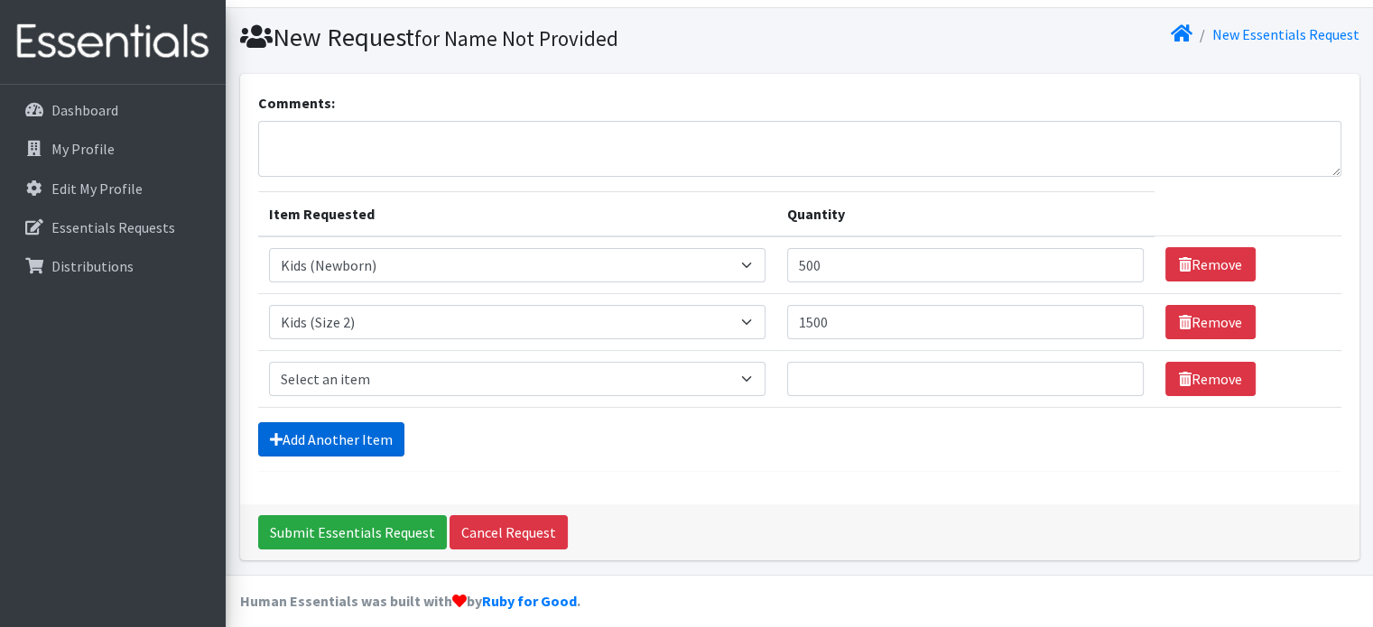
scroll to position [55, 0]
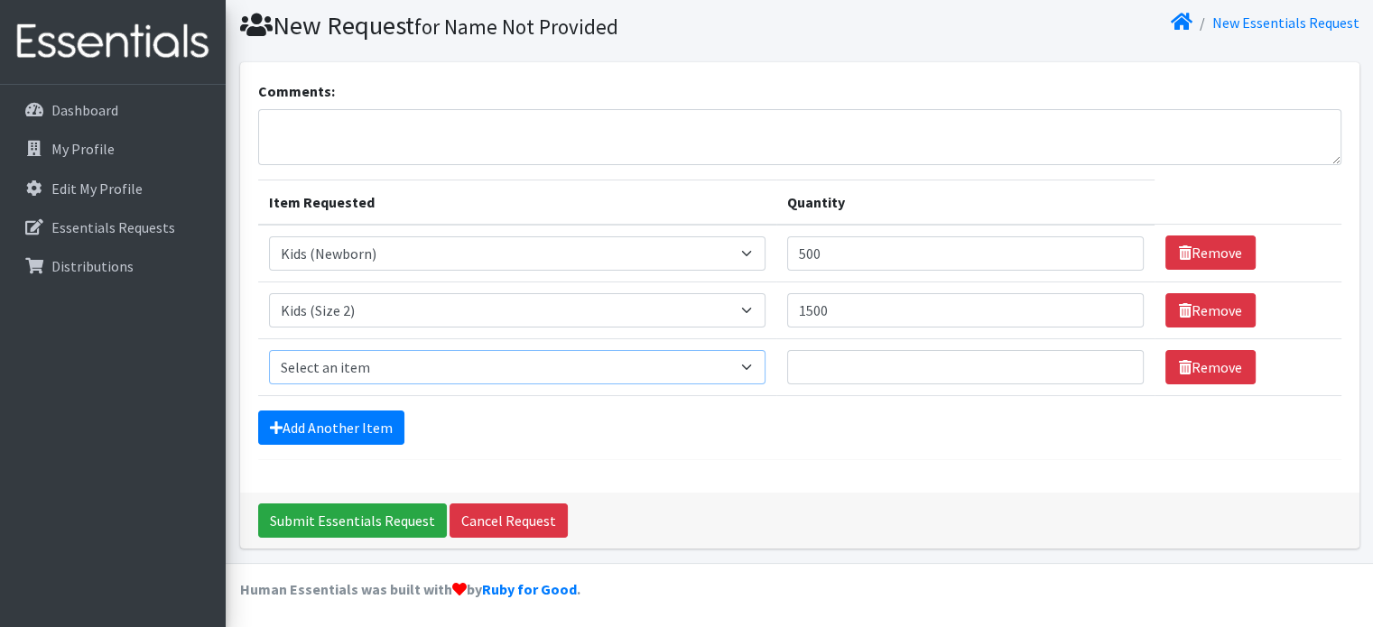
click at [372, 366] on select "Select an item Kids (Newborn) Kids (Size 1) Kids (Size 2) Kids (Size 3) Kids (S…" at bounding box center [517, 367] width 496 height 34
select select "13726"
click at [269, 350] on select "Select an item Kids (Newborn) Kids (Size 1) Kids (Size 2) Kids (Size 3) Kids (S…" at bounding box center [517, 367] width 496 height 34
click at [853, 365] on input "Quantity" at bounding box center [965, 367] width 356 height 34
type input "2000"
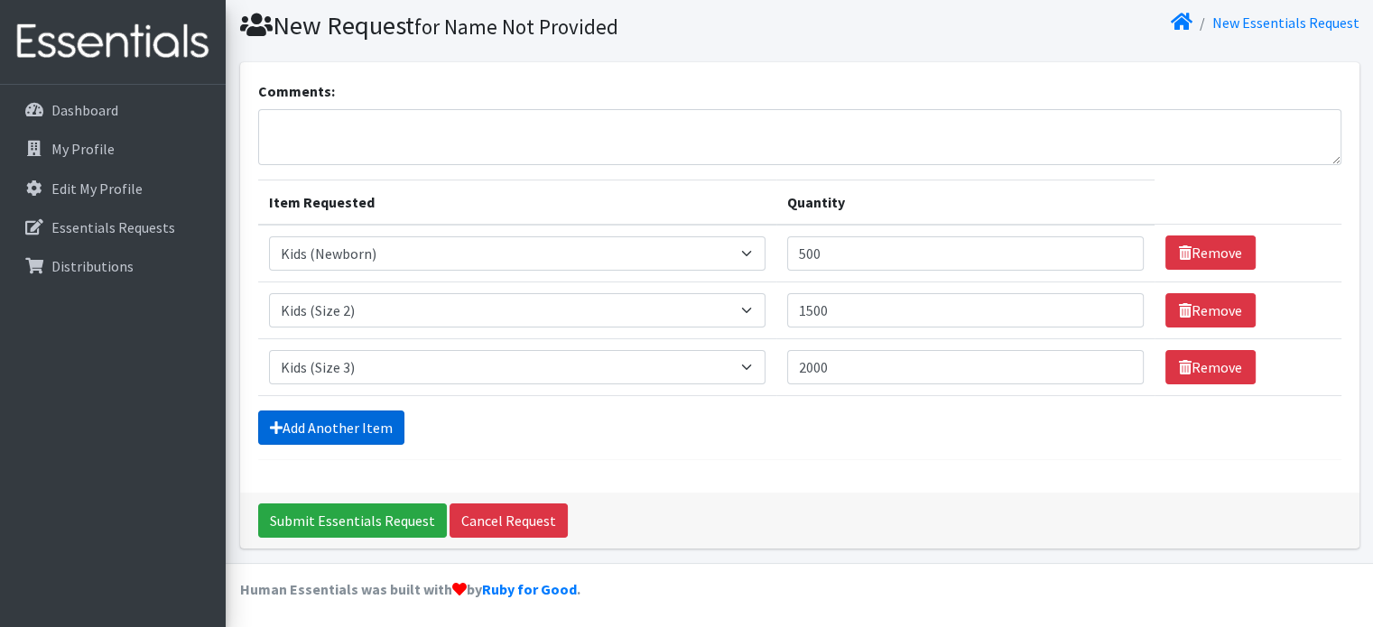
click at [361, 424] on link "Add Another Item" at bounding box center [331, 428] width 146 height 34
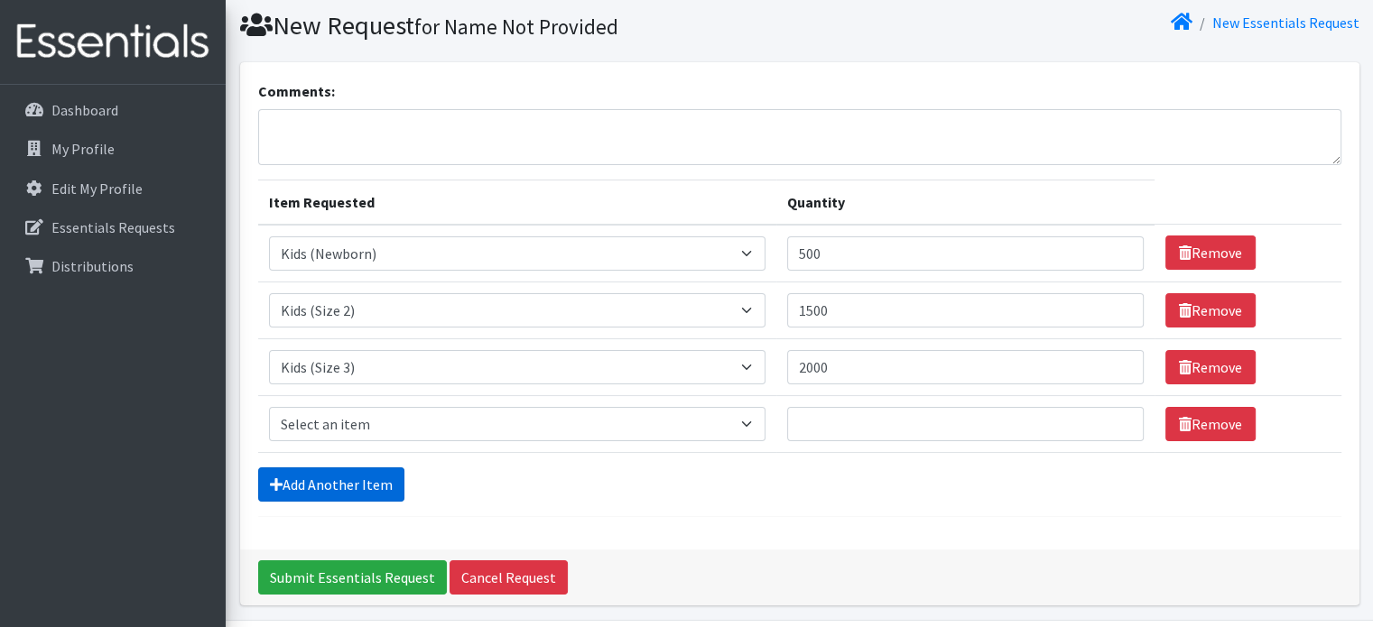
scroll to position [112, 0]
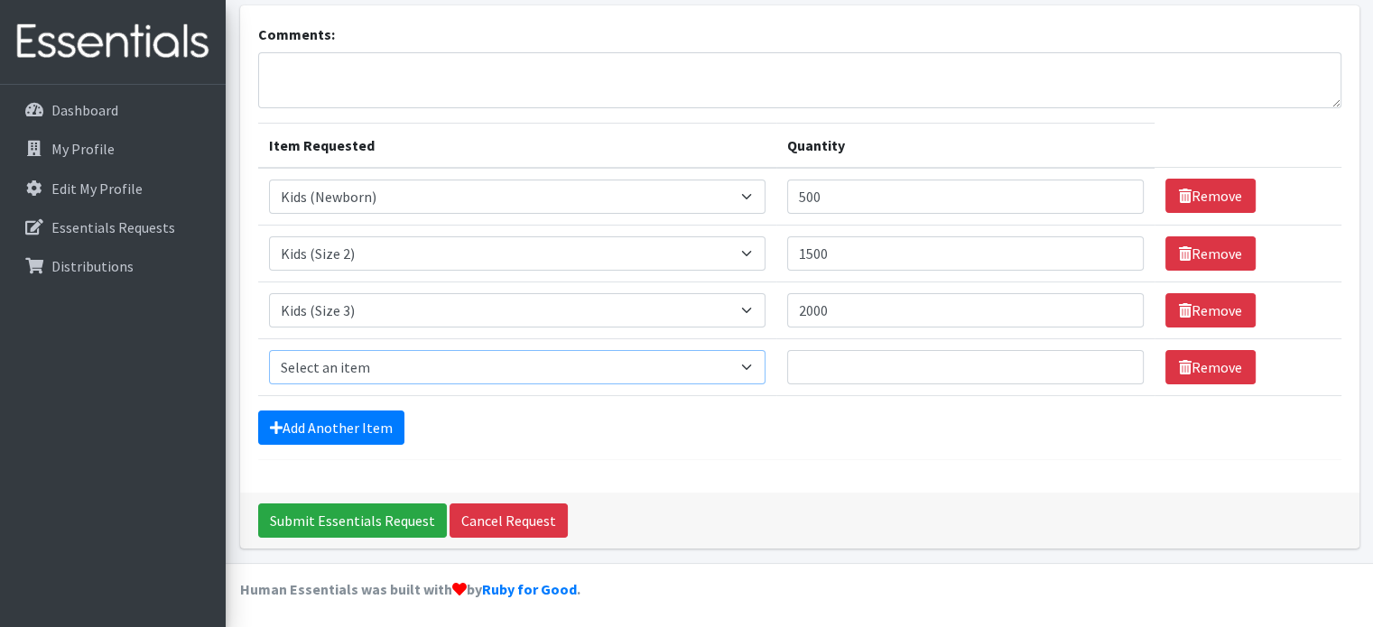
click at [401, 365] on select "Select an item Kids (Newborn) Kids (Size 1) Kids (Size 2) Kids (Size 3) Kids (S…" at bounding box center [517, 367] width 496 height 34
select select "13725"
click at [269, 350] on select "Select an item Kids (Newborn) Kids (Size 1) Kids (Size 2) Kids (Size 3) Kids (S…" at bounding box center [517, 367] width 496 height 34
click at [873, 379] on input "Quantity" at bounding box center [965, 367] width 356 height 34
type input "2000"
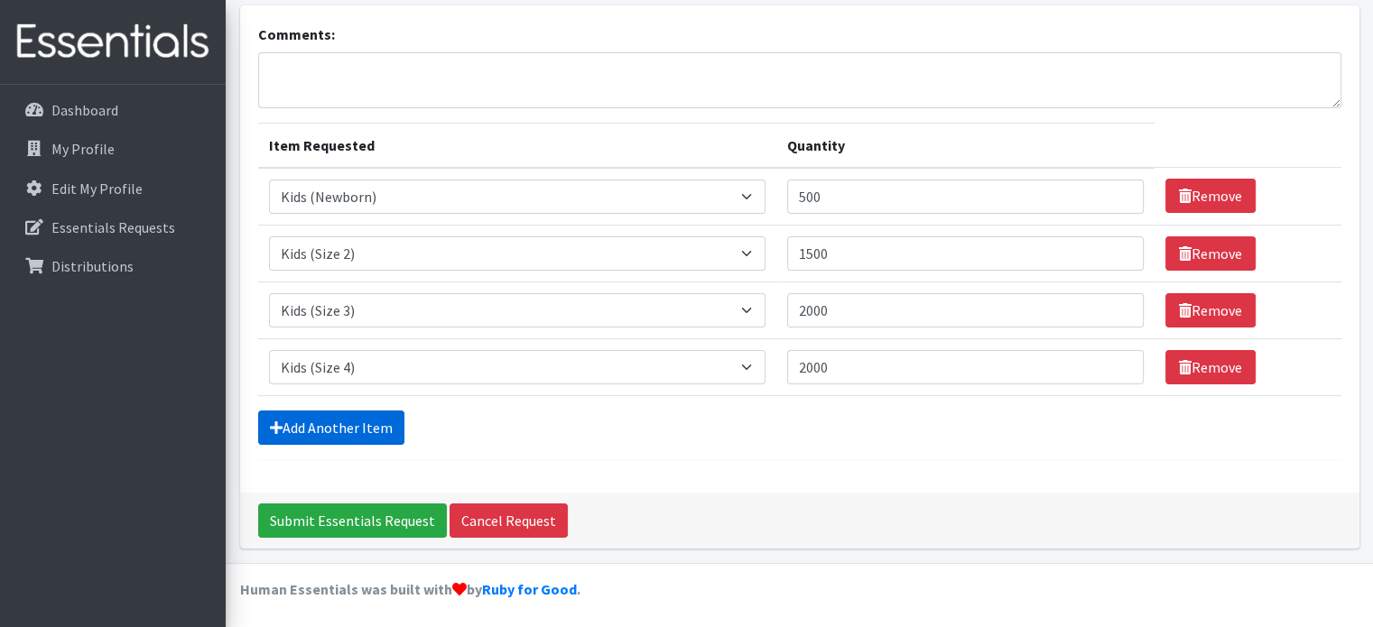
click at [334, 411] on link "Add Another Item" at bounding box center [331, 428] width 146 height 34
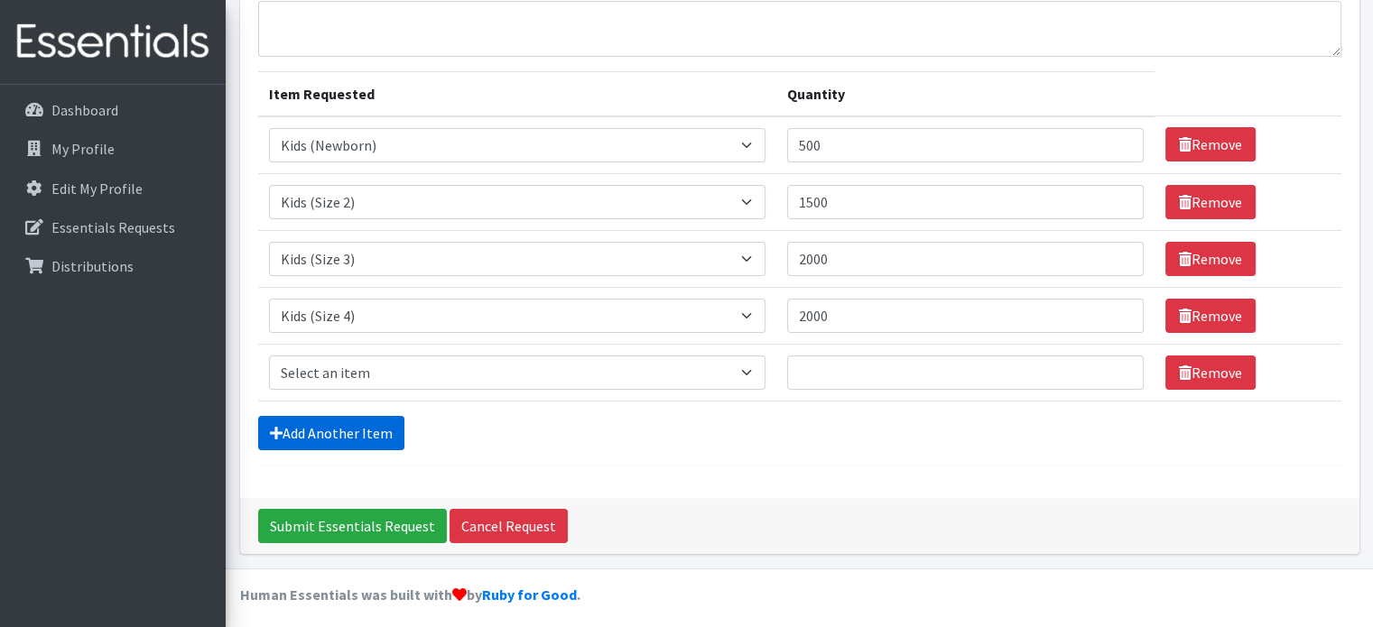
scroll to position [169, 0]
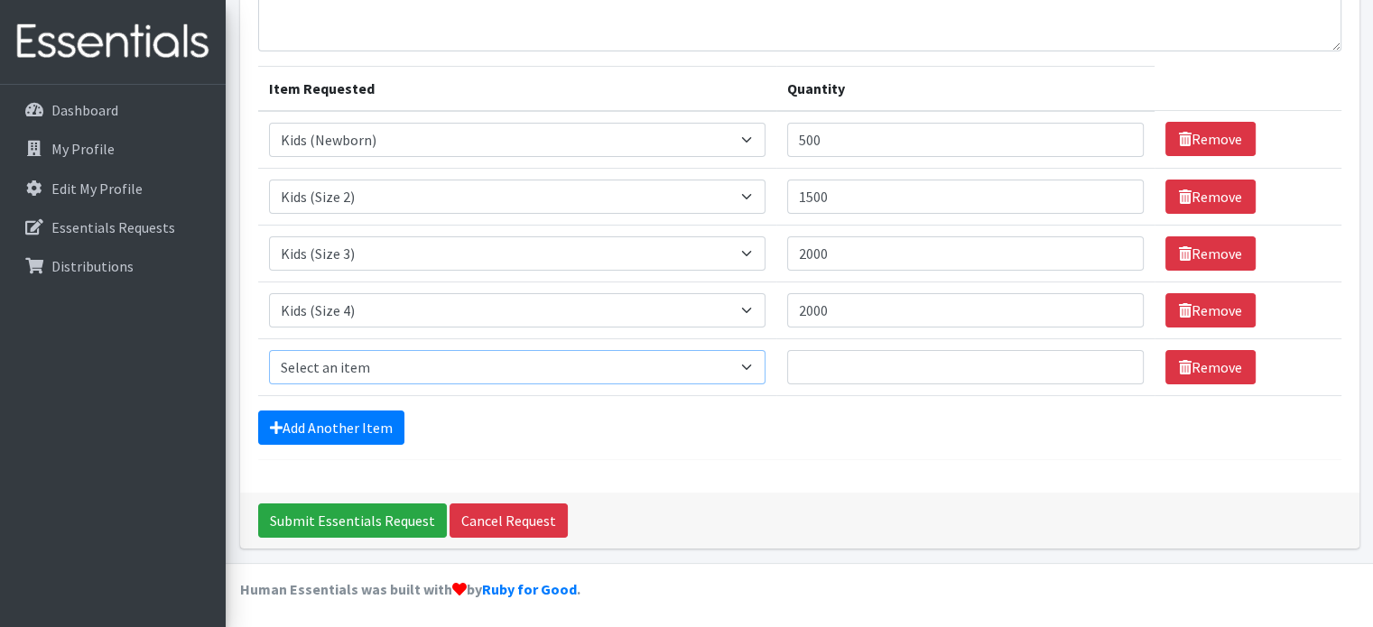
click at [402, 364] on select "Select an item Kids (Newborn) Kids (Size 1) Kids (Size 2) Kids (Size 3) Kids (S…" at bounding box center [517, 367] width 496 height 34
select select "13713"
click at [269, 350] on select "Select an item Kids (Newborn) Kids (Size 1) Kids (Size 2) Kids (Size 3) Kids (S…" at bounding box center [517, 367] width 496 height 34
click at [831, 371] on input "Quantity" at bounding box center [965, 367] width 356 height 34
type input "4000"
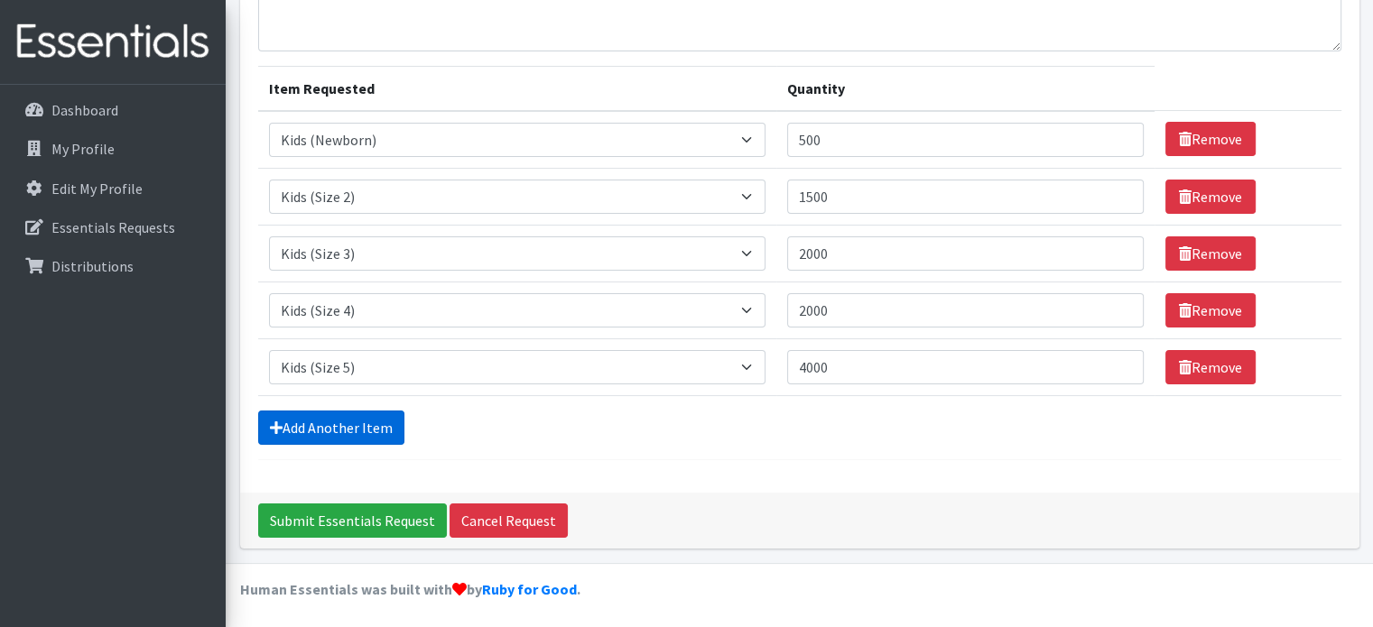
click at [342, 418] on link "Add Another Item" at bounding box center [331, 428] width 146 height 34
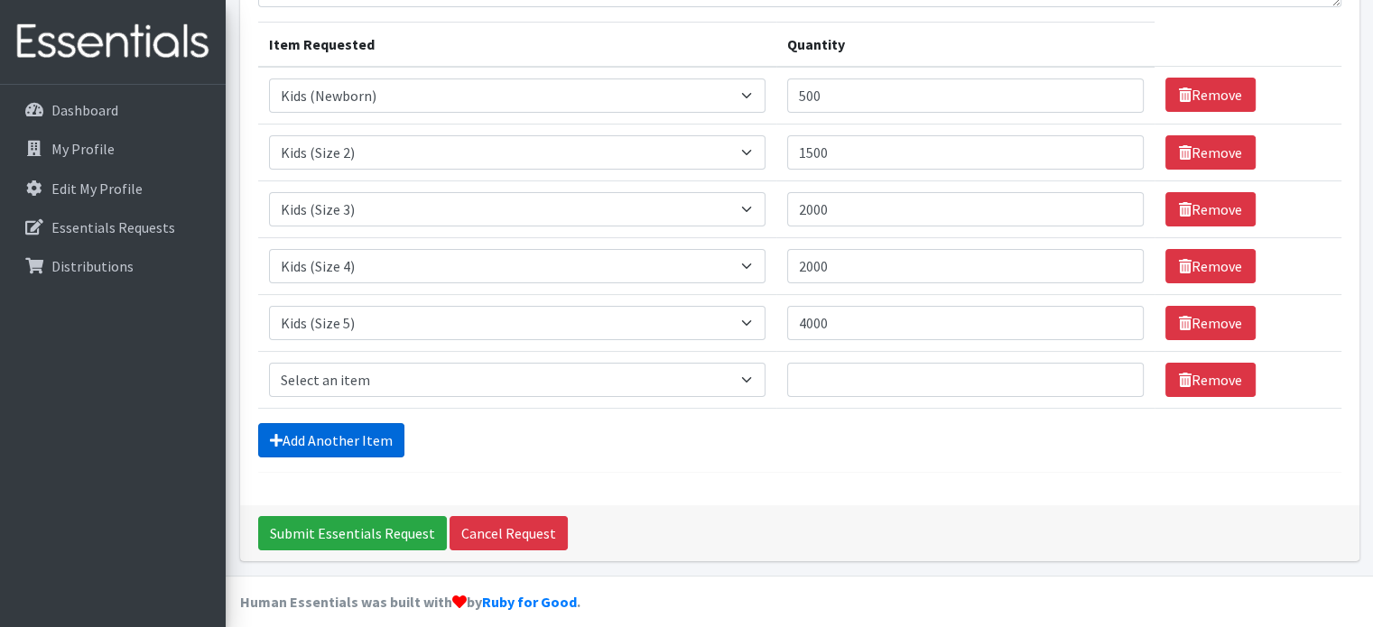
scroll to position [226, 0]
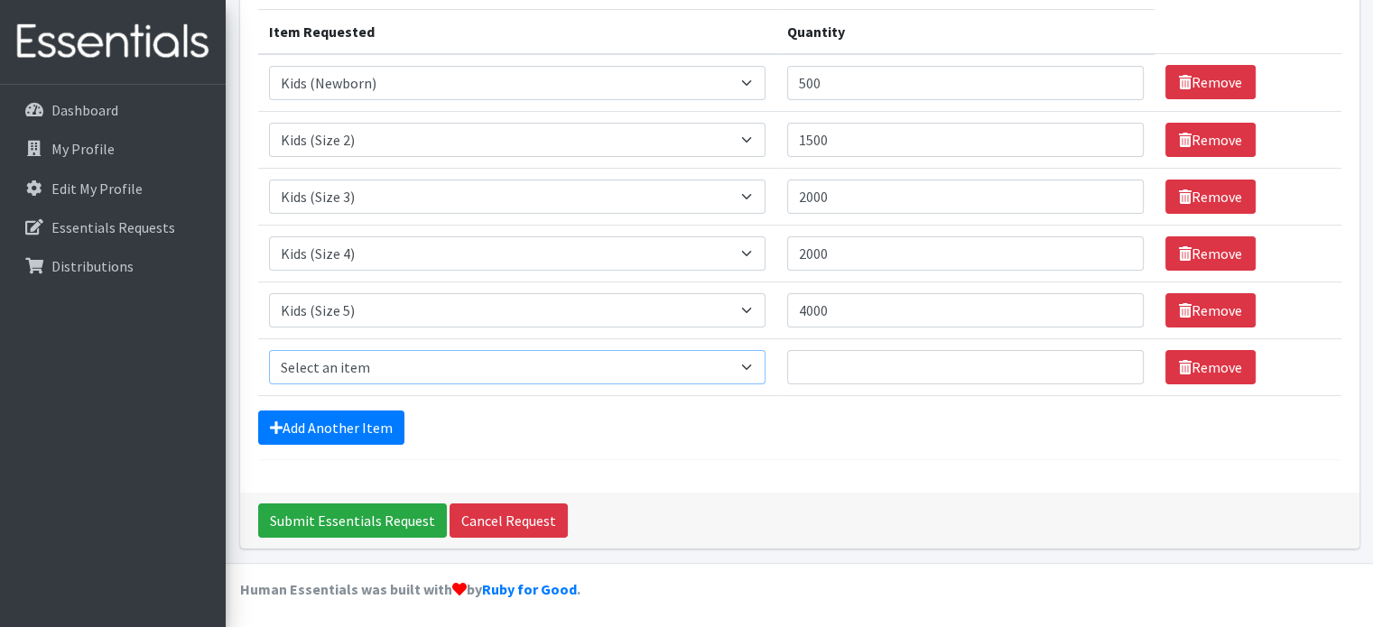
click at [327, 359] on select "Select an item Kids (Newborn) Kids (Size 1) Kids (Size 2) Kids (Size 3) Kids (S…" at bounding box center [517, 367] width 496 height 34
select select "13708"
click at [269, 350] on select "Select an item Kids (Newborn) Kids (Size 1) Kids (Size 2) Kids (Size 3) Kids (S…" at bounding box center [517, 367] width 496 height 34
click at [939, 353] on input "Quantity" at bounding box center [965, 367] width 356 height 34
type input "4000"
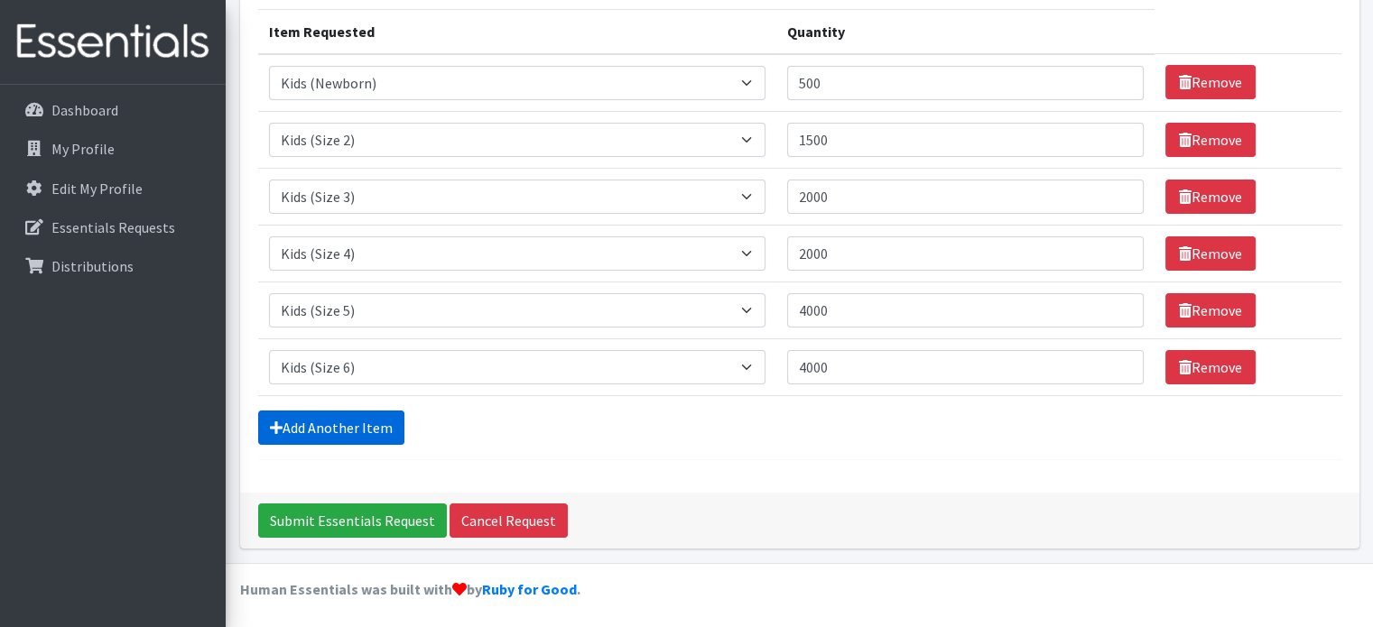
click at [368, 433] on link "Add Another Item" at bounding box center [331, 428] width 146 height 34
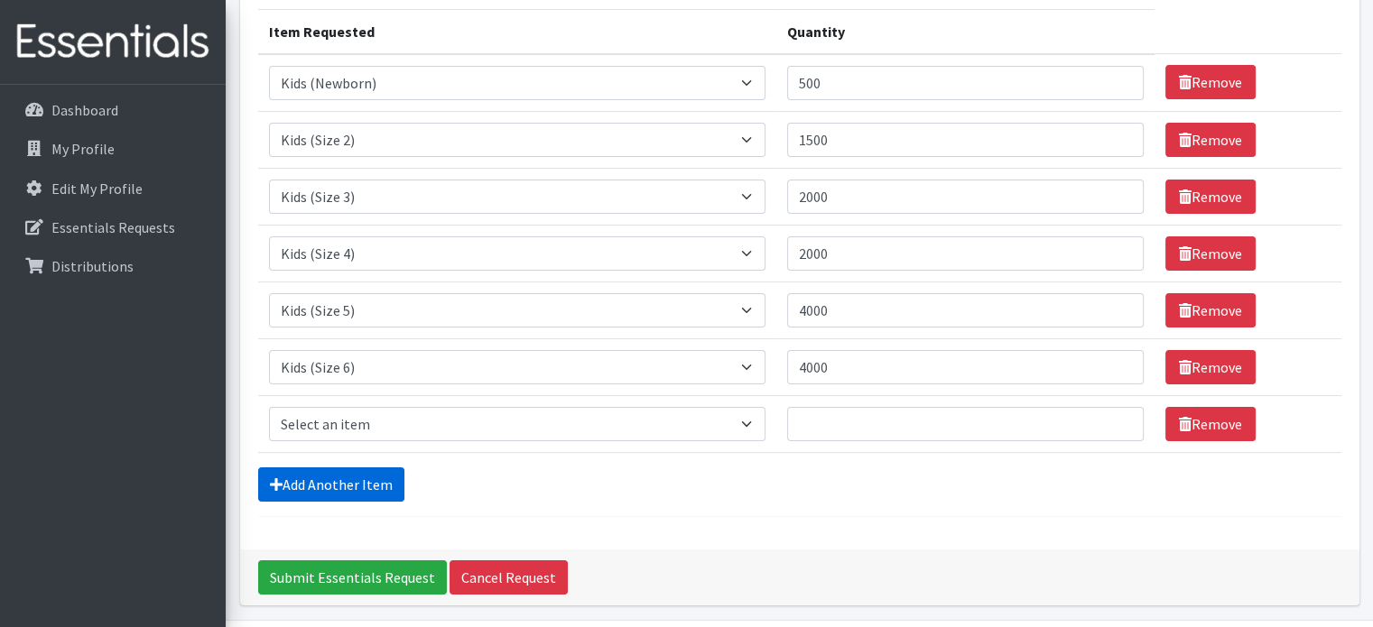
scroll to position [282, 0]
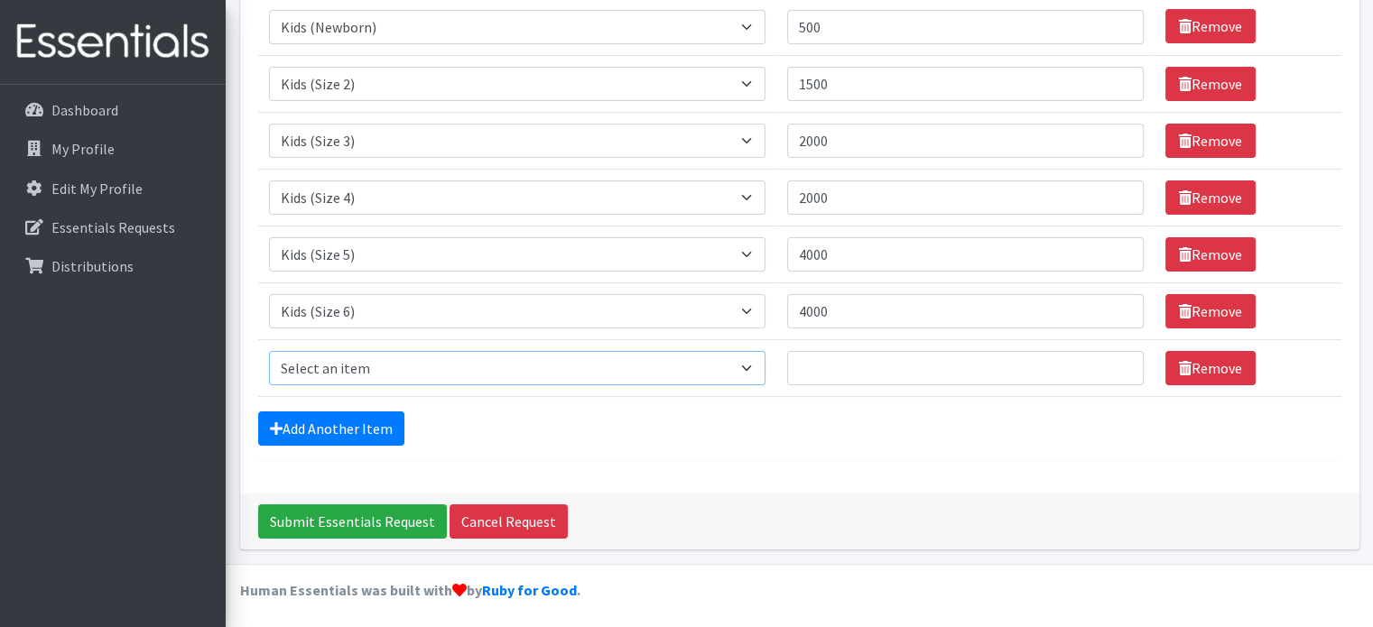
click at [349, 366] on select "Select an item Kids (Newborn) Kids (Size 1) Kids (Size 2) Kids (Size 3) Kids (S…" at bounding box center [517, 368] width 496 height 34
select select "13729"
click at [269, 351] on select "Select an item Kids (Newborn) Kids (Size 1) Kids (Size 2) Kids (Size 3) Kids (S…" at bounding box center [517, 368] width 496 height 34
click at [845, 364] on input "Quantity" at bounding box center [965, 368] width 356 height 34
type input "1500"
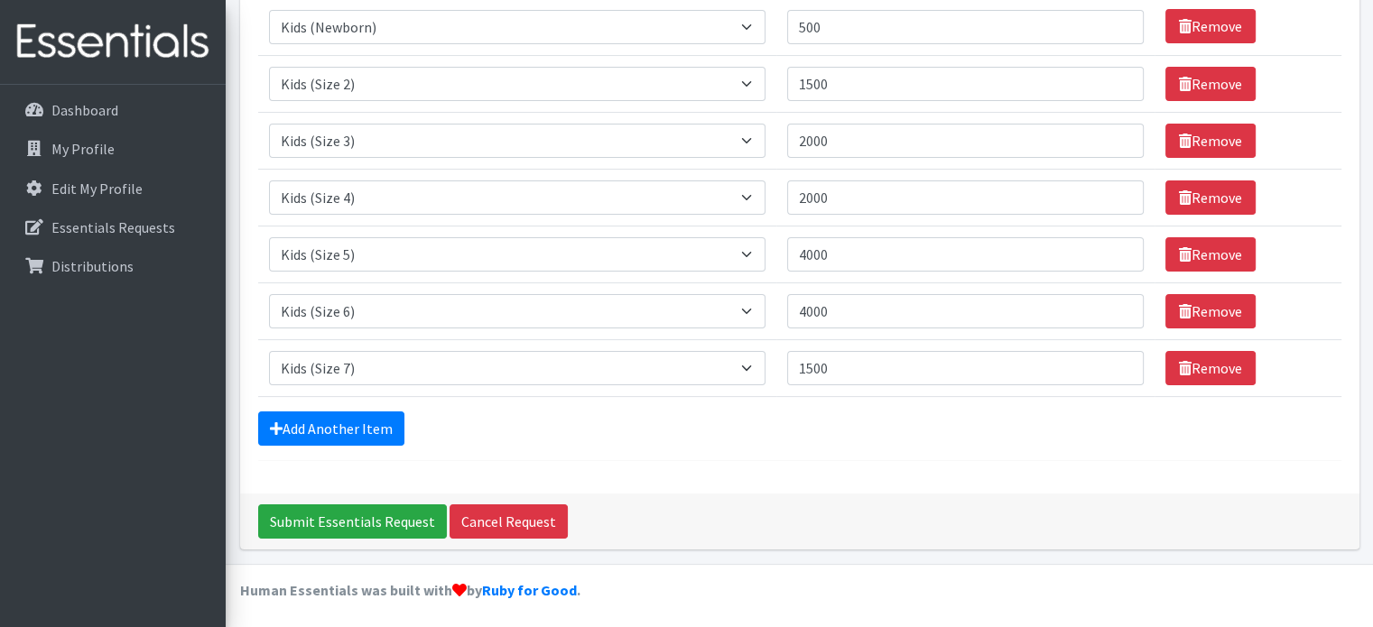
click at [305, 450] on form "Comments: Item Requested Quantity Item Requested Select an item Kids (Newborn) …" at bounding box center [799, 157] width 1083 height 607
click at [339, 429] on link "Add Another Item" at bounding box center [331, 428] width 146 height 34
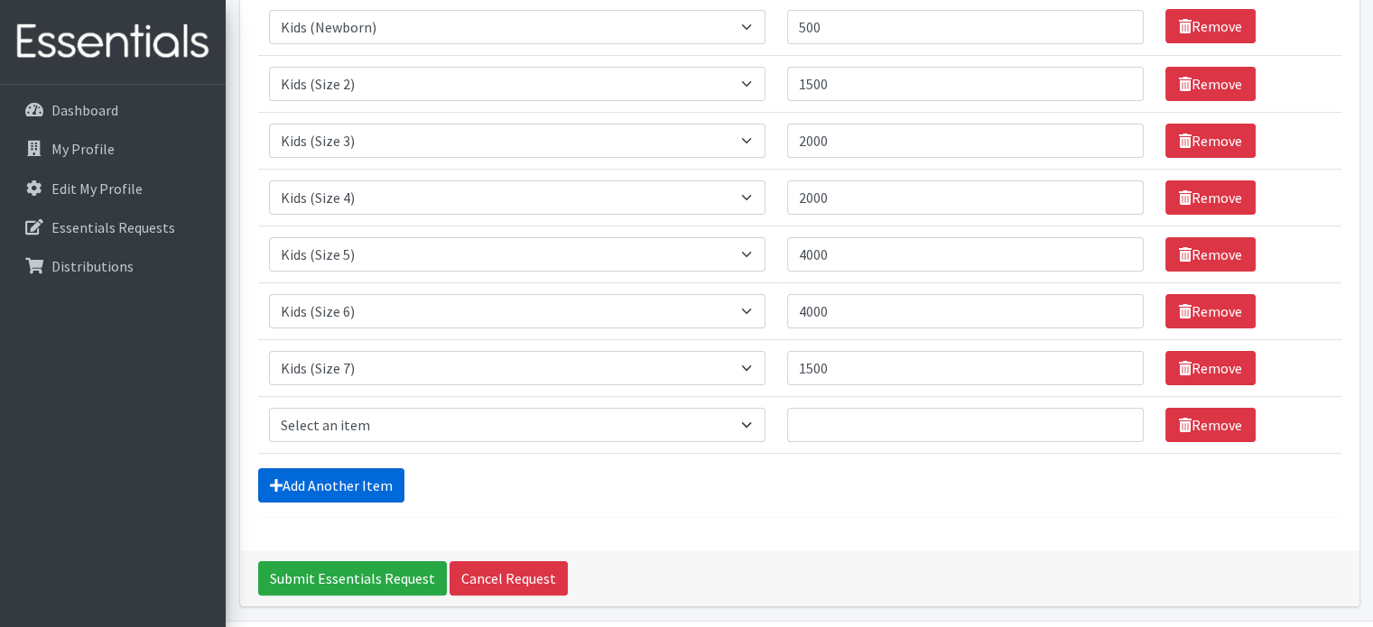
scroll to position [339, 0]
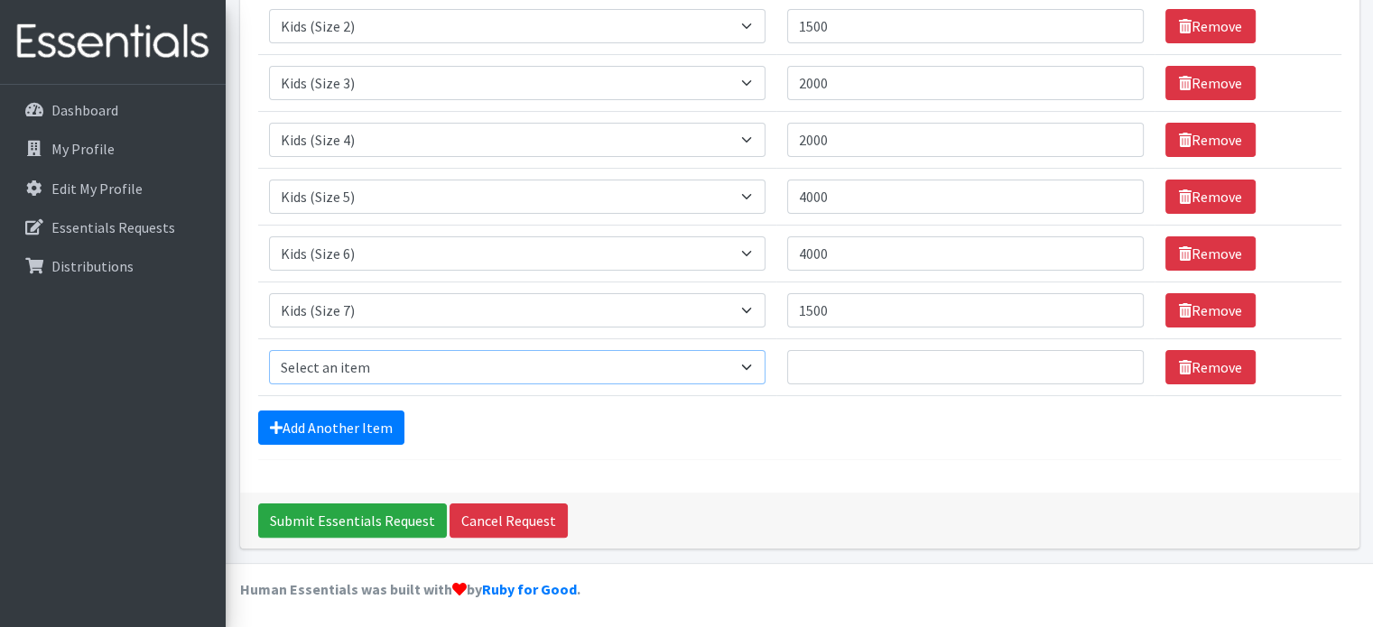
click at [357, 367] on select "Select an item Kids (Newborn) Kids (Size 1) Kids (Size 2) Kids (Size 3) Kids (S…" at bounding box center [517, 367] width 496 height 34
click at [837, 373] on input "Quantity" at bounding box center [965, 367] width 356 height 34
type input "450"
click at [332, 365] on select "Select an item Kids (Newborn) Kids (Size 1) Kids (Size 2) Kids (Size 3) Kids (S…" at bounding box center [517, 367] width 496 height 34
select select "13706"
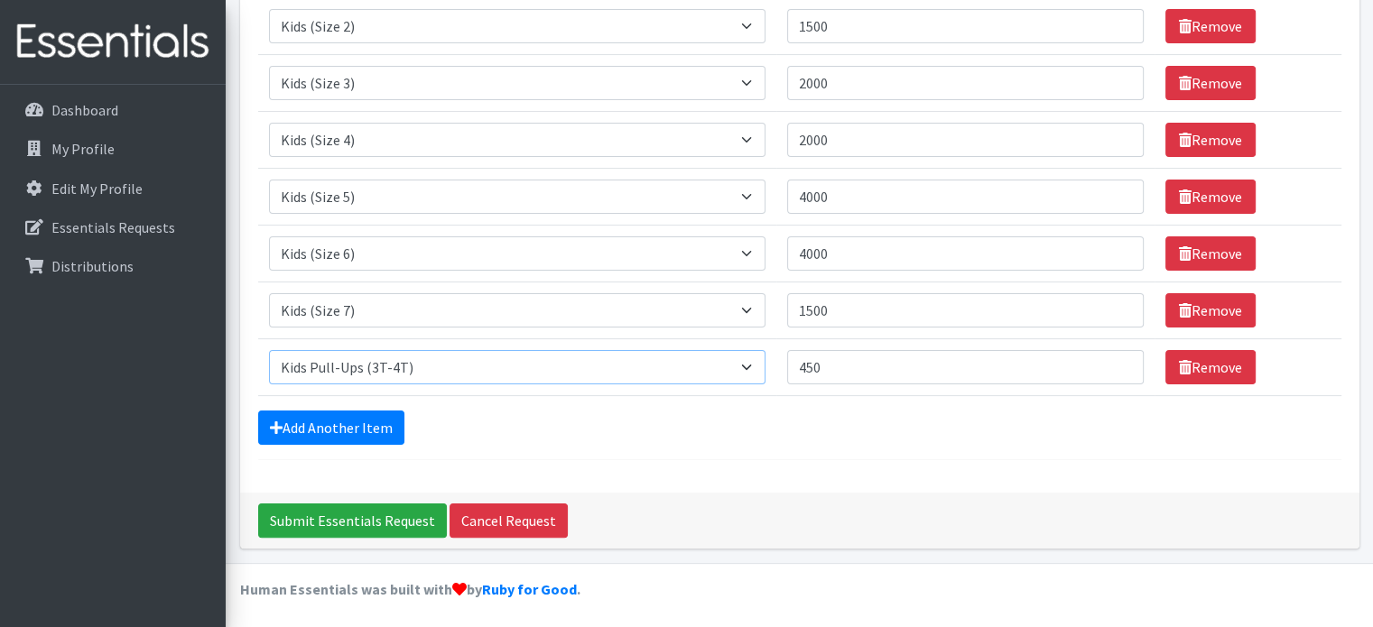
click at [269, 350] on select "Select an item Kids (Newborn) Kids (Size 1) Kids (Size 2) Kids (Size 3) Kids (S…" at bounding box center [517, 367] width 496 height 34
click at [841, 365] on input "450" at bounding box center [965, 367] width 356 height 34
type input "4"
type input "6"
type input "450"
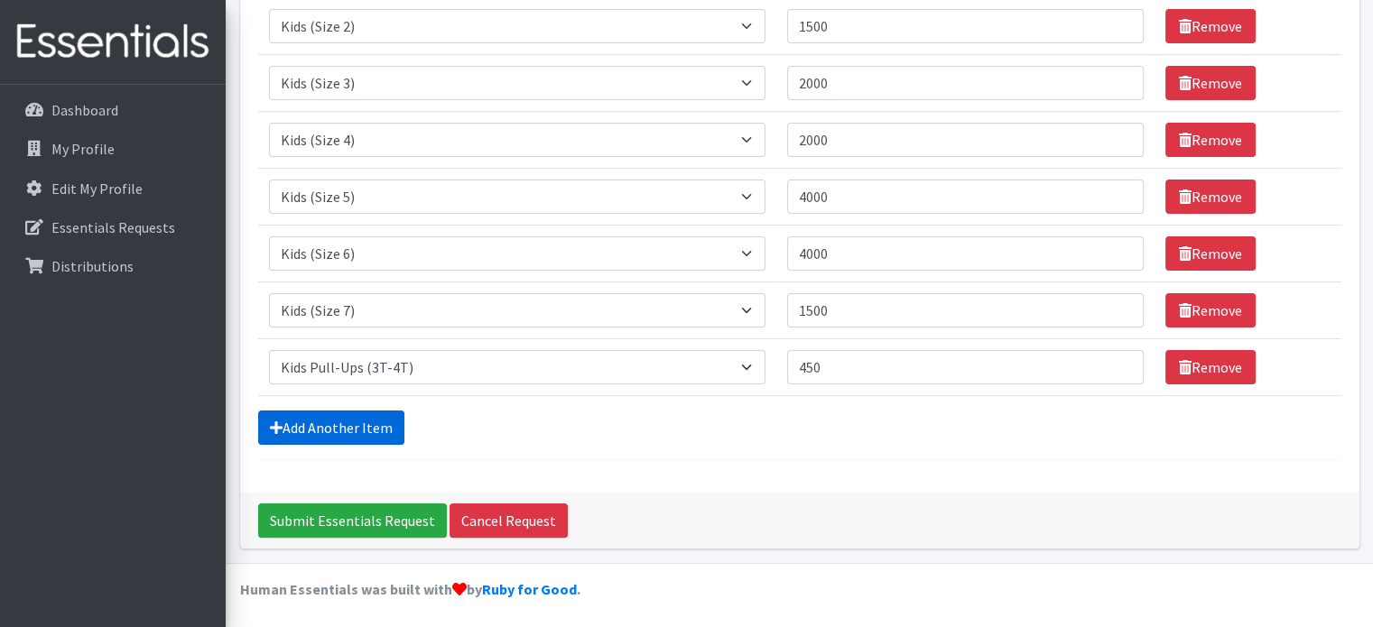
click at [360, 424] on link "Add Another Item" at bounding box center [331, 428] width 146 height 34
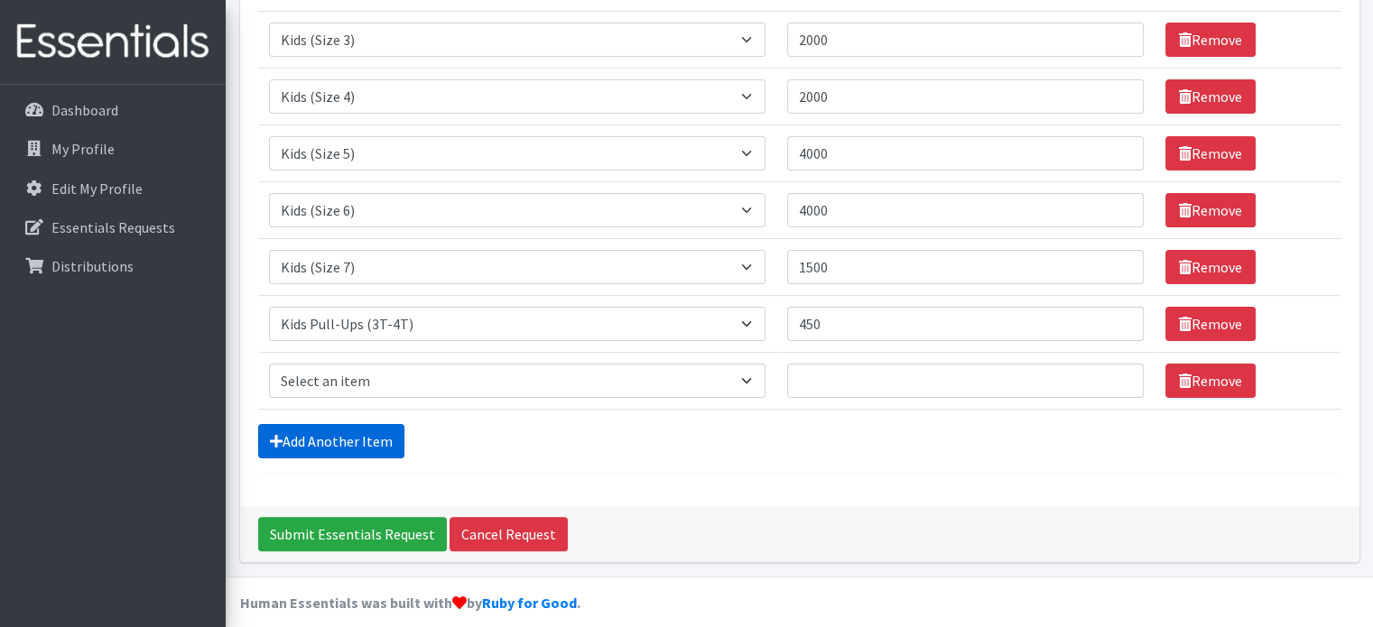
scroll to position [395, 0]
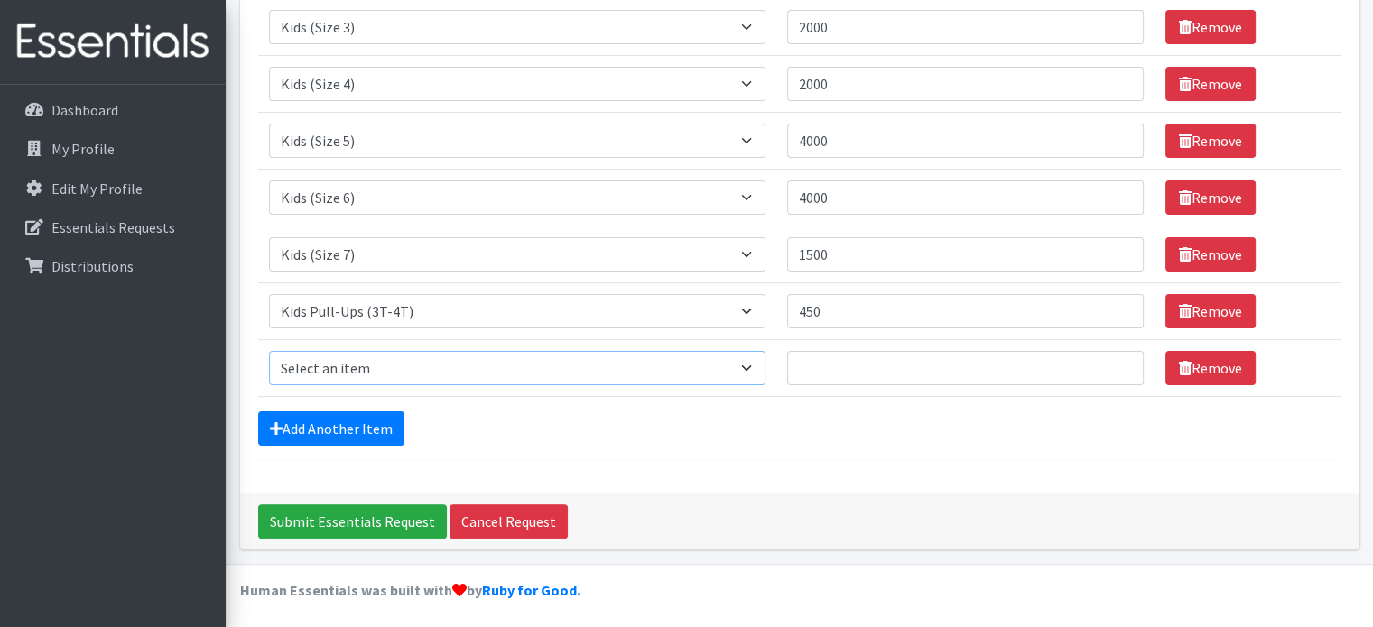
click at [362, 365] on select "Select an item Kids (Newborn) Kids (Size 1) Kids (Size 2) Kids (Size 3) Kids (S…" at bounding box center [517, 368] width 496 height 34
select select "13732"
click at [269, 351] on select "Select an item Kids (Newborn) Kids (Size 1) Kids (Size 2) Kids (Size 3) Kids (S…" at bounding box center [517, 368] width 496 height 34
click at [937, 359] on input "Quantity" at bounding box center [965, 368] width 356 height 34
type input "500"
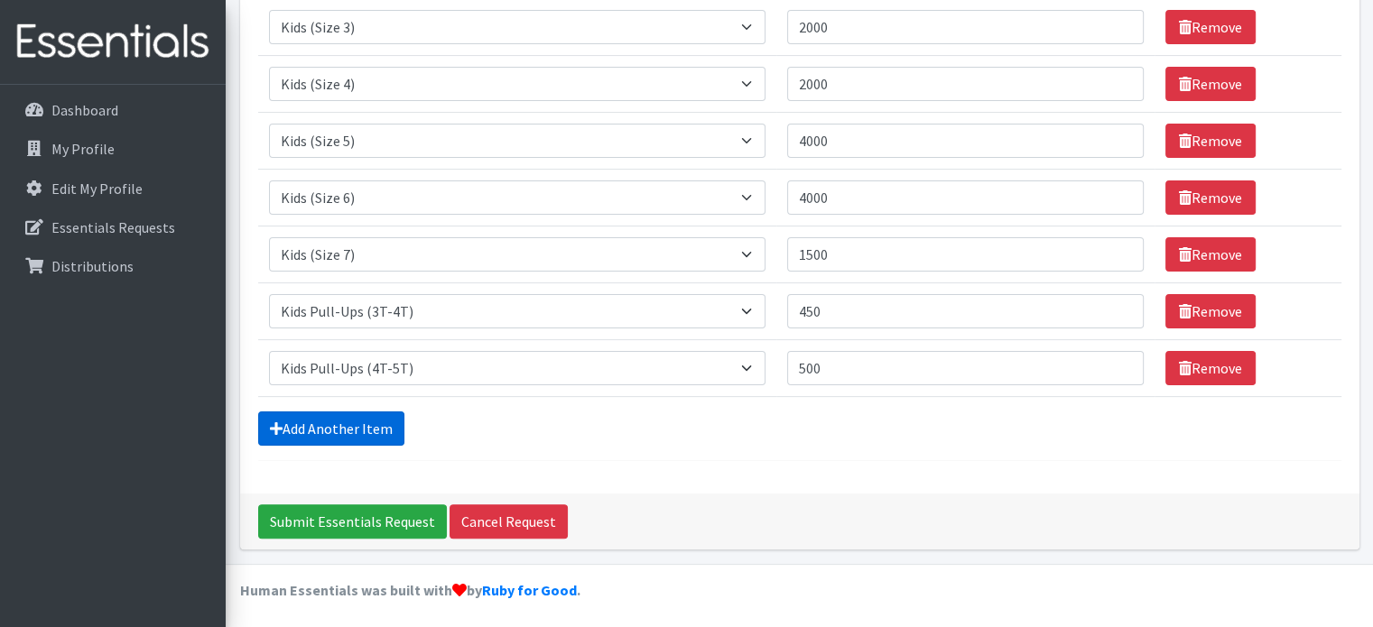
click at [387, 417] on link "Add Another Item" at bounding box center [331, 428] width 146 height 34
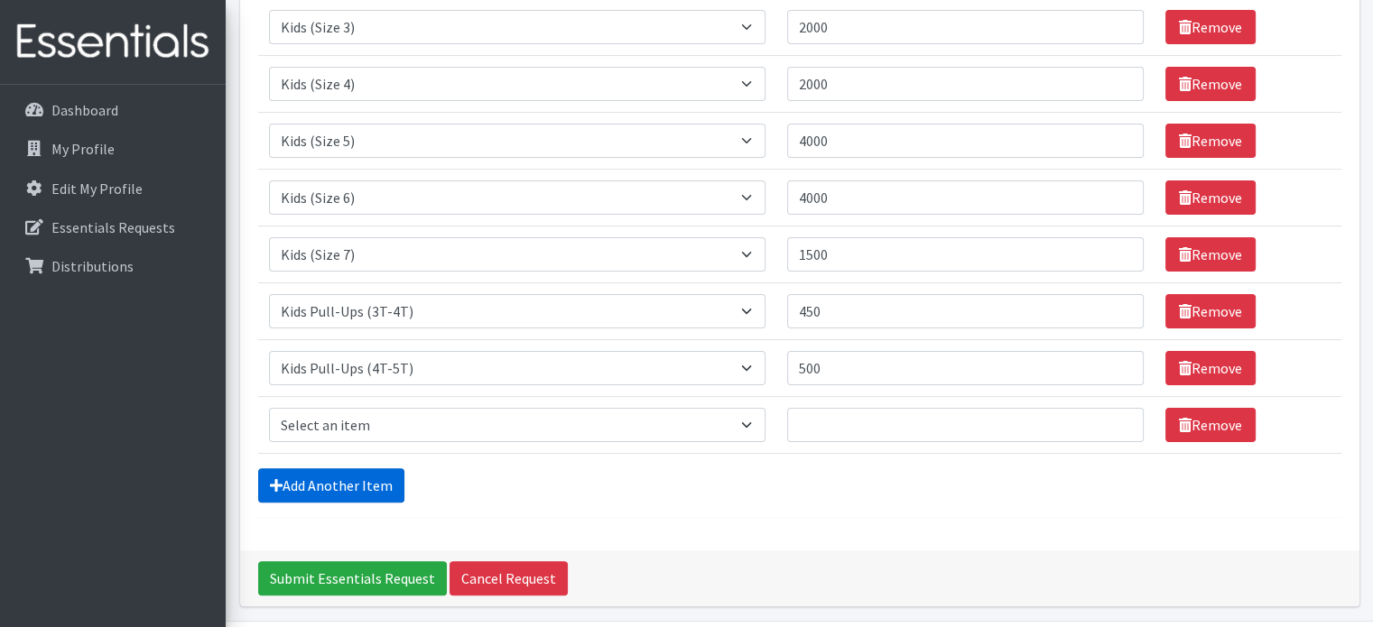
scroll to position [452, 0]
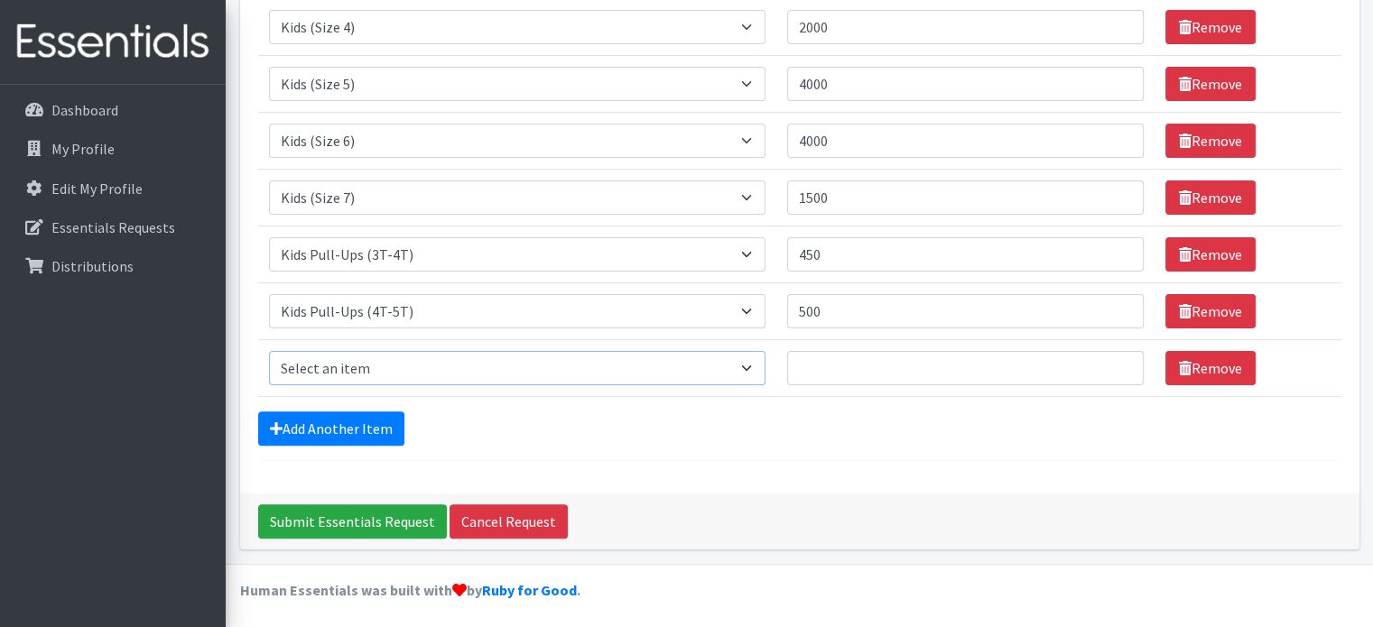
click at [374, 369] on select "Select an item Kids (Newborn) Kids (Size 1) Kids (Size 2) Kids (Size 3) Kids (S…" at bounding box center [517, 368] width 496 height 34
select select "14447"
click at [269, 351] on select "Select an item Kids (Newborn) Kids (Size 1) Kids (Size 2) Kids (Size 3) Kids (S…" at bounding box center [517, 368] width 496 height 34
drag, startPoint x: 829, startPoint y: 371, endPoint x: 817, endPoint y: 374, distance: 13.1
click at [817, 374] on input "Quantity" at bounding box center [965, 368] width 356 height 34
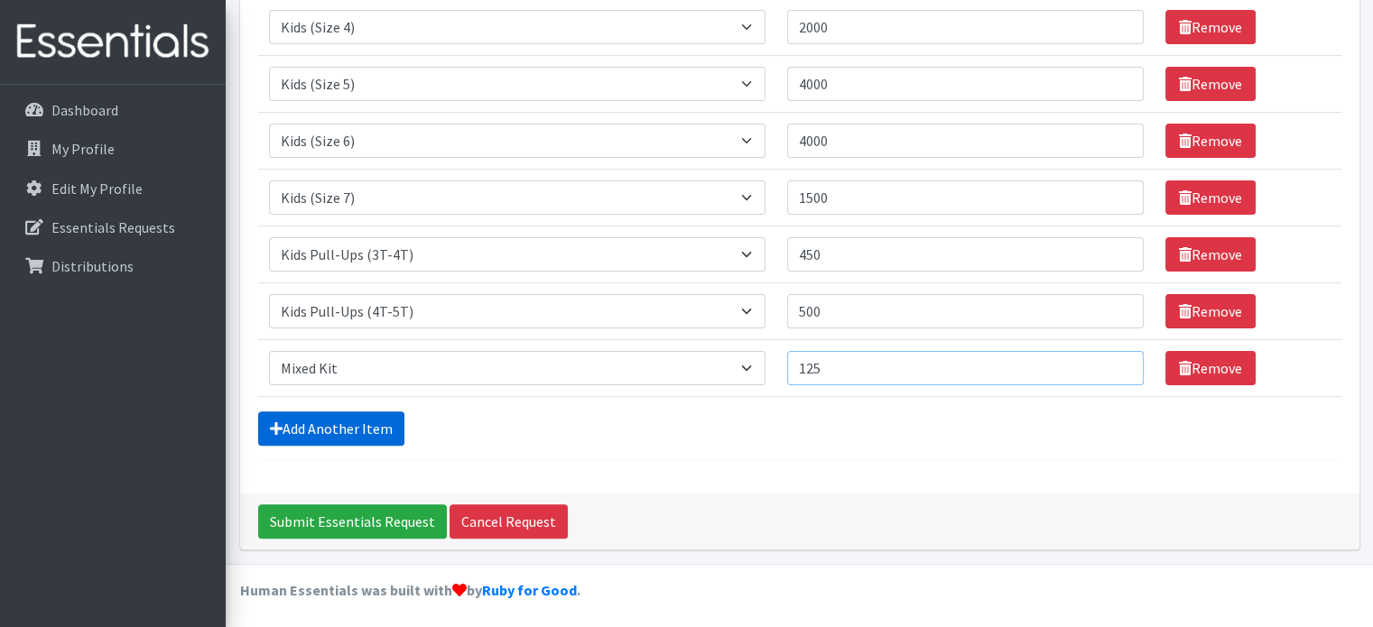
type input "125"
click at [349, 426] on link "Add Another Item" at bounding box center [331, 428] width 146 height 34
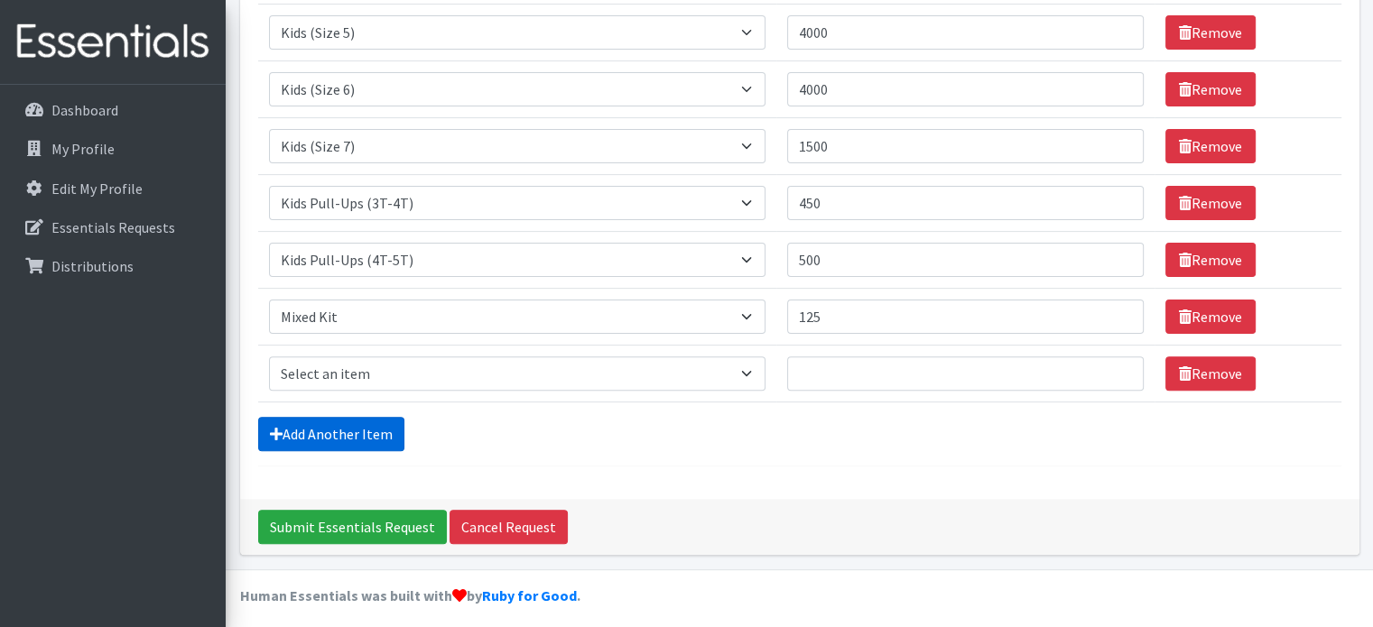
scroll to position [509, 0]
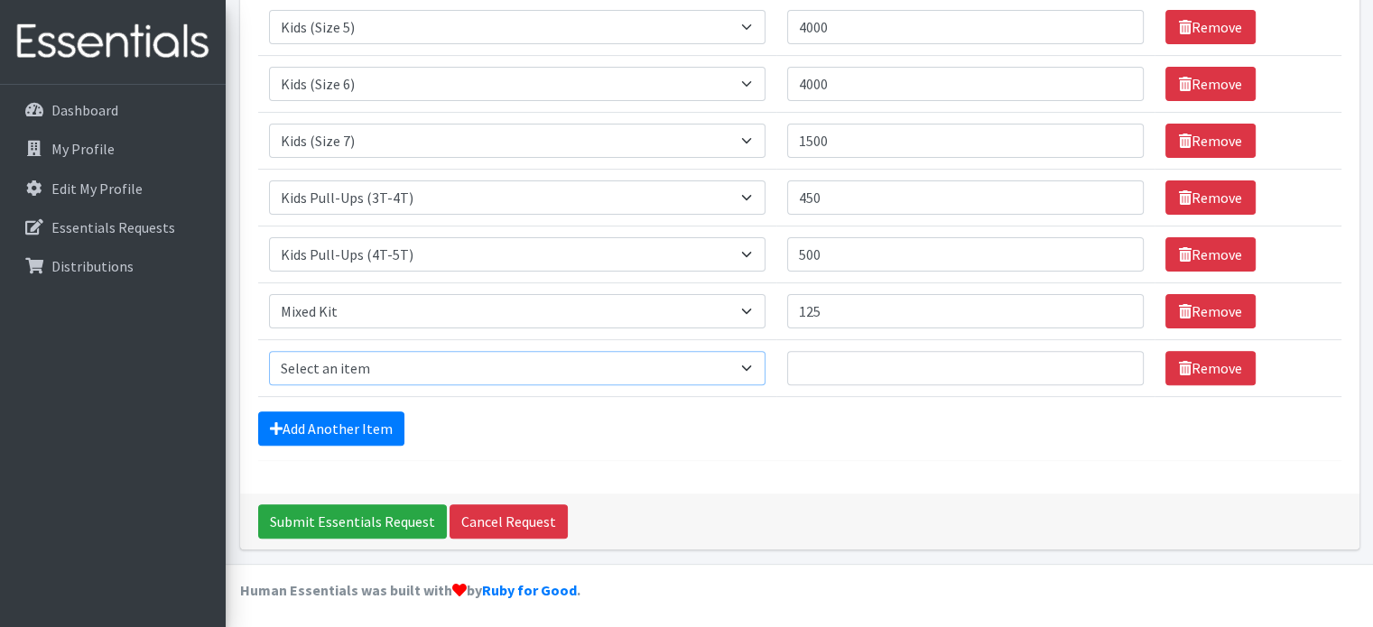
click at [464, 358] on select "Select an item Kids (Newborn) Kids (Size 1) Kids (Size 2) Kids (Size 3) Kids (S…" at bounding box center [517, 368] width 496 height 34
select select "14445"
click at [269, 351] on select "Select an item Kids (Newborn) Kids (Size 1) Kids (Size 2) Kids (Size 3) Kids (S…" at bounding box center [517, 368] width 496 height 34
click at [830, 398] on form "Comments: Item Requested Quantity Item Requested Select an item Kids (Newborn) …" at bounding box center [799, 43] width 1083 height 835
click at [859, 379] on input "Quantity" at bounding box center [965, 368] width 356 height 34
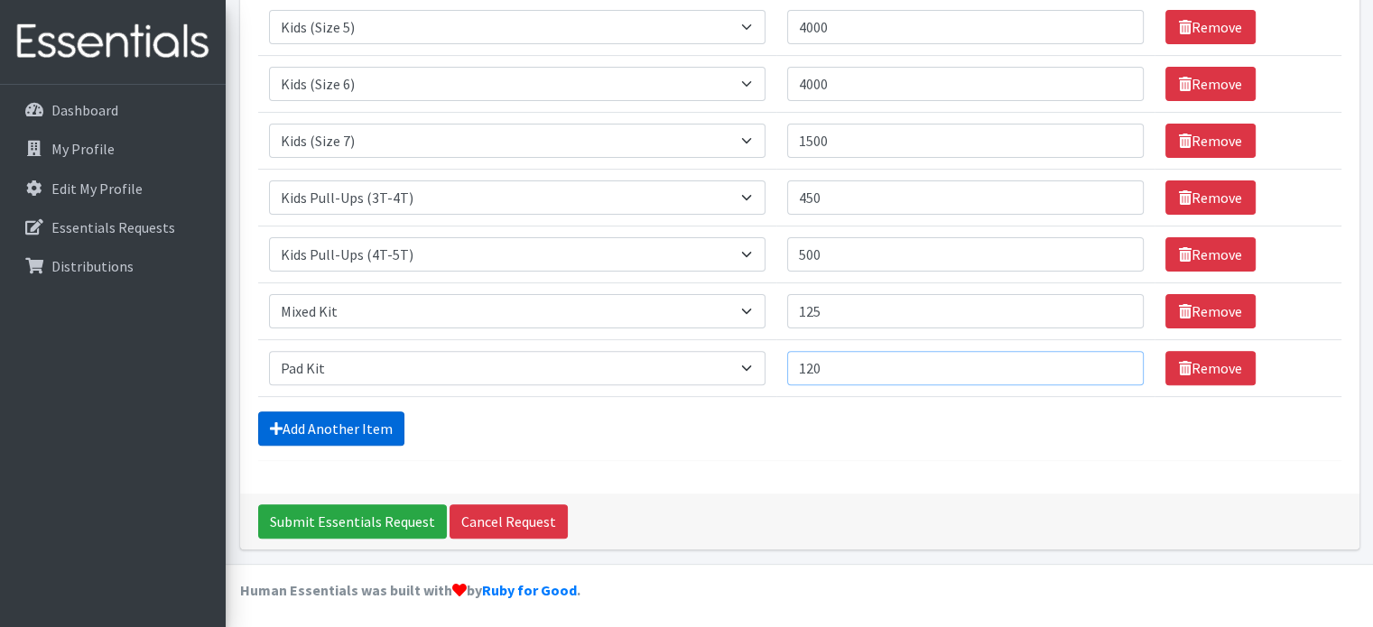
type input "120"
click at [347, 419] on link "Add Another Item" at bounding box center [331, 428] width 146 height 34
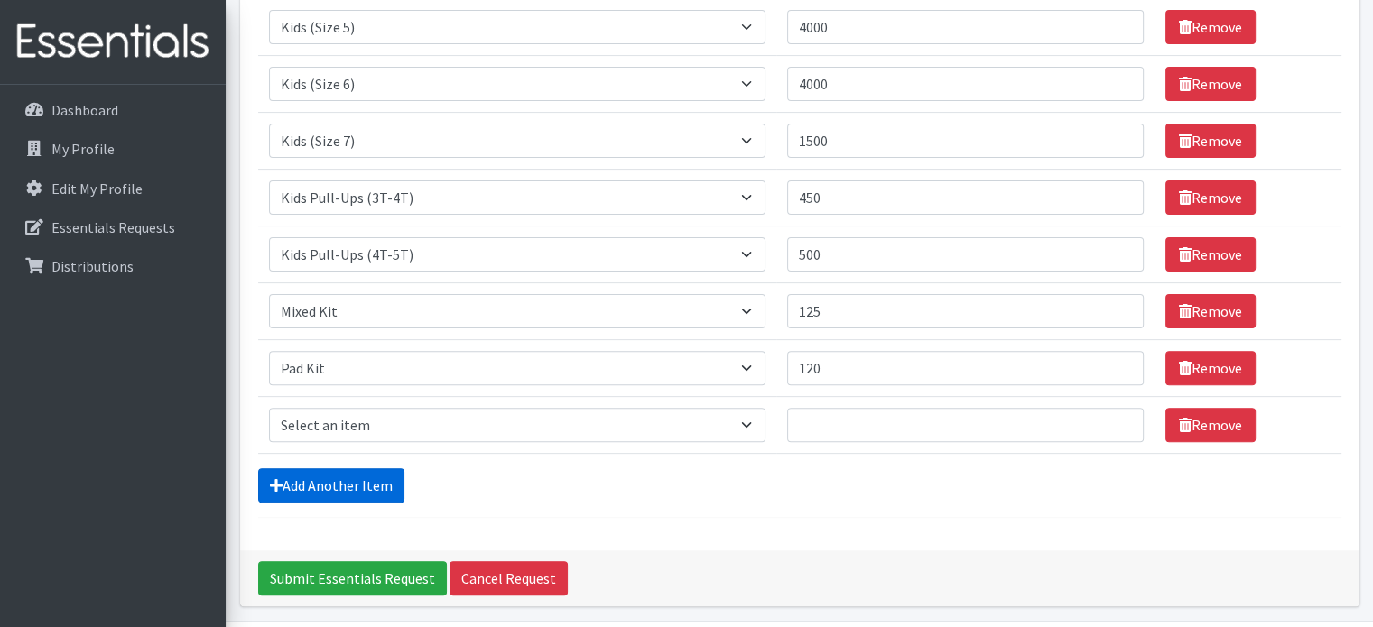
scroll to position [566, 0]
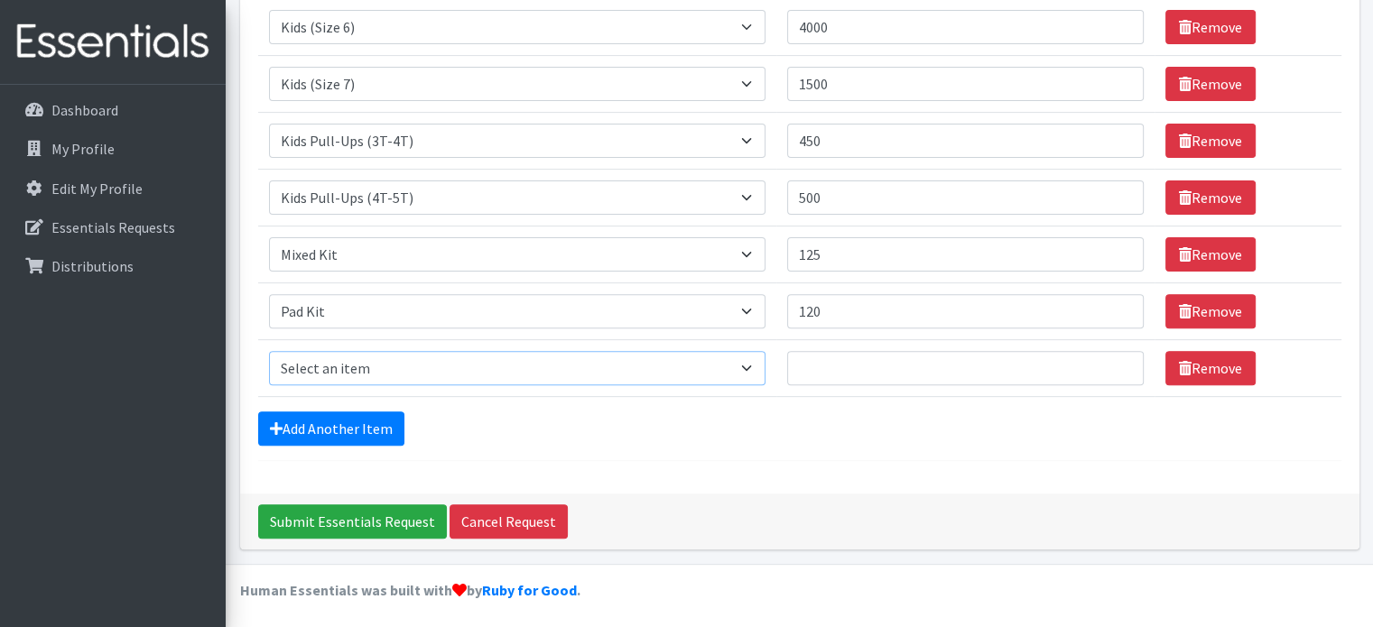
click at [361, 356] on select "Select an item Kids (Newborn) Kids (Size 1) Kids (Size 2) Kids (Size 3) Kids (S…" at bounding box center [517, 368] width 496 height 34
click at [269, 351] on select "Select an item Kids (Newborn) Kids (Size 1) Kids (Size 2) Kids (Size 3) Kids (S…" at bounding box center [517, 368] width 496 height 34
click at [758, 363] on select "Select an item Kids (Newborn) Kids (Size 1) Kids (Size 2) Kids (Size 3) Kids (S…" at bounding box center [517, 368] width 496 height 34
select select "14446"
click at [269, 351] on select "Select an item Kids (Newborn) Kids (Size 1) Kids (Size 2) Kids (Size 3) Kids (S…" at bounding box center [517, 368] width 496 height 34
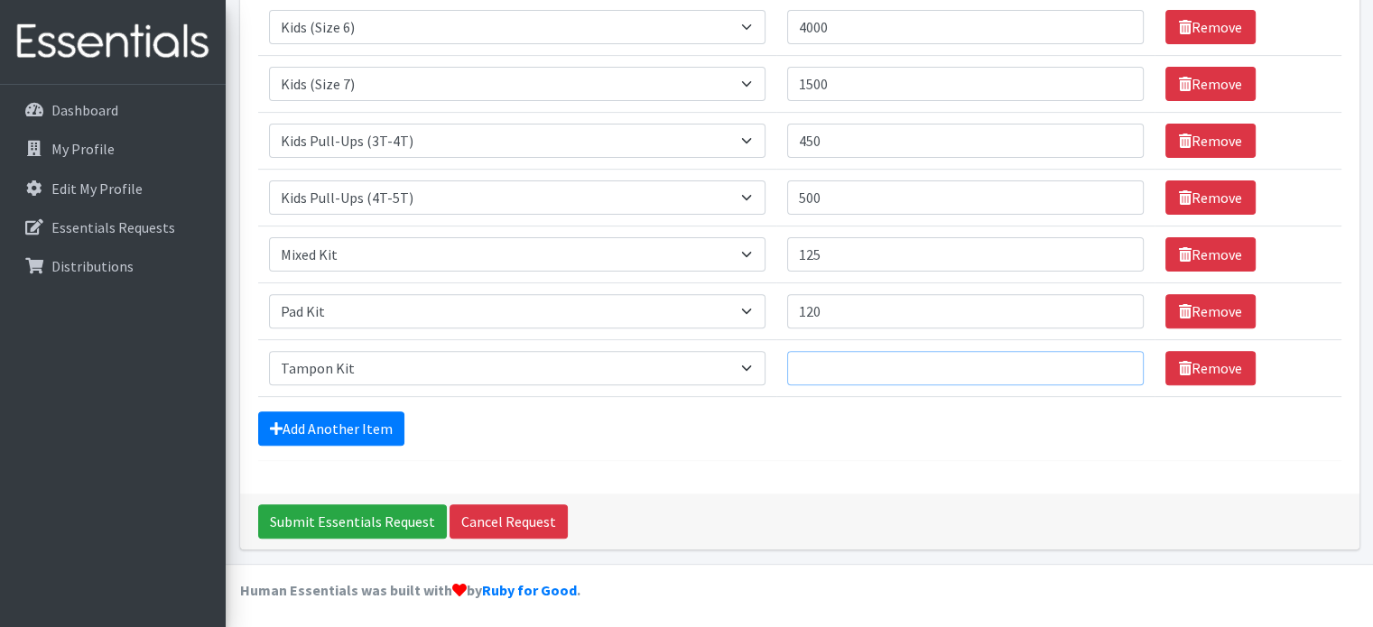
click at [822, 366] on input "Quantity" at bounding box center [965, 368] width 356 height 34
click at [820, 306] on input "120" at bounding box center [965, 311] width 356 height 34
click at [815, 263] on input "125" at bounding box center [965, 254] width 356 height 34
type input "125"
click at [823, 315] on input "120" at bounding box center [965, 311] width 356 height 34
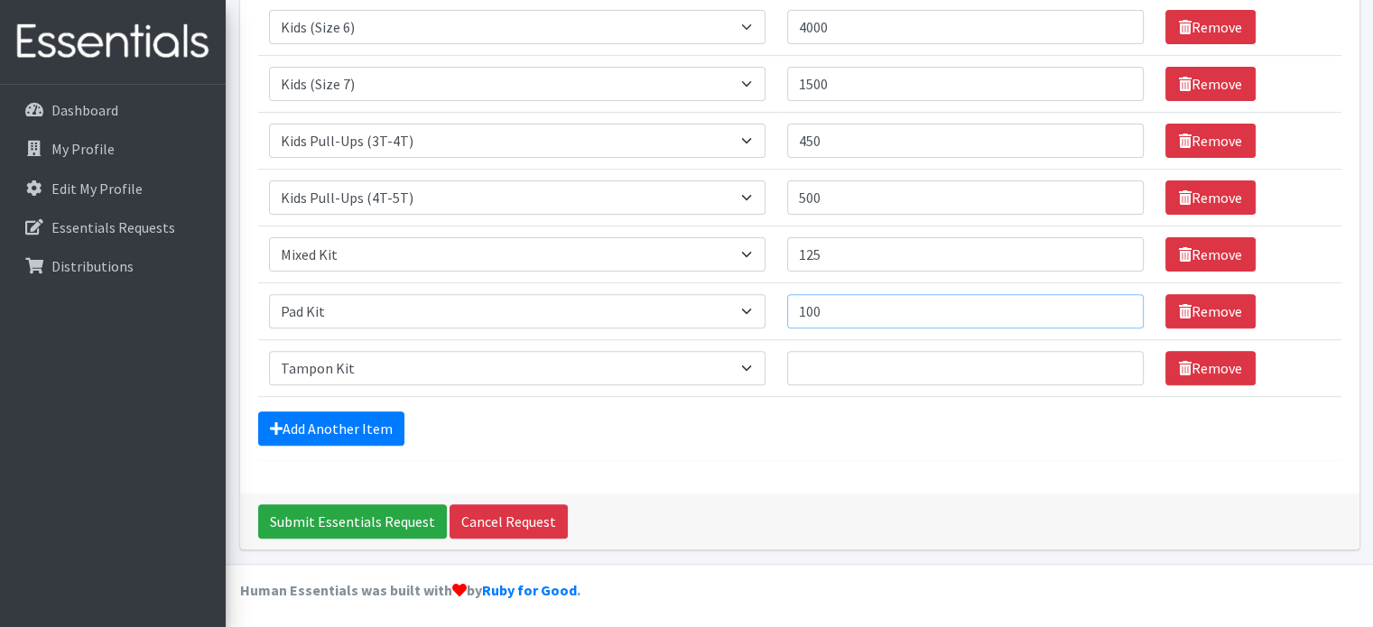
type input "100"
click at [765, 366] on select "Select an item Kids (Newborn) Kids (Size 1) Kids (Size 2) Kids (Size 3) Kids (S…" at bounding box center [517, 368] width 496 height 34
click at [848, 351] on input "Quantity" at bounding box center [965, 368] width 356 height 34
type input "125"
click at [311, 418] on link "Add Another Item" at bounding box center [331, 428] width 146 height 34
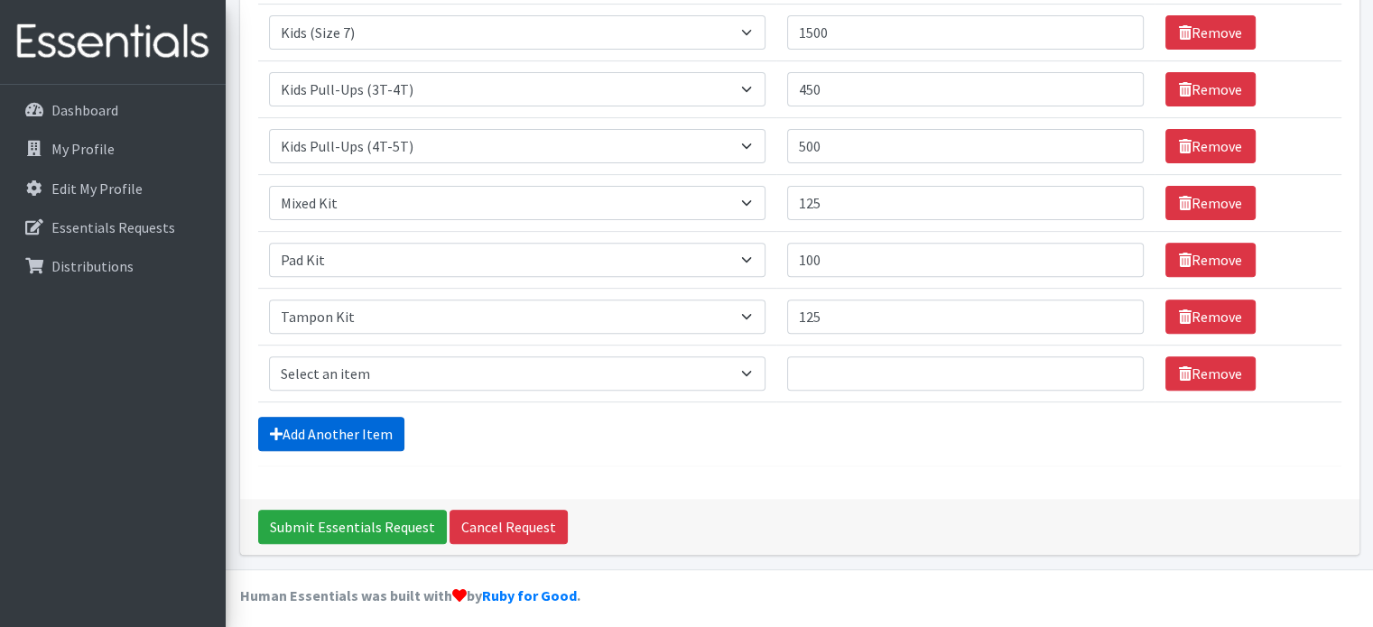
scroll to position [622, 0]
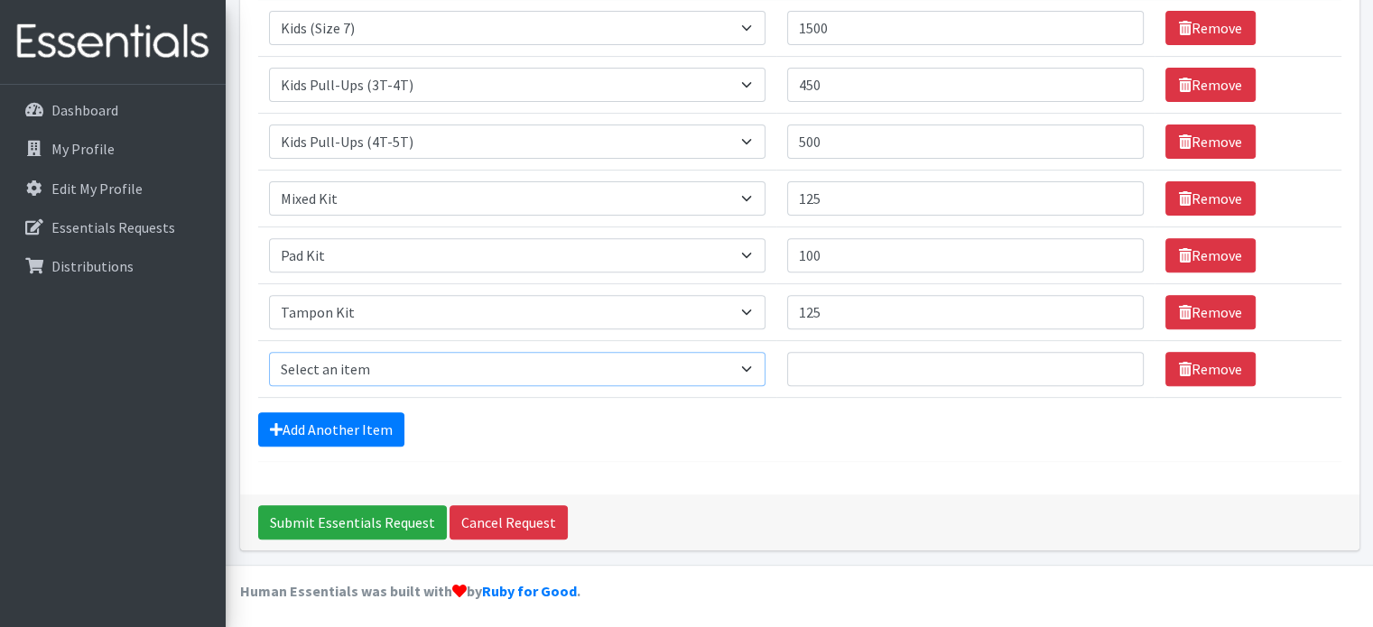
click at [466, 368] on select "Select an item Kids (Newborn) Kids (Size 1) Kids (Size 2) Kids (Size 3) Kids (S…" at bounding box center [517, 369] width 496 height 34
select select "14441"
click at [269, 352] on select "Select an item Kids (Newborn) Kids (Size 1) Kids (Size 2) Kids (Size 3) Kids (S…" at bounding box center [517, 369] width 496 height 34
click at [765, 366] on select "Select an item Kids (Newborn) Kids (Size 1) Kids (Size 2) Kids (Size 3) Kids (S…" at bounding box center [517, 369] width 496 height 34
click at [858, 362] on input "Quantity" at bounding box center [965, 369] width 356 height 34
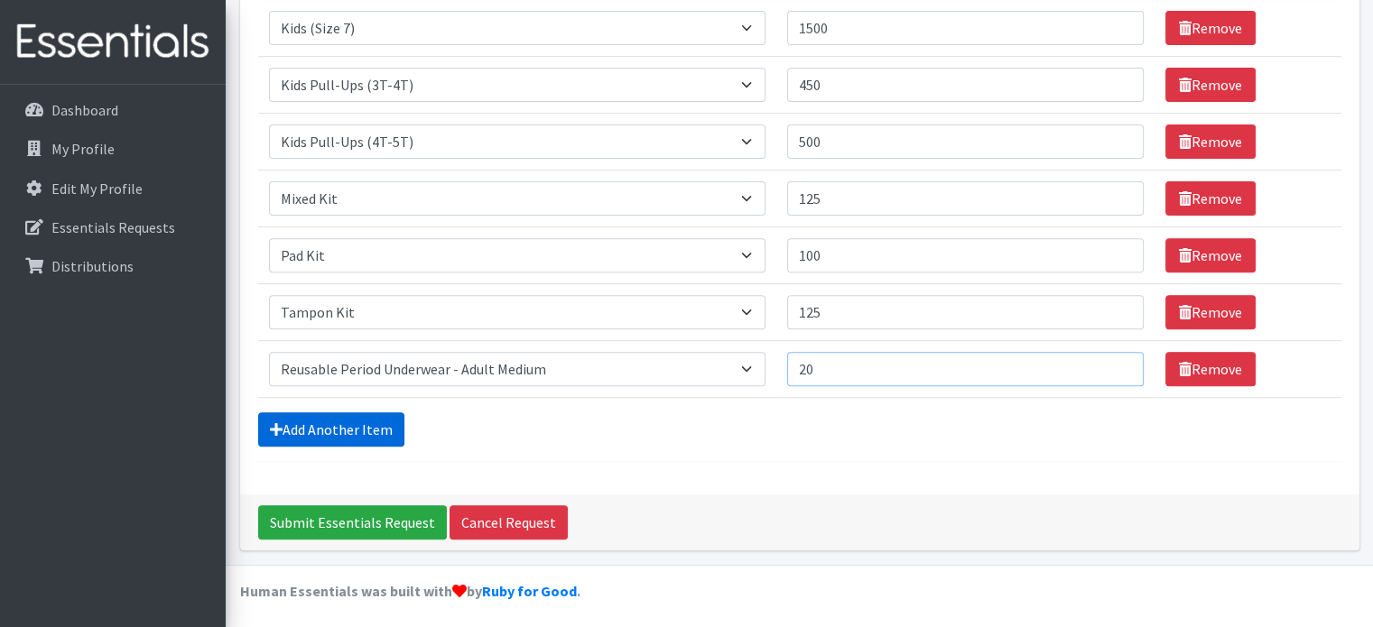
type input "20"
click at [307, 424] on link "Add Another Item" at bounding box center [331, 429] width 146 height 34
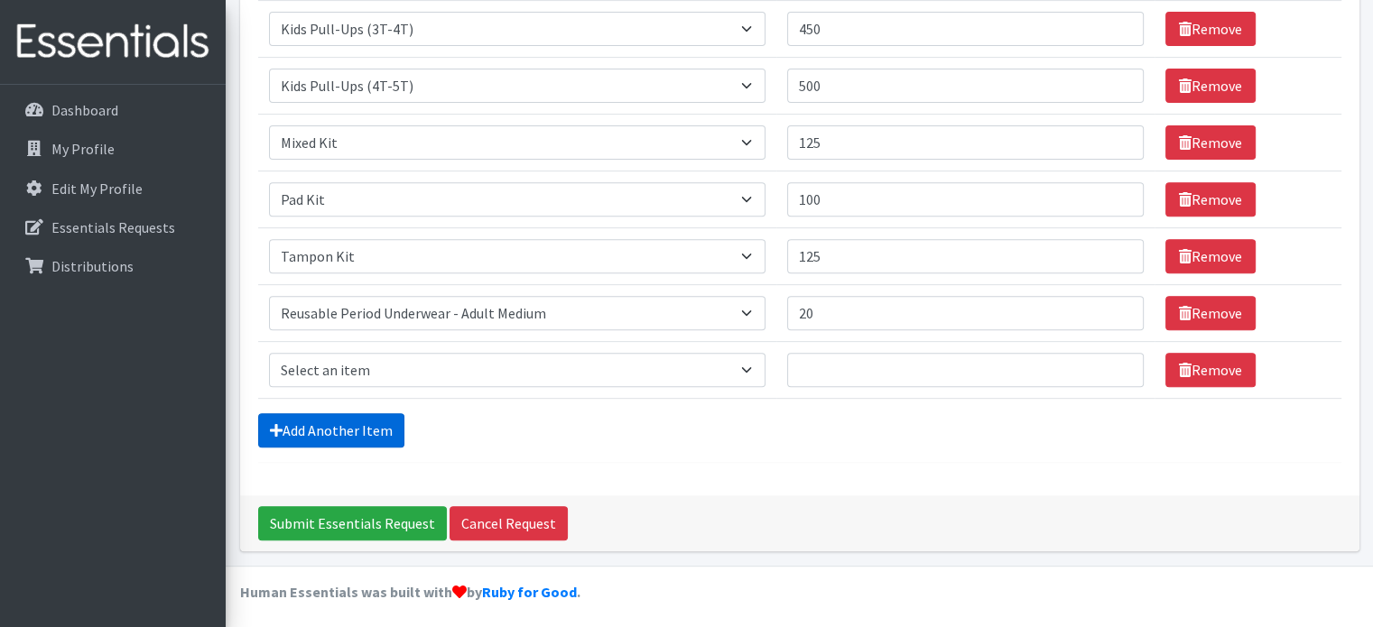
scroll to position [679, 0]
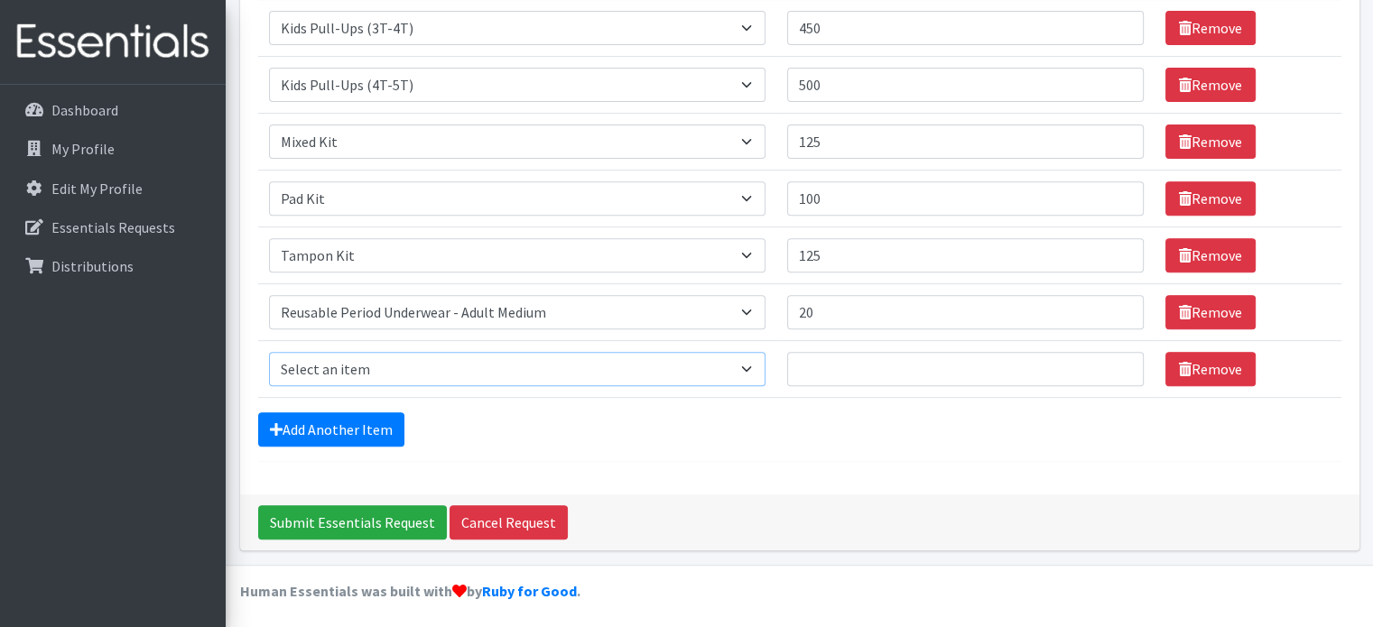
click at [395, 356] on select "Select an item Kids (Newborn) Kids (Size 1) Kids (Size 2) Kids (Size 3) Kids (S…" at bounding box center [517, 369] width 496 height 34
select select "14443"
click at [269, 352] on select "Select an item Kids (Newborn) Kids (Size 1) Kids (Size 2) Kids (Size 3) Kids (S…" at bounding box center [517, 369] width 496 height 34
click at [816, 360] on input "Quantity" at bounding box center [965, 369] width 356 height 34
type input "20"
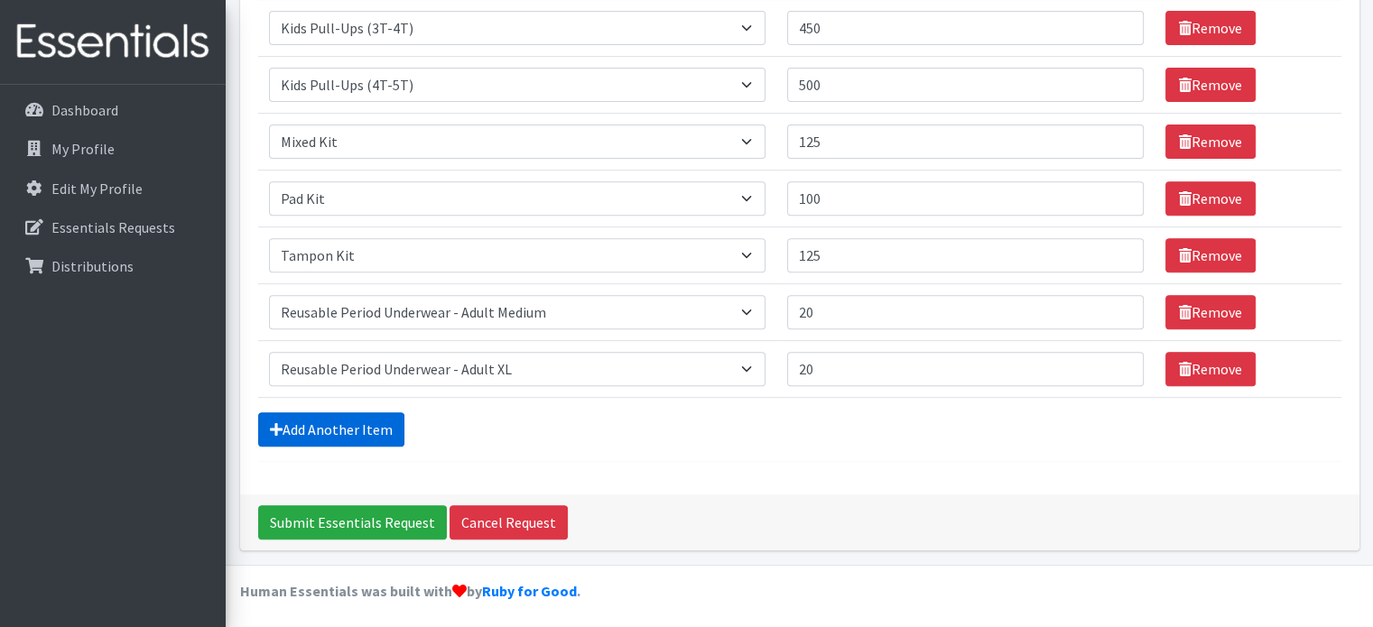
click at [308, 428] on link "Add Another Item" at bounding box center [331, 429] width 146 height 34
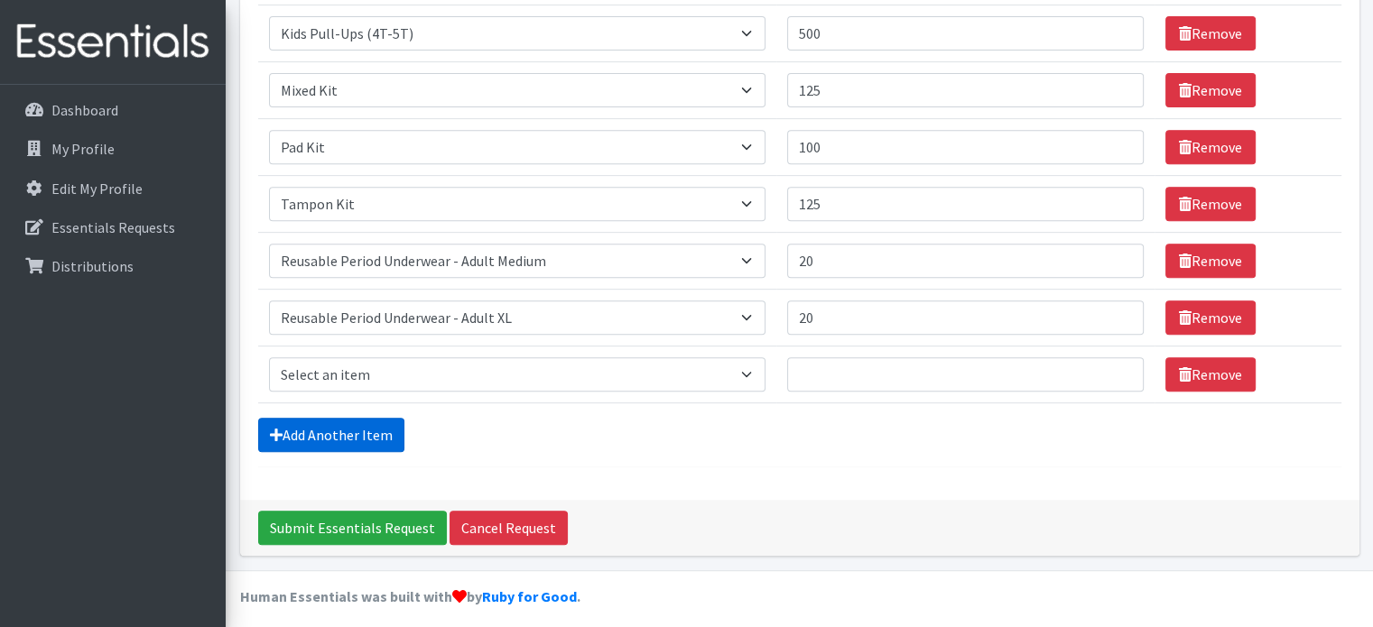
scroll to position [735, 0]
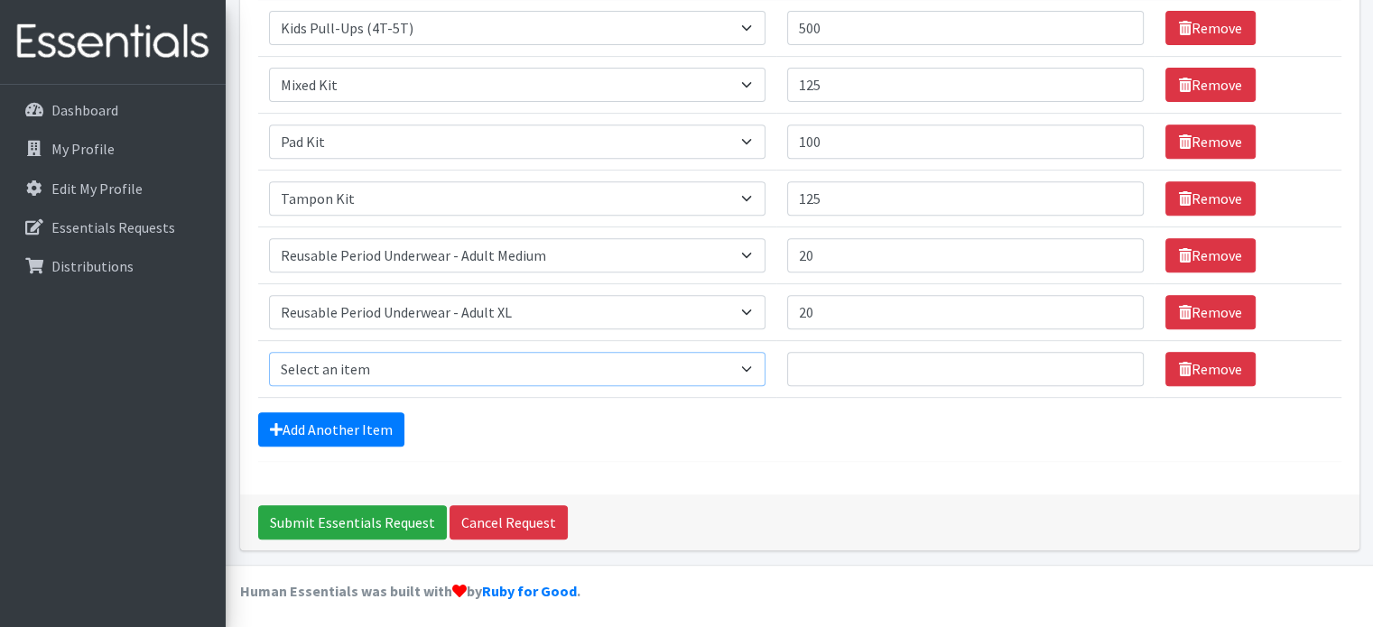
click at [390, 368] on select "Select an item Kids (Newborn) Kids (Size 1) Kids (Size 2) Kids (Size 3) Kids (S…" at bounding box center [517, 369] width 496 height 34
select select "14438"
click at [269, 352] on select "Select an item Kids (Newborn) Kids (Size 1) Kids (Size 2) Kids (Size 3) Kids (S…" at bounding box center [517, 369] width 496 height 34
click at [826, 371] on input "Quantity" at bounding box center [965, 369] width 356 height 34
type input "20"
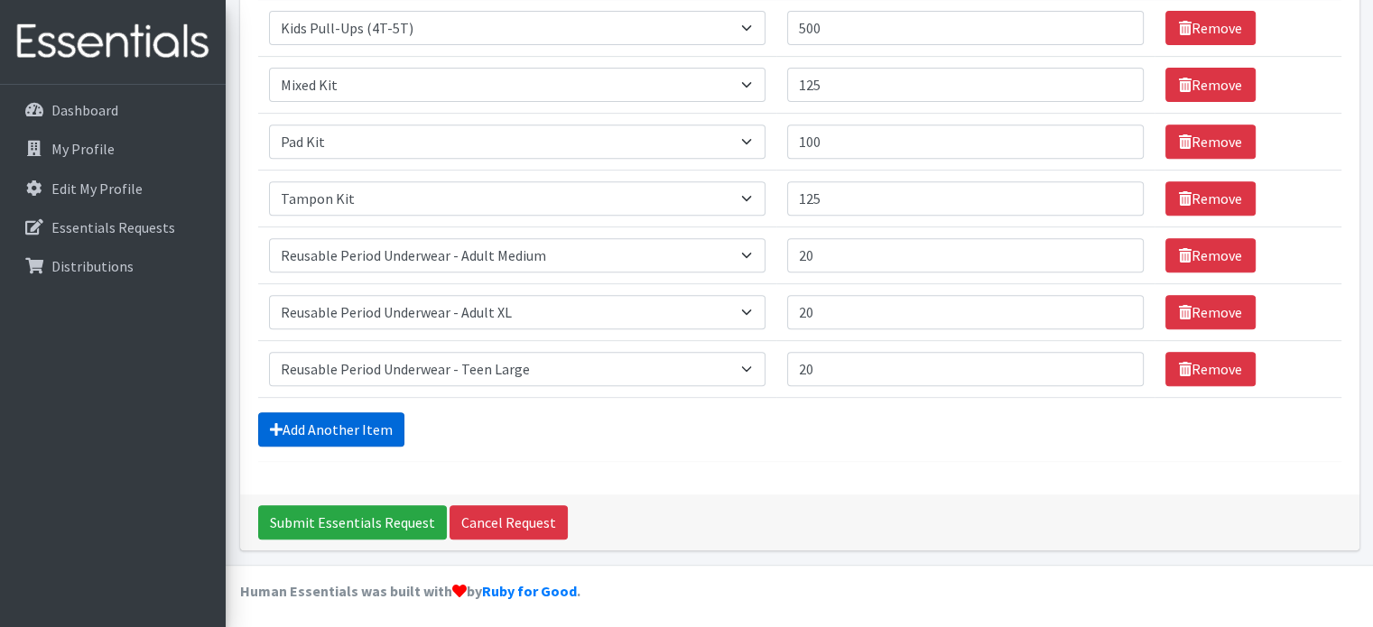
click at [369, 432] on link "Add Another Item" at bounding box center [331, 429] width 146 height 34
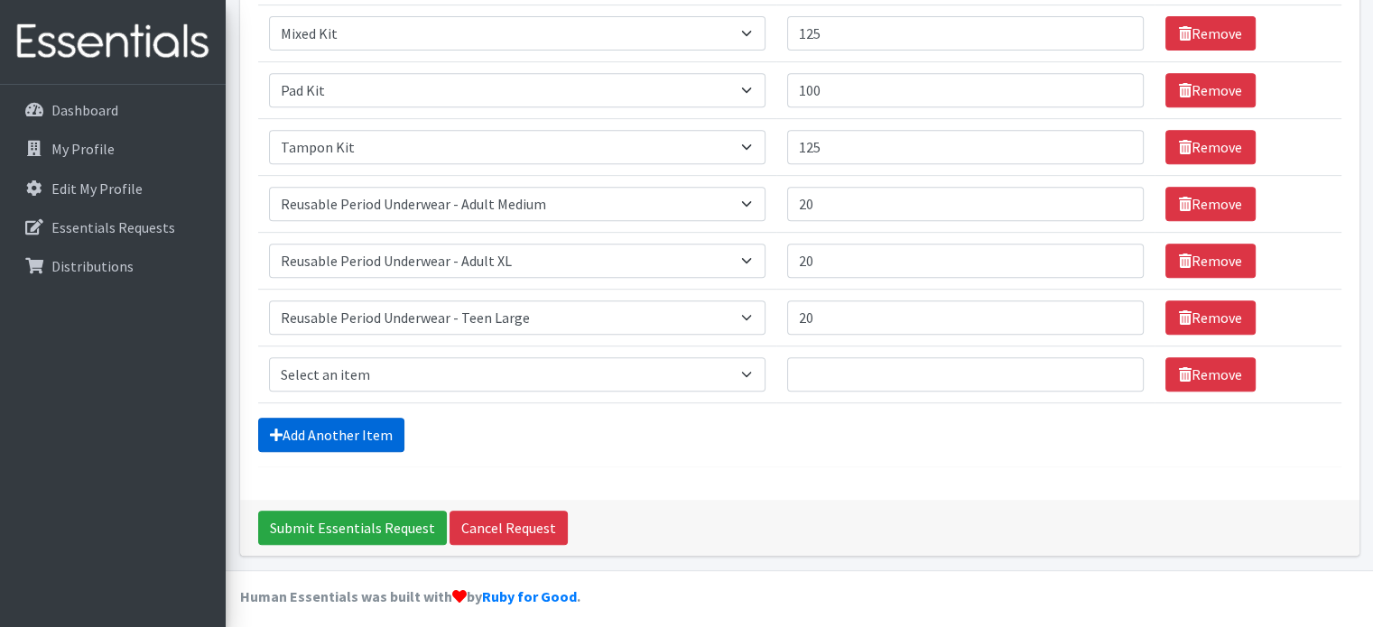
scroll to position [792, 0]
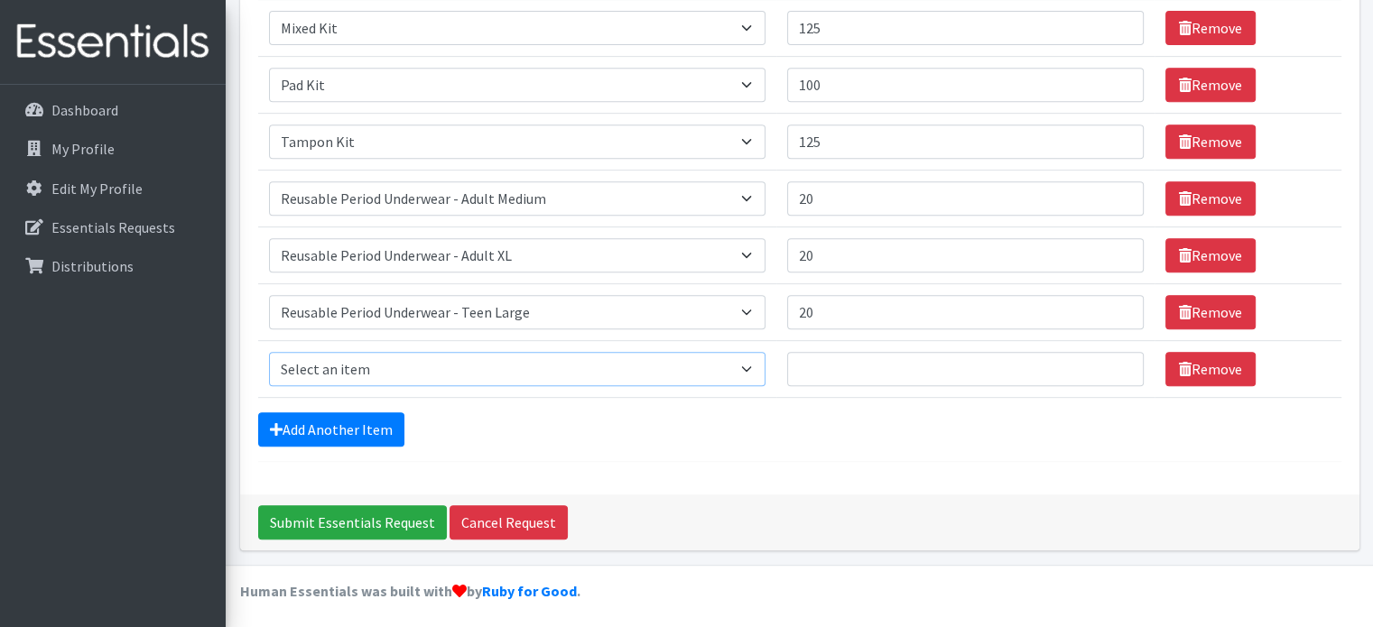
click at [386, 362] on select "Select an item Kids (Newborn) Kids (Size 1) Kids (Size 2) Kids (Size 3) Kids (S…" at bounding box center [517, 369] width 496 height 34
select select "13701"
click at [269, 352] on select "Select an item Kids (Newborn) Kids (Size 1) Kids (Size 2) Kids (Size 3) Kids (S…" at bounding box center [517, 369] width 496 height 34
click at [1019, 374] on input "Quantity" at bounding box center [965, 369] width 356 height 34
click at [848, 364] on input "Quantity" at bounding box center [965, 369] width 356 height 34
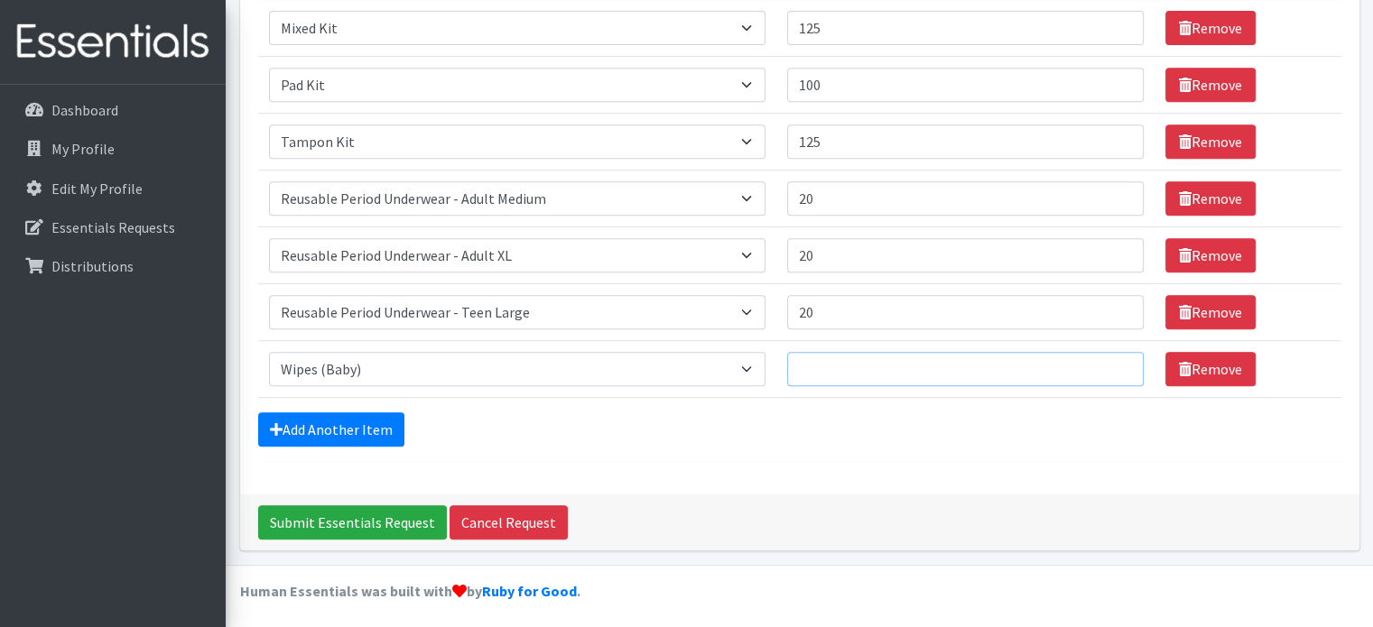
type input "4"
type input "100"
click at [372, 421] on link "Add Another Item" at bounding box center [331, 429] width 146 height 34
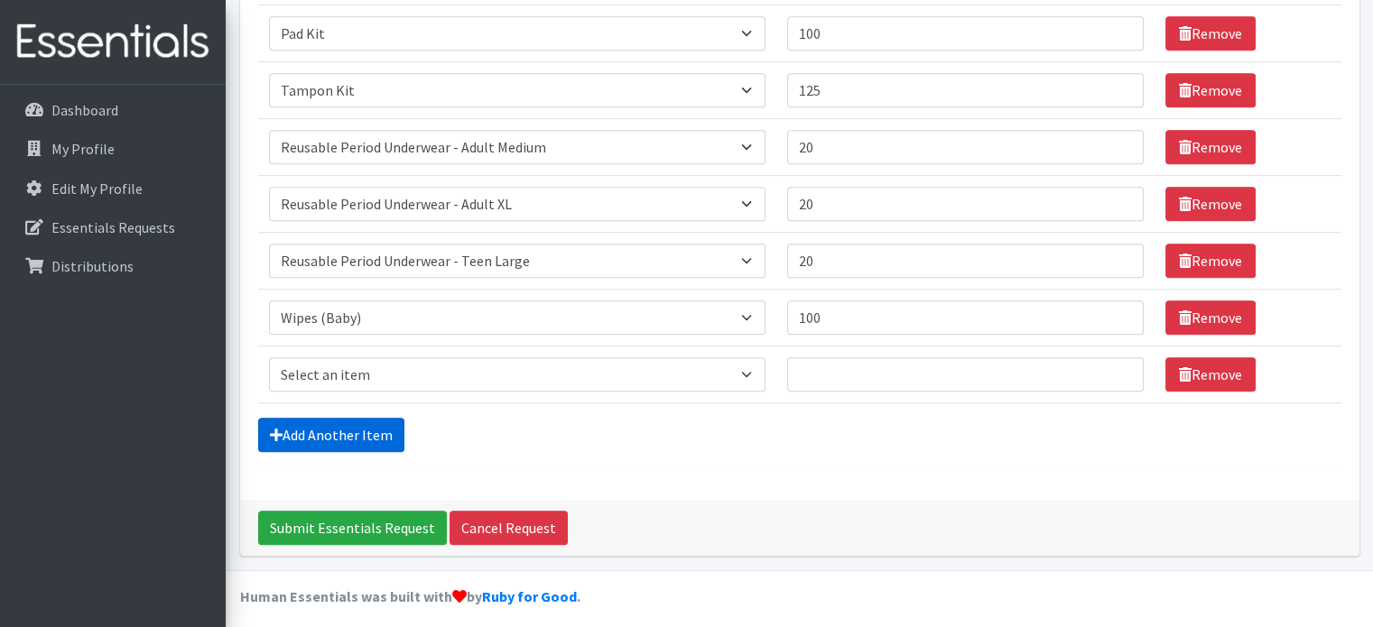
scroll to position [848, 0]
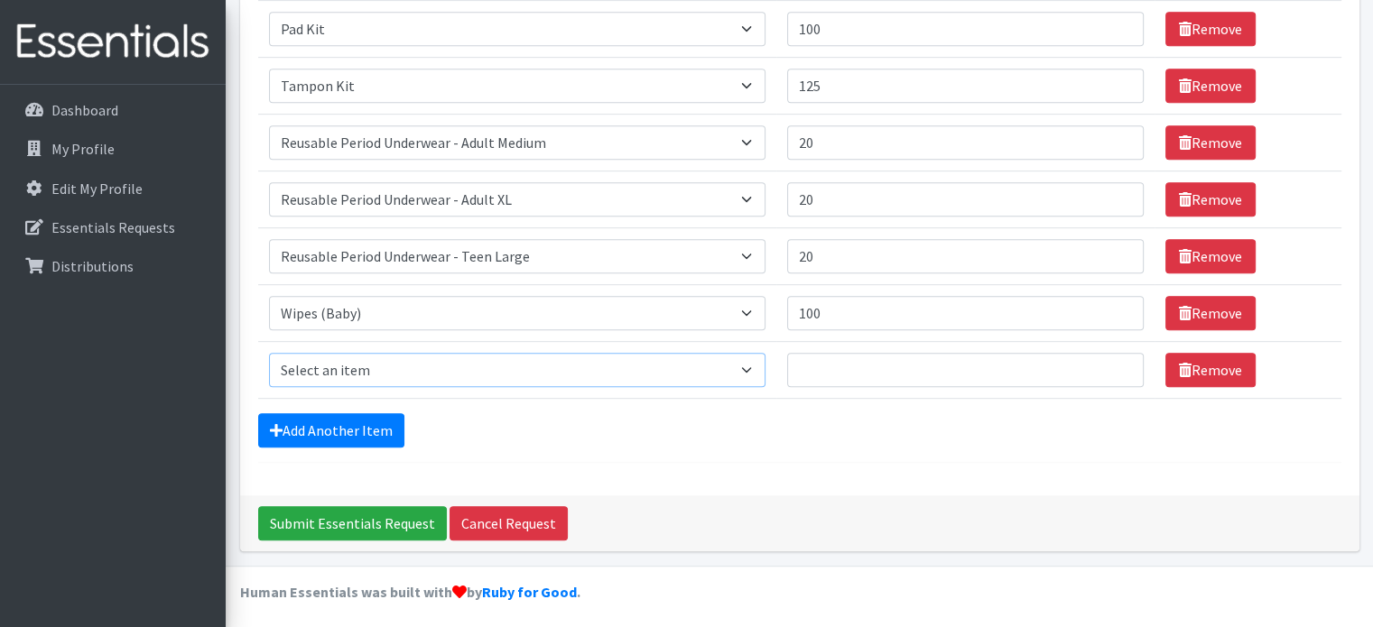
click at [509, 362] on select "Select an item Kids (Newborn) Kids (Size 1) Kids (Size 2) Kids (Size 3) Kids (S…" at bounding box center [517, 370] width 496 height 34
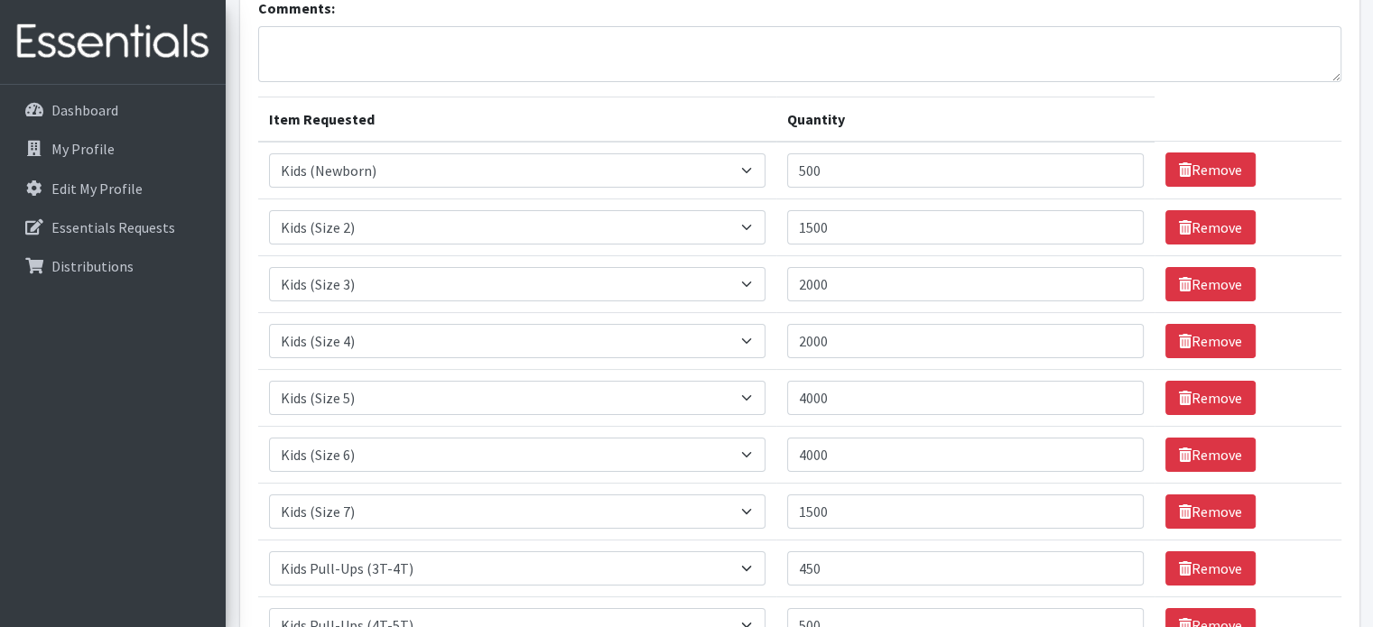
scroll to position [0, 0]
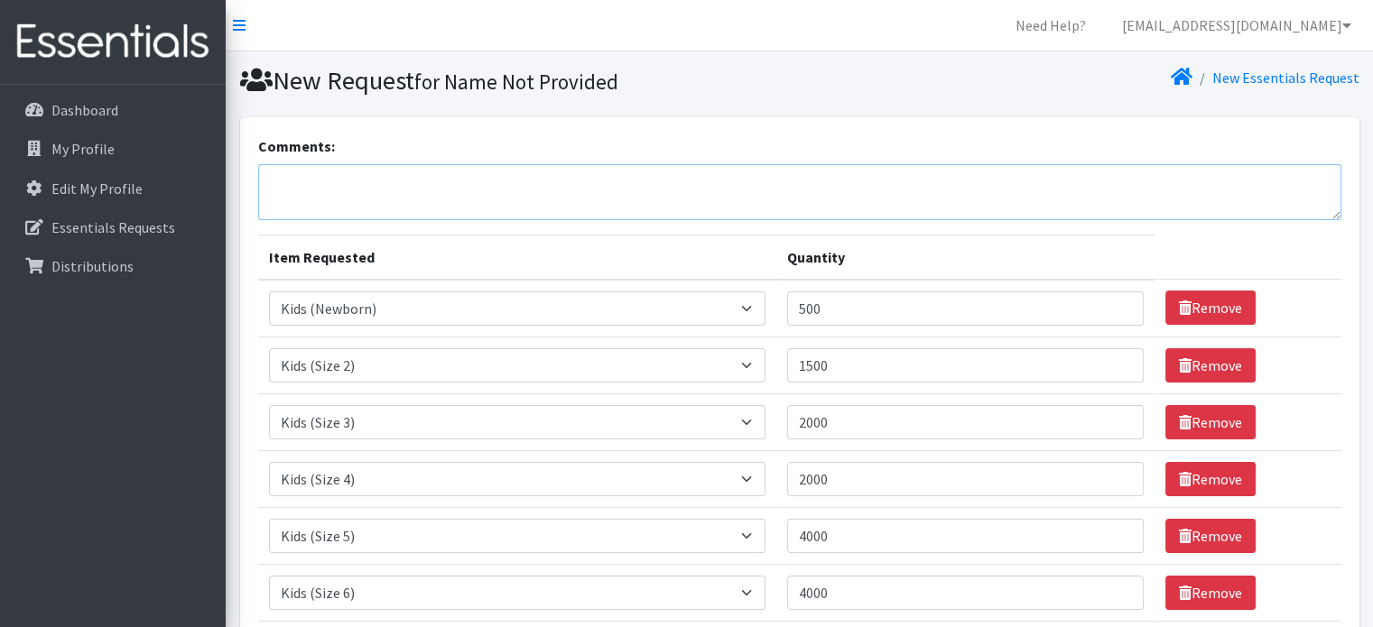
click at [402, 172] on textarea "Comments:" at bounding box center [799, 192] width 1083 height 56
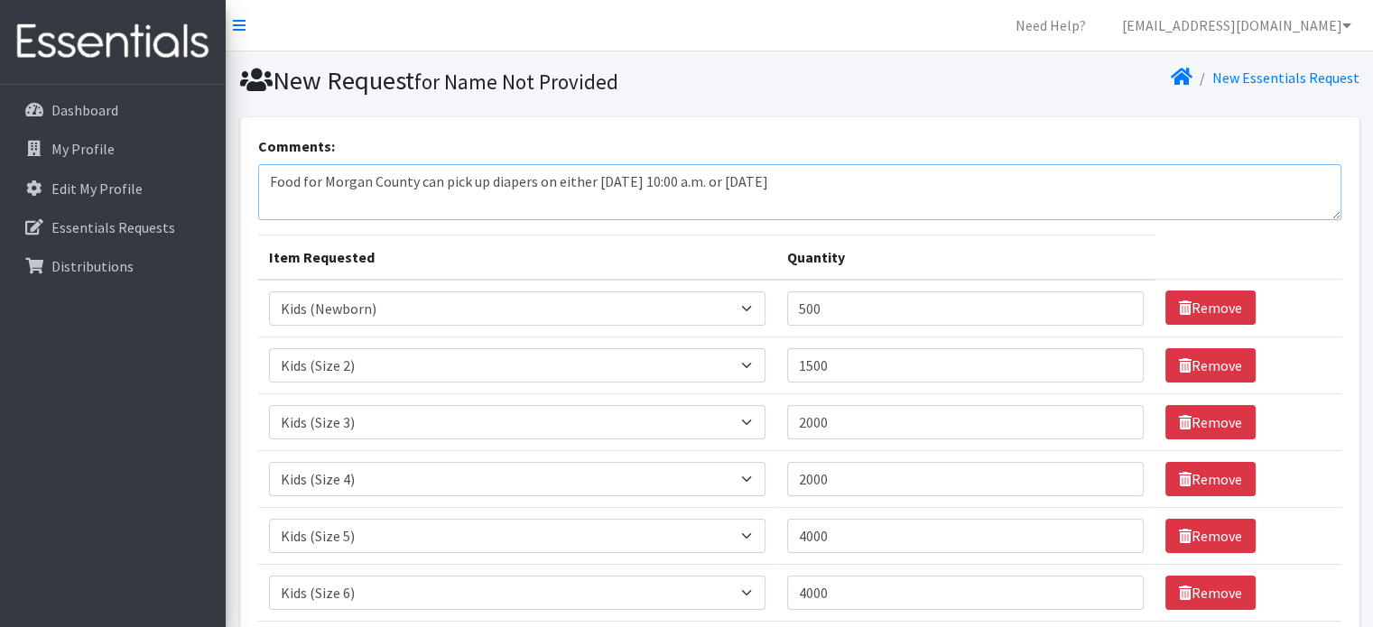
click at [783, 169] on textarea "Food for Morgan County can pick up diapers on either [DATE] 10:00 a.m. or [DATE]" at bounding box center [799, 192] width 1083 height 56
click at [819, 175] on textarea "Food for Morgan County can pick up diapers on either [DATE] 10:00 a.m. or [DATE]" at bounding box center [799, 192] width 1083 height 56
click at [852, 183] on textarea "Food for Morgan County can pick up diapers on either [DATE] 10:00 a.m. or [DATE]" at bounding box center [799, 192] width 1083 height 56
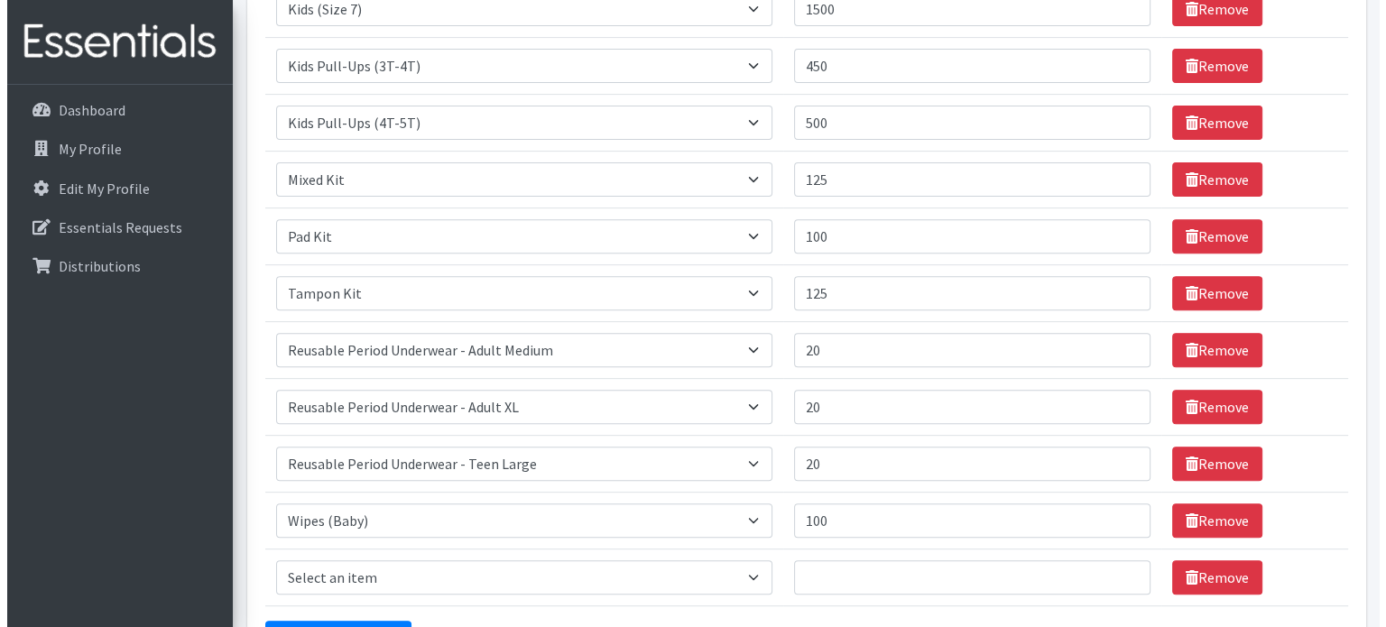
scroll to position [848, 0]
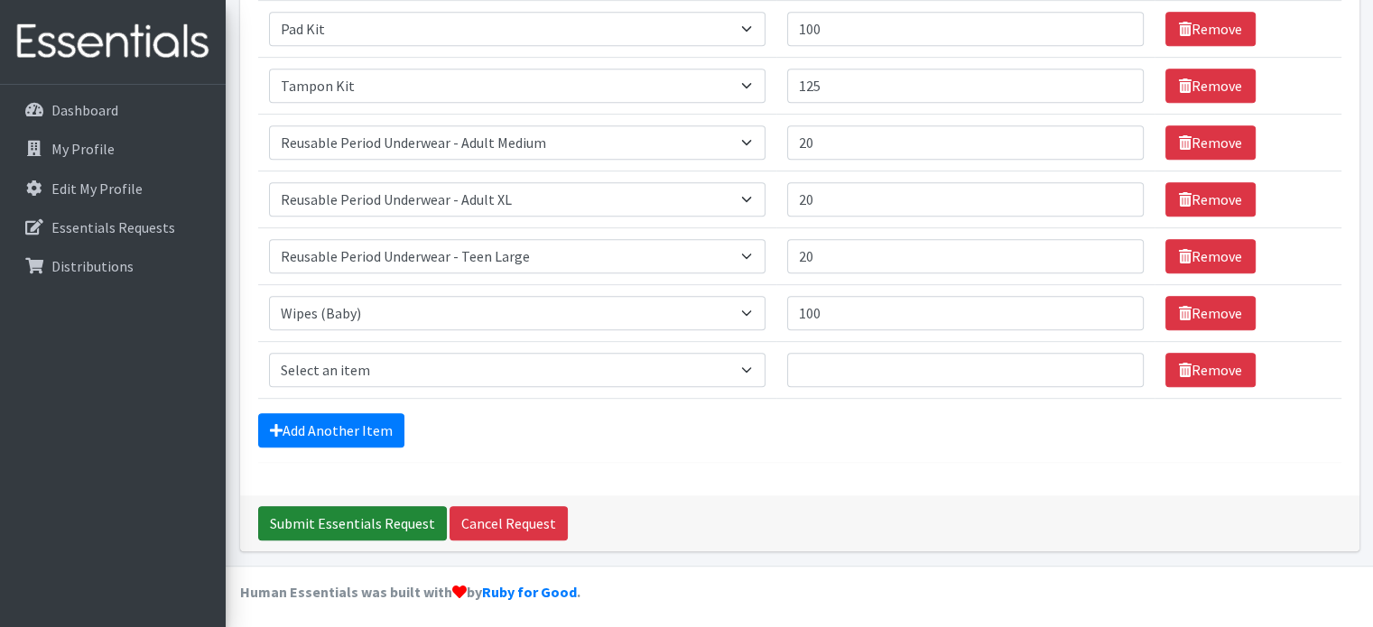
type textarea "Food for Morgan County can pick up diapers on either [DATE] 10:00 a.m. or [DATE…"
click at [372, 512] on input "Submit Essentials Request" at bounding box center [352, 523] width 189 height 34
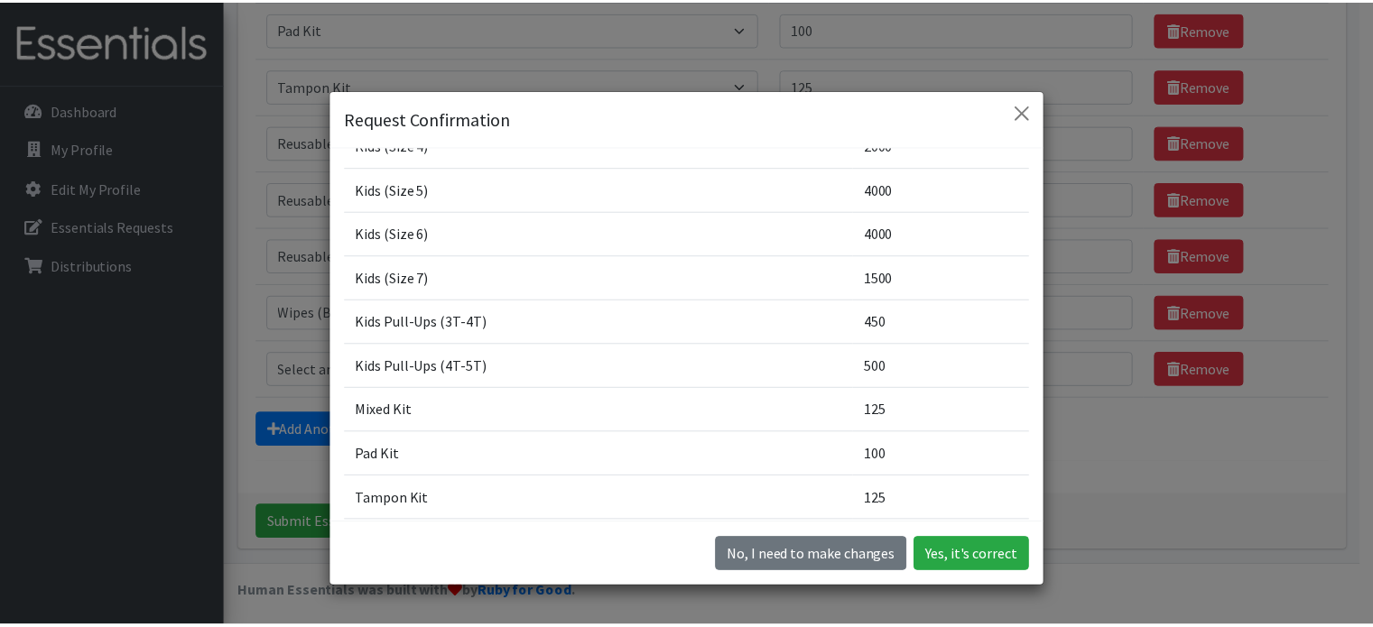
scroll to position [0, 0]
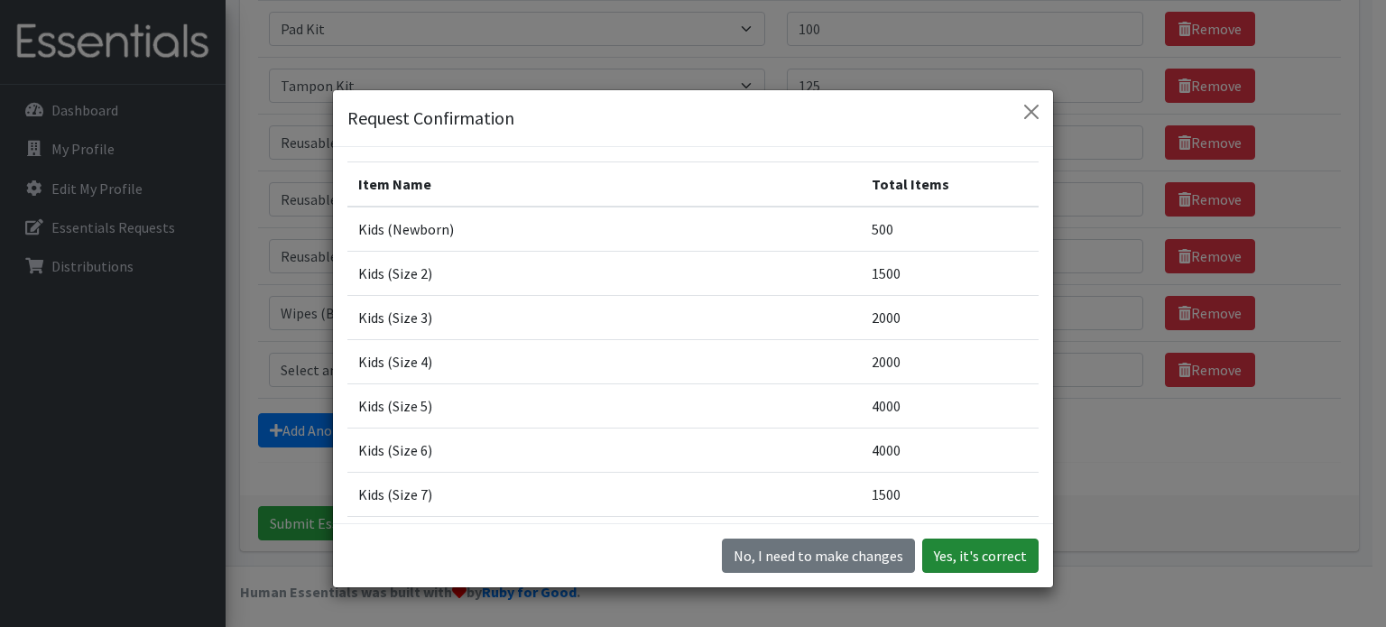
click at [945, 557] on button "Yes, it's correct" at bounding box center [980, 556] width 116 height 34
